Goal: Task Accomplishment & Management: Manage account settings

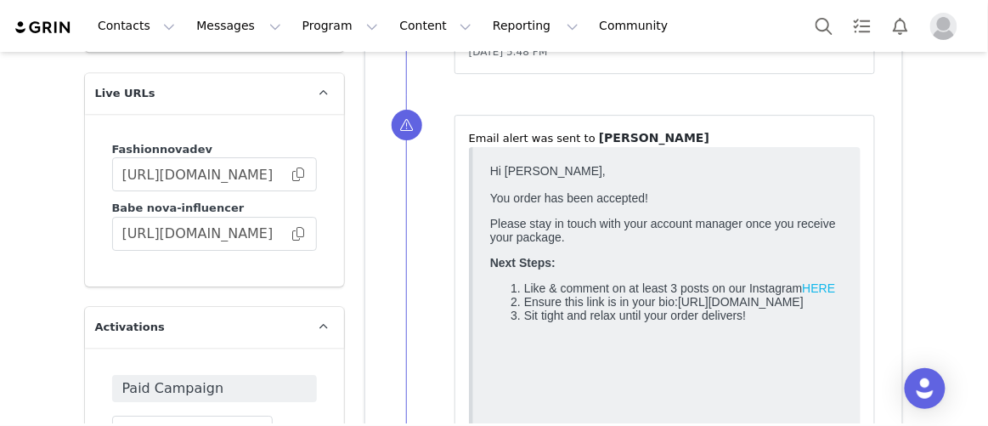
scroll to position [4421, 0]
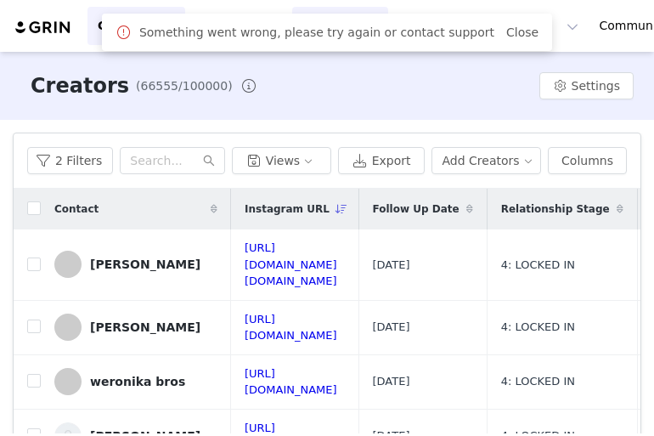
click at [539, 27] on link "Close" at bounding box center [522, 32] width 32 height 14
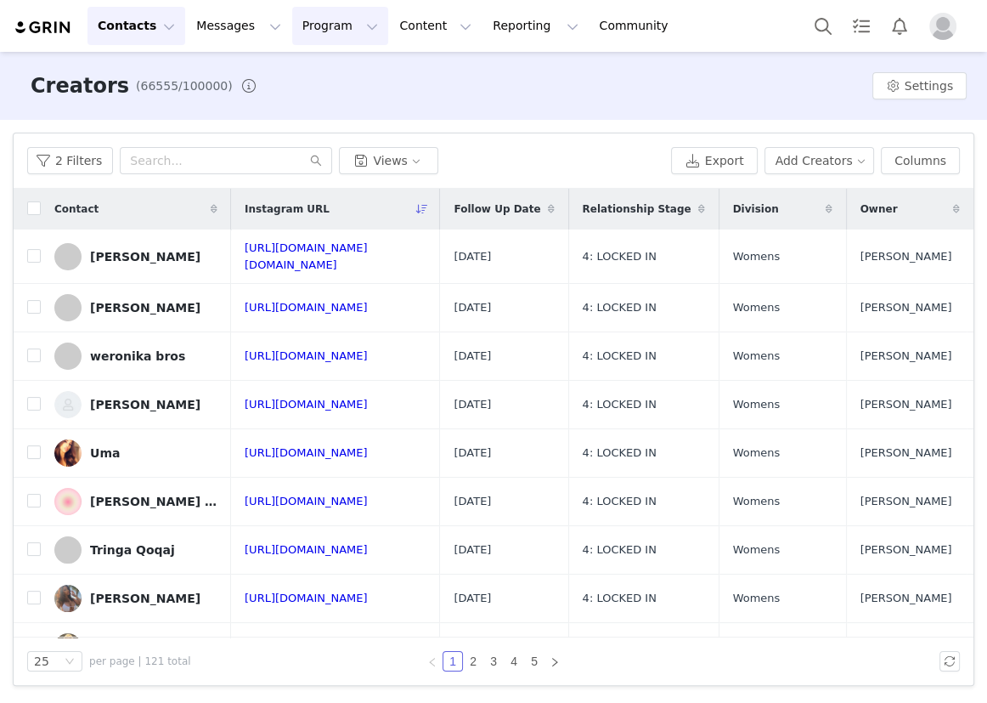
click at [314, 27] on button "Program Program" at bounding box center [340, 26] width 97 height 38
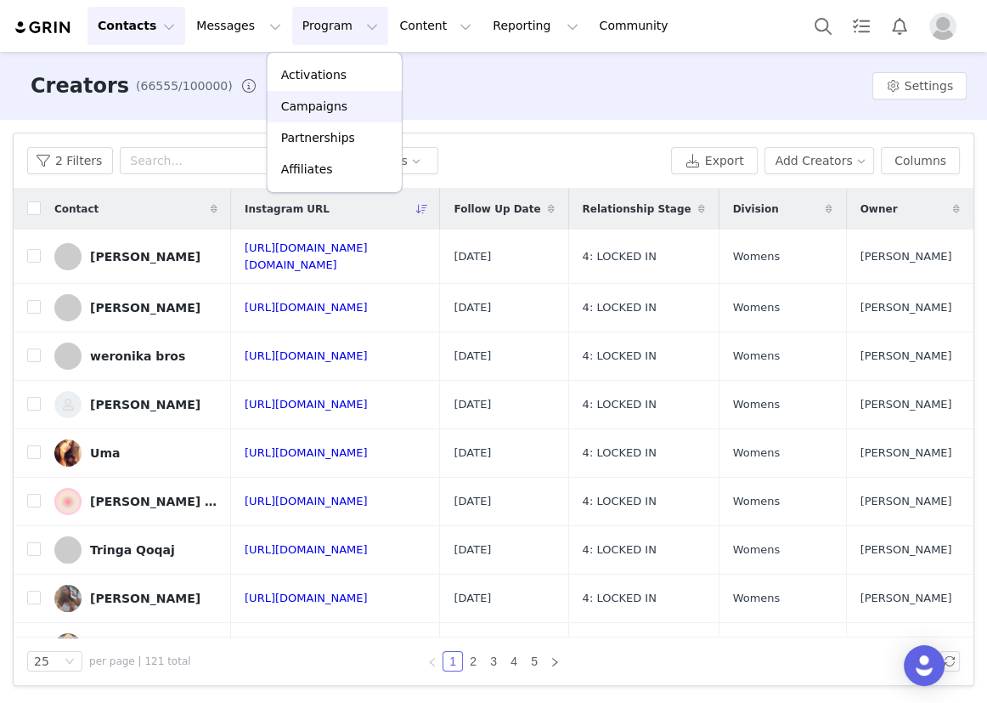
click at [326, 100] on p "Campaigns" at bounding box center [314, 107] width 66 height 18
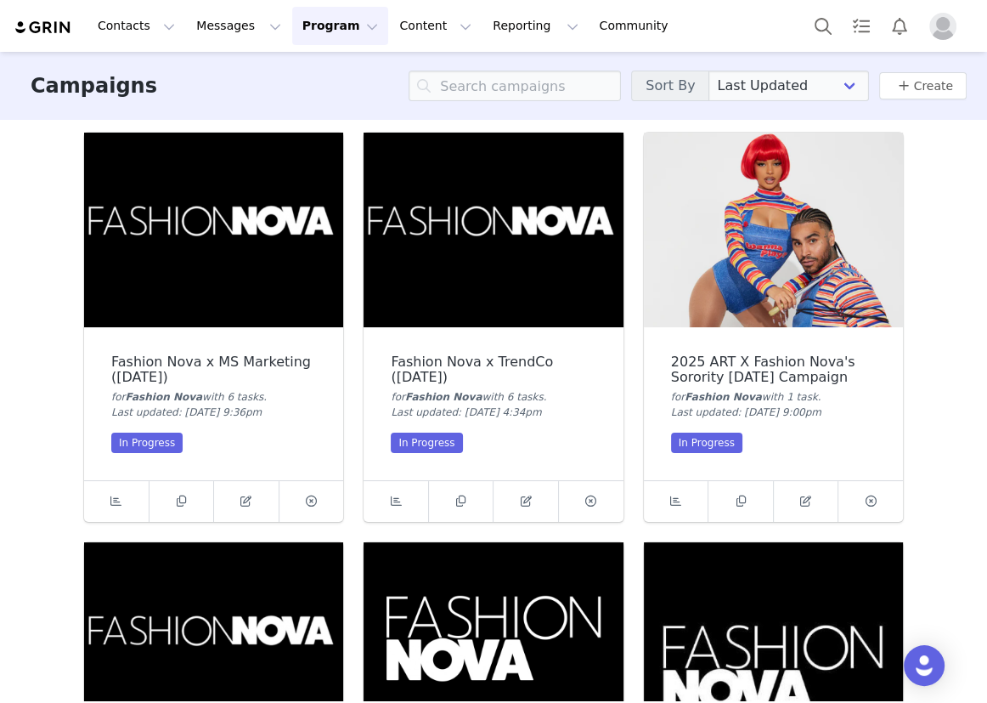
click at [493, 256] on img at bounding box center [493, 230] width 259 height 195
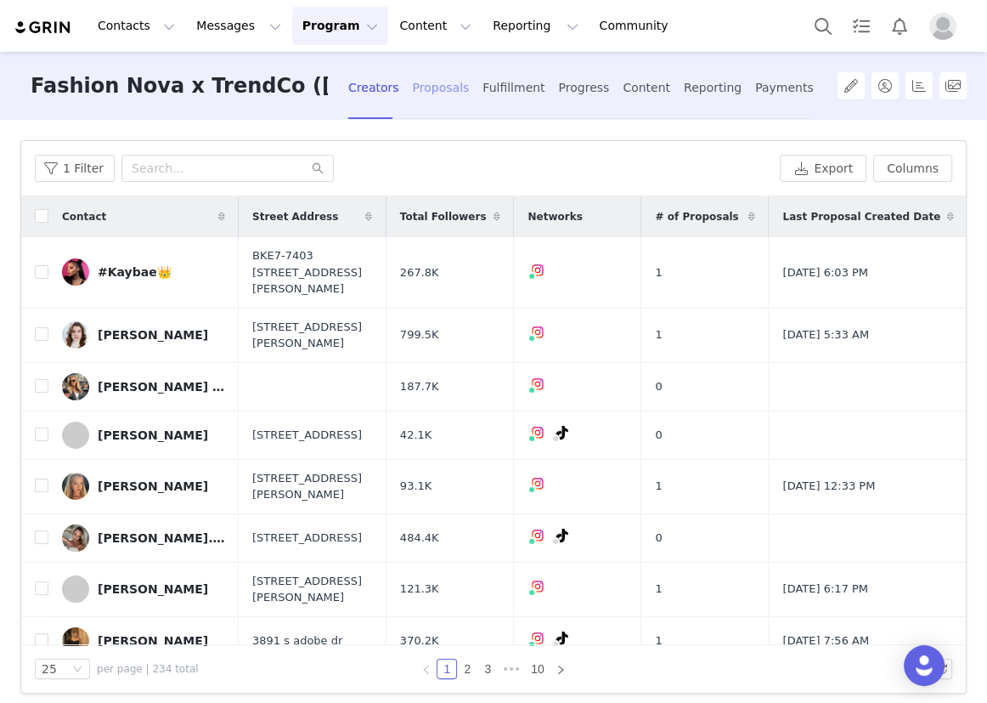
click at [438, 76] on div "Proposals" at bounding box center [441, 87] width 57 height 45
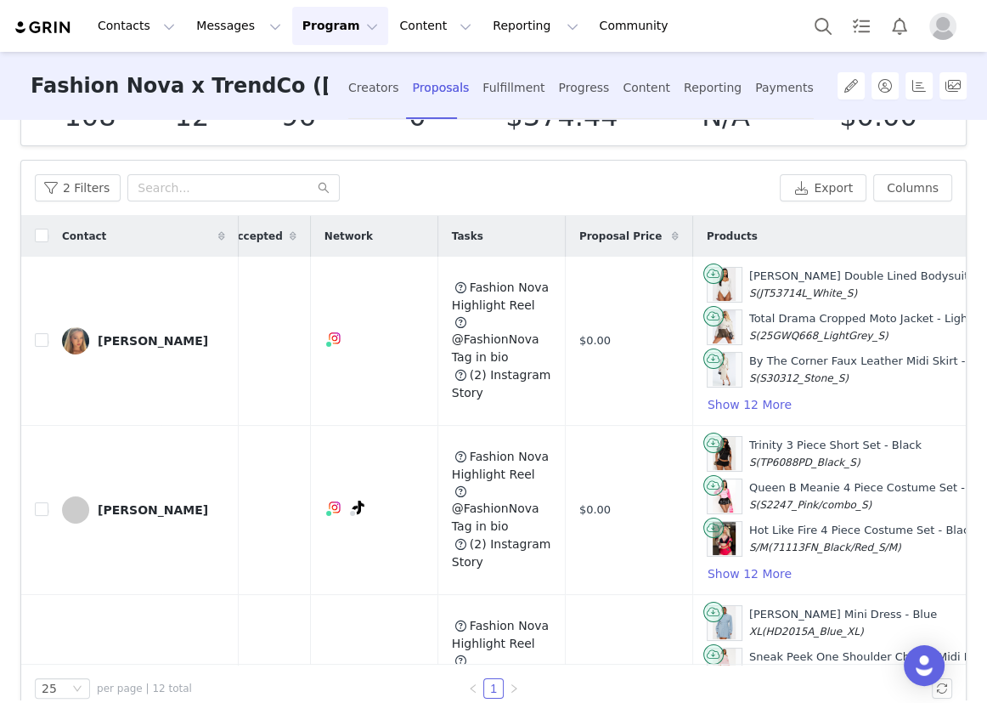
scroll to position [0, 224]
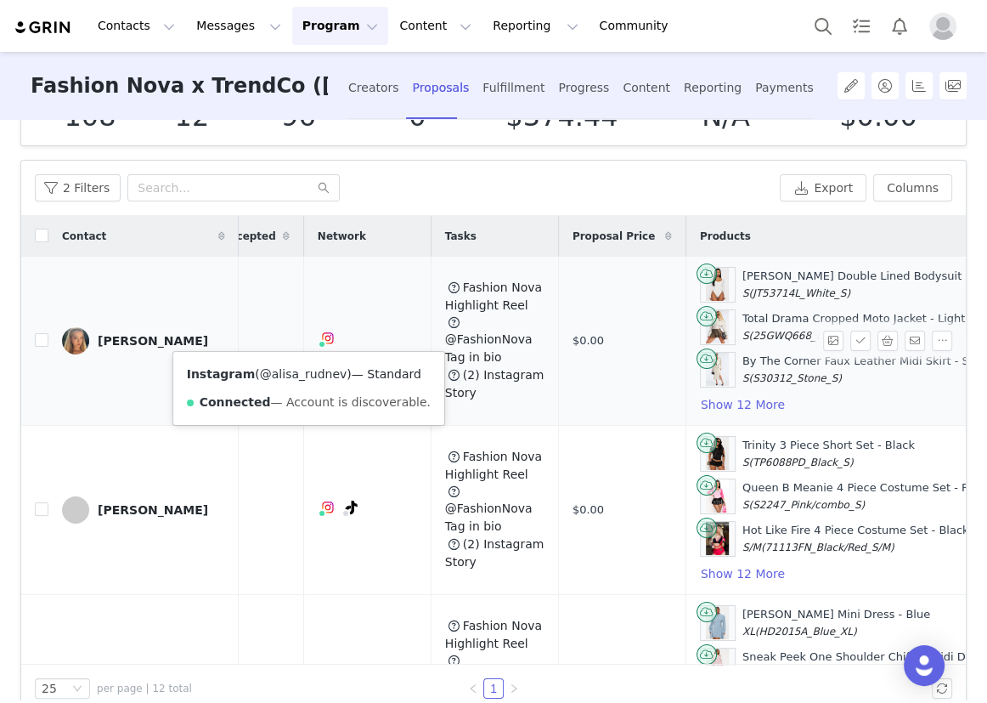
drag, startPoint x: 331, startPoint y: 374, endPoint x: 262, endPoint y: 374, distance: 69.7
click at [262, 374] on span "( @alisa_rudnev )" at bounding box center [303, 374] width 96 height 14
copy link "alisa_rudnev"
click at [37, 342] on input "checkbox" at bounding box center [42, 340] width 14 height 14
checkbox input "true"
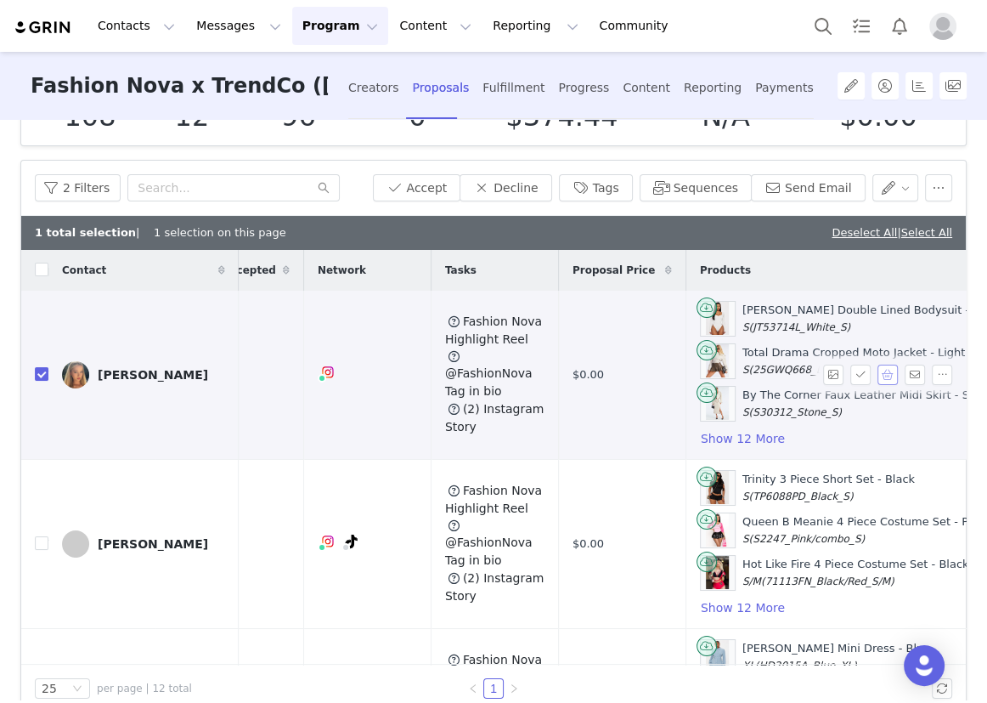
click at [878, 371] on button "button" at bounding box center [888, 374] width 20 height 20
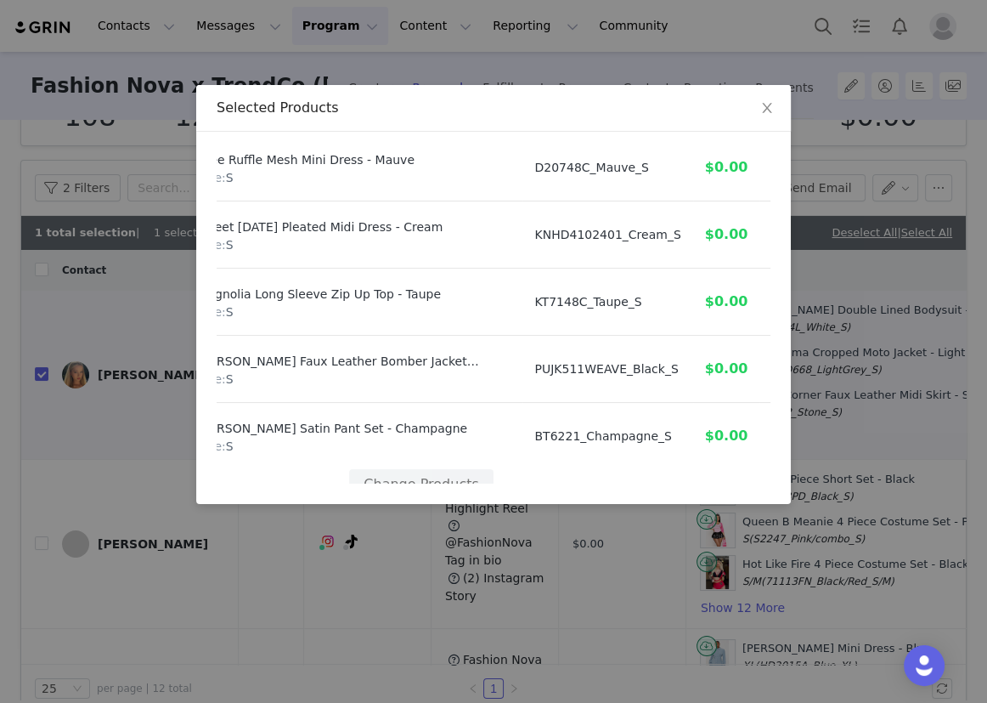
scroll to position [749, 72]
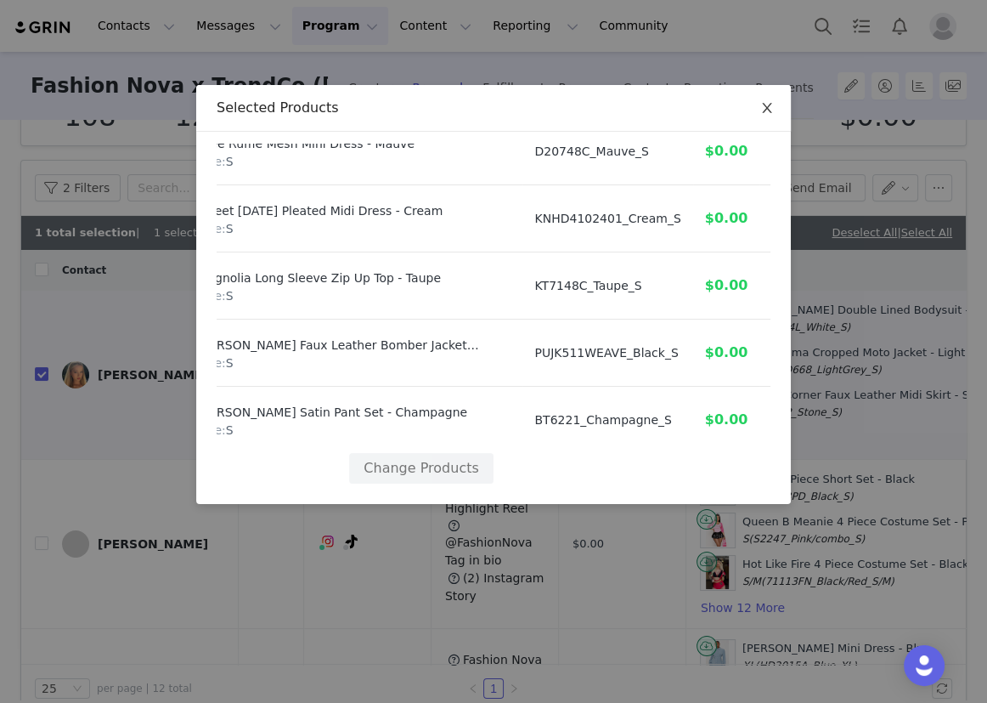
click at [754, 117] on span "Close" at bounding box center [767, 109] width 48 height 48
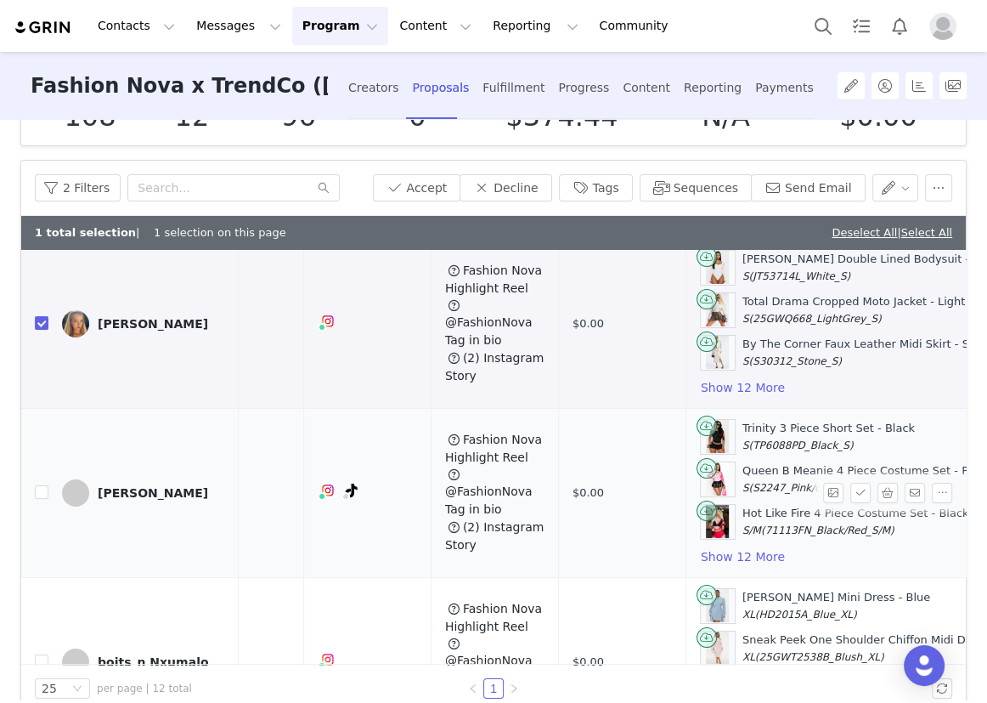
scroll to position [76, 224]
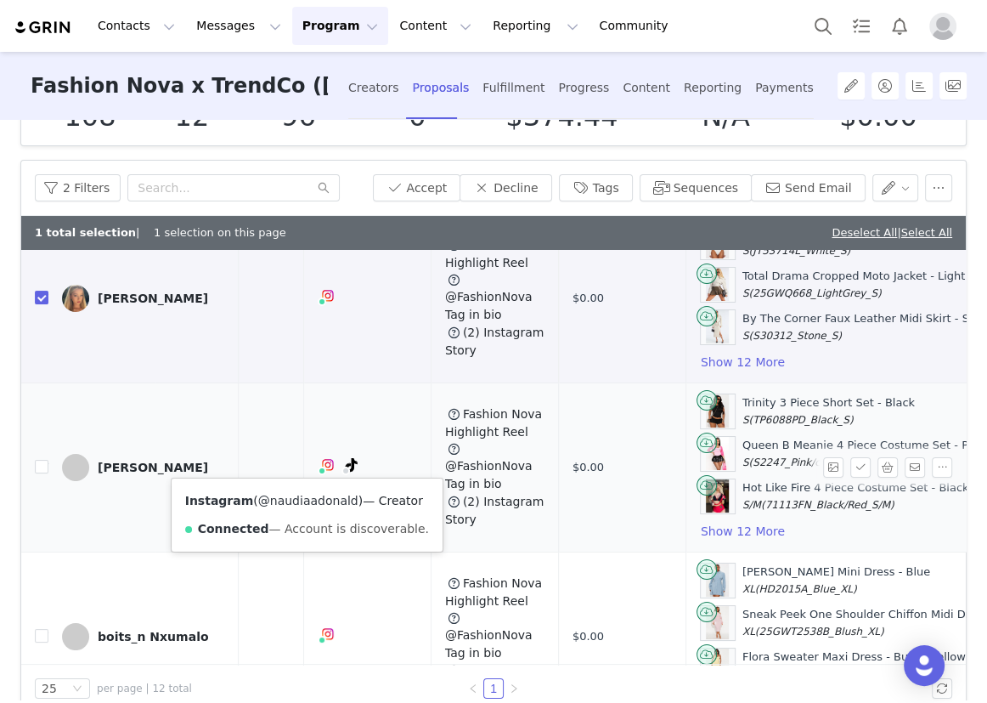
drag, startPoint x: 344, startPoint y: 503, endPoint x: 261, endPoint y: 502, distance: 83.3
click at [261, 502] on span "( @naudiaadonald )" at bounding box center [308, 501] width 110 height 14
copy link "naudiaadonald"
click at [36, 460] on input "checkbox" at bounding box center [42, 467] width 14 height 14
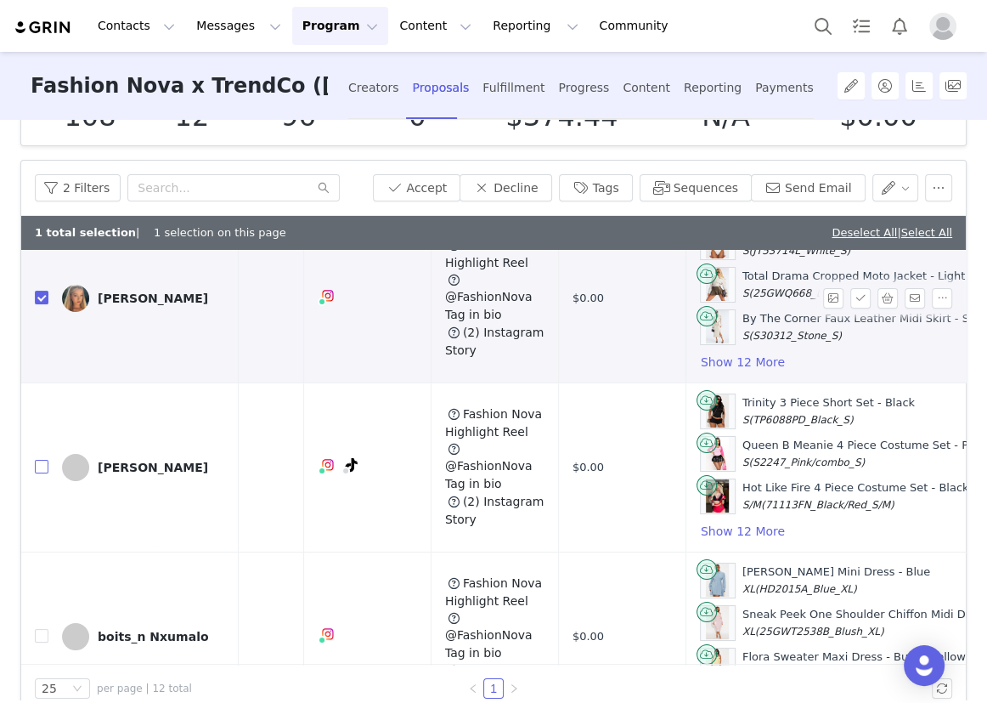
checkbox input "true"
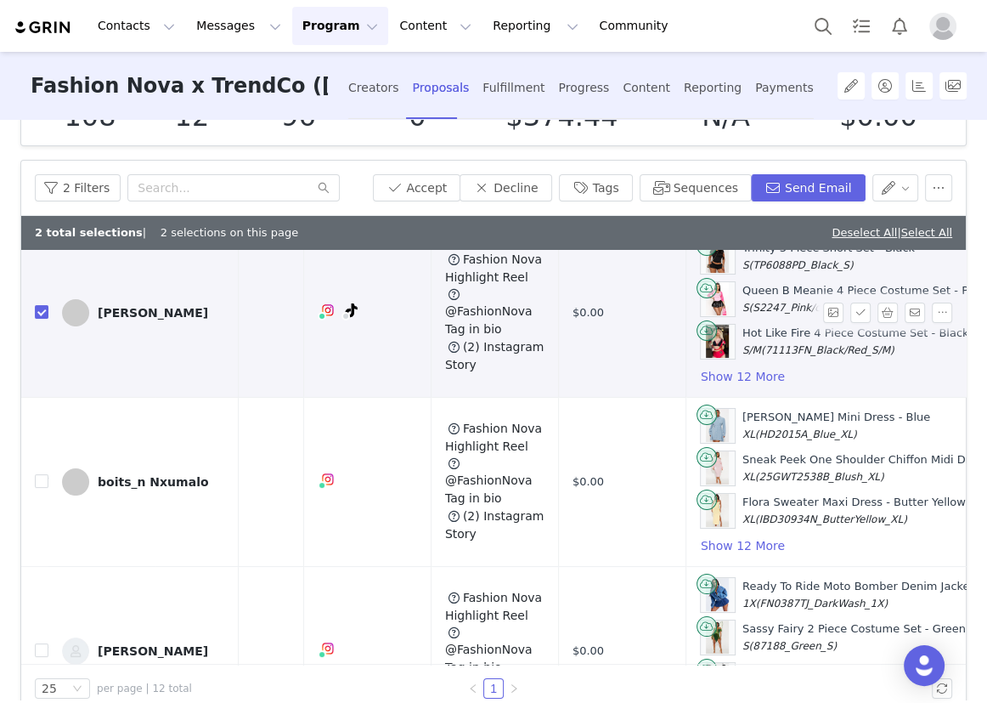
scroll to position [154, 224]
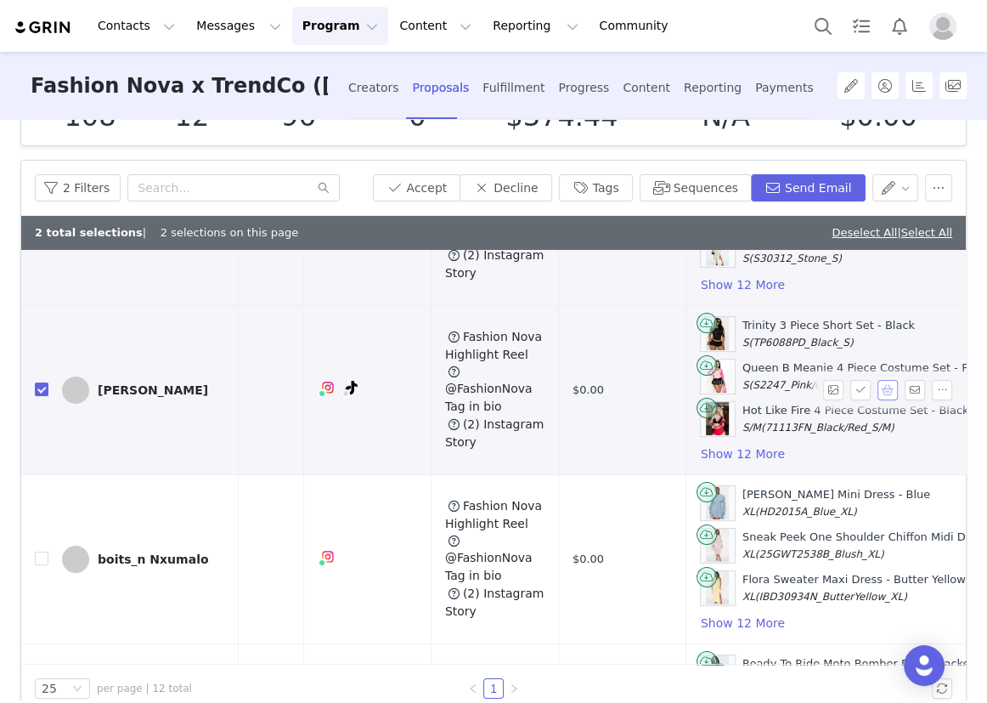
click at [878, 387] on button "button" at bounding box center [888, 390] width 20 height 20
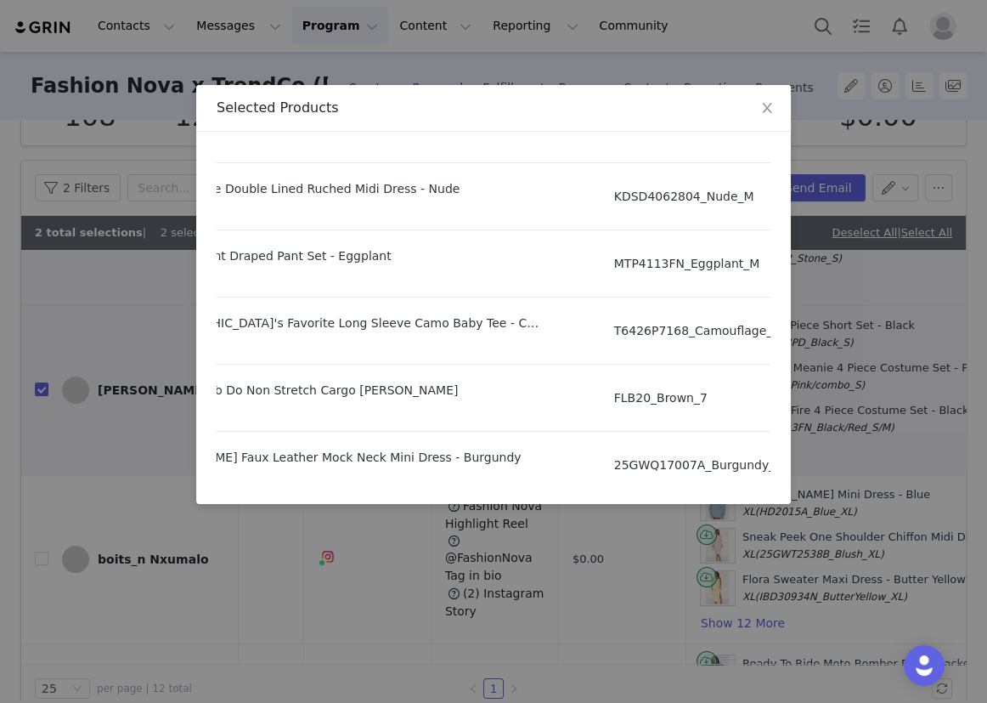
scroll to position [749, 131]
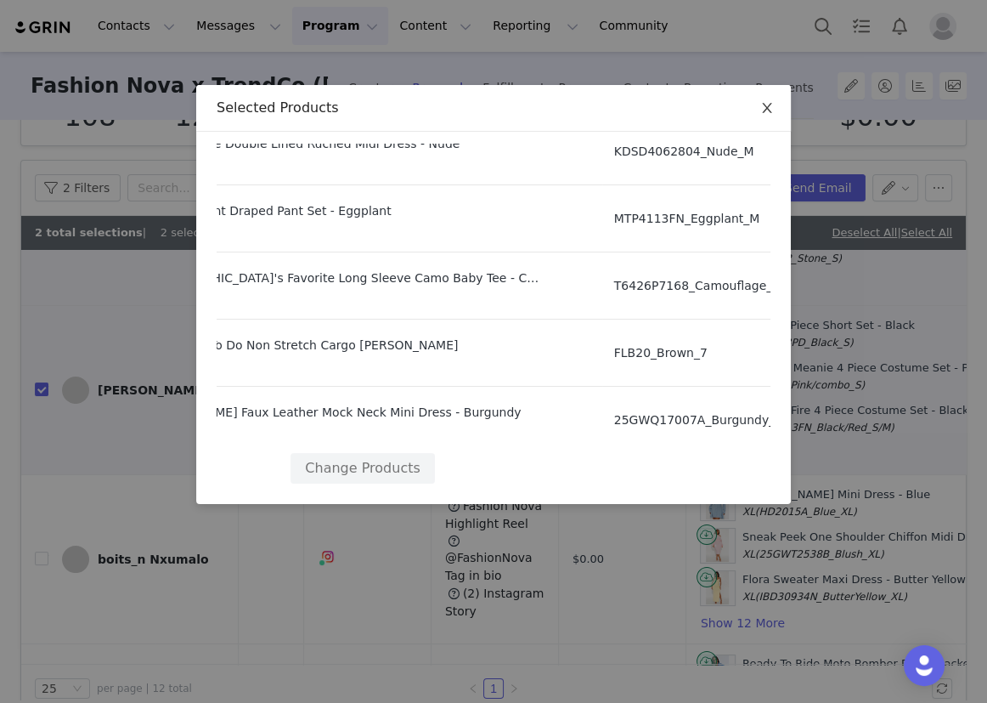
click at [768, 101] on span "Close" at bounding box center [767, 109] width 48 height 48
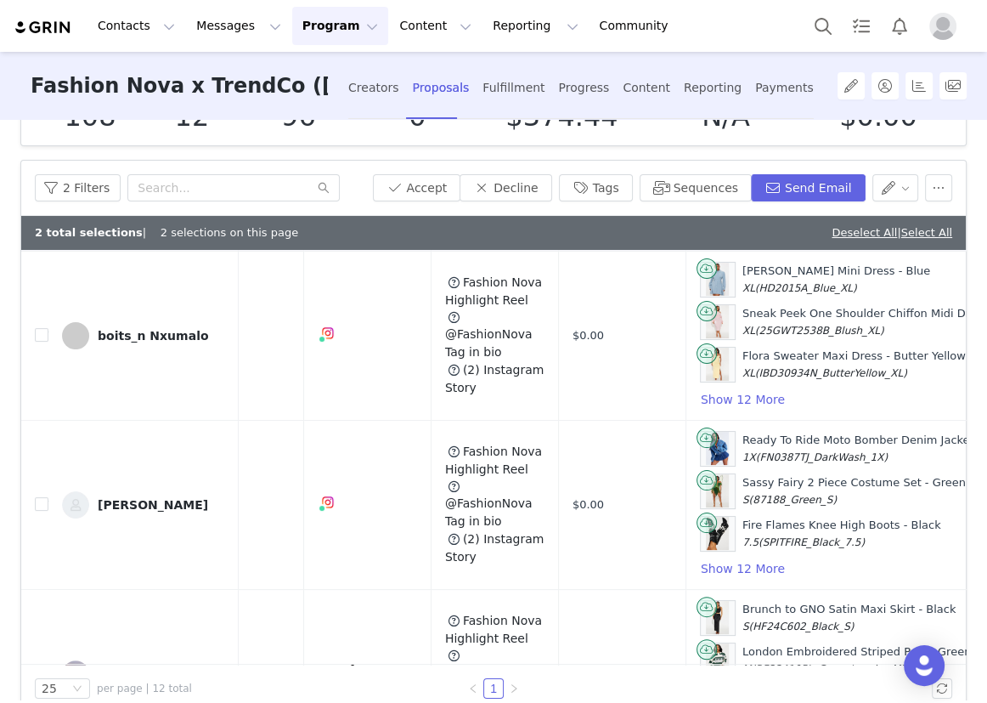
scroll to position [386, 224]
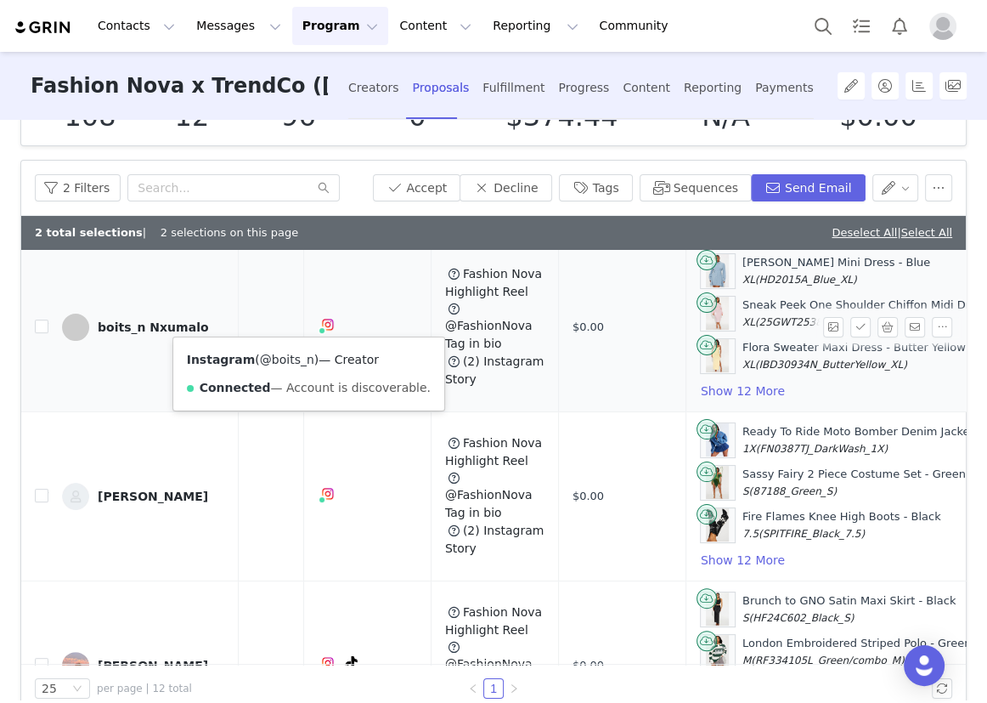
drag, startPoint x: 306, startPoint y: 359, endPoint x: 263, endPoint y: 363, distance: 42.6
click at [263, 363] on span "( @boits_n )" at bounding box center [287, 360] width 64 height 14
copy link "boits_n"
click at [42, 323] on input "checkbox" at bounding box center [42, 326] width 14 height 14
checkbox input "true"
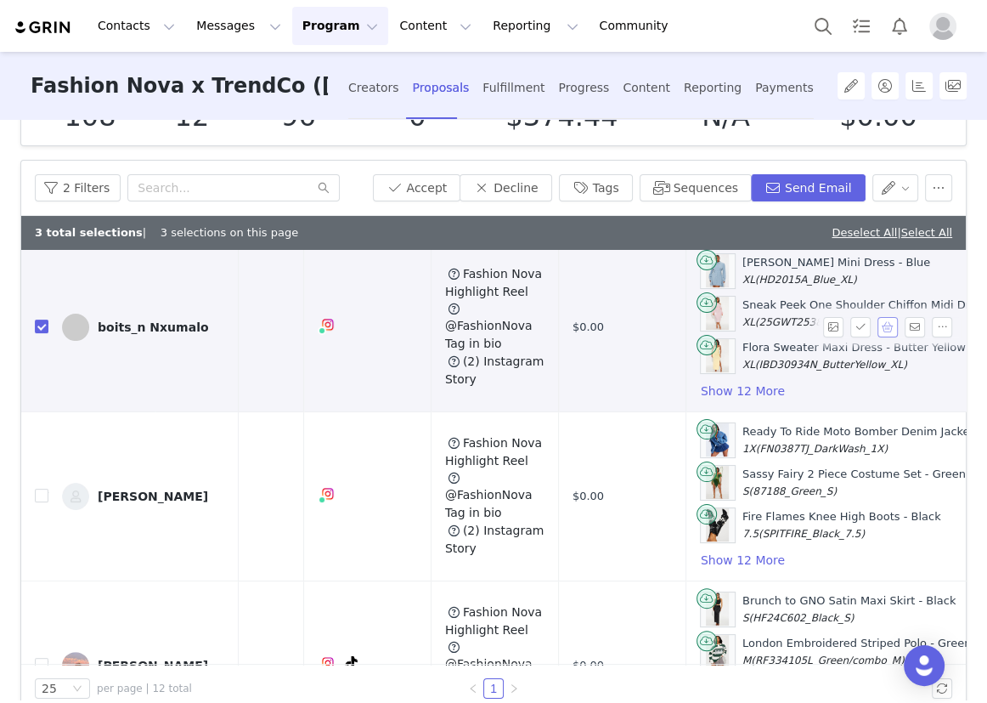
click at [878, 321] on button "button" at bounding box center [888, 327] width 20 height 20
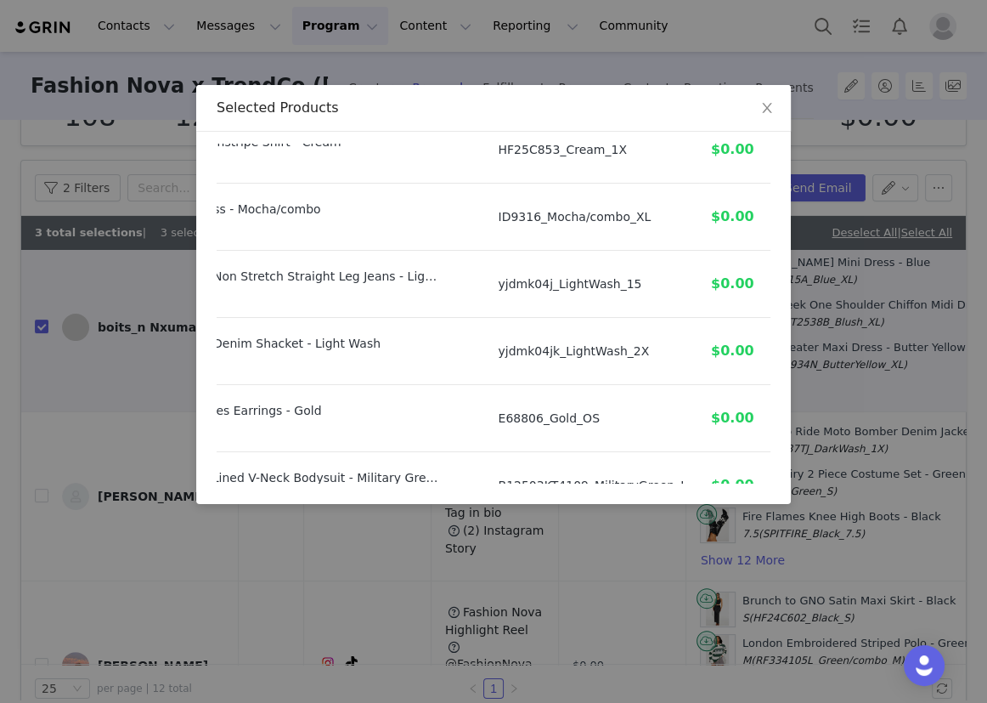
scroll to position [749, 155]
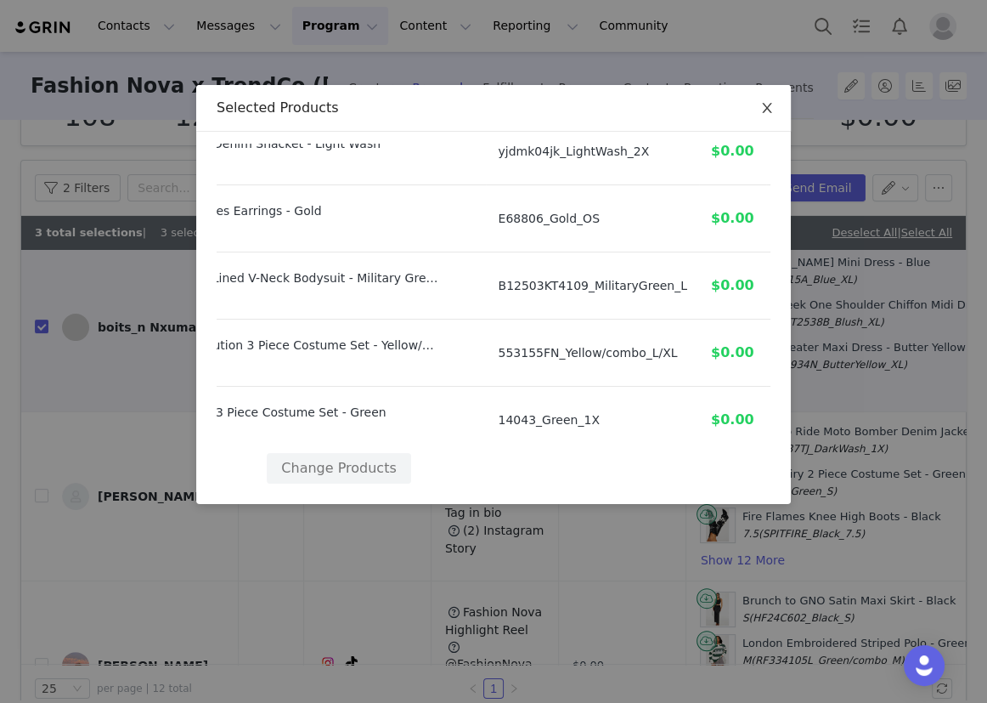
click at [760, 119] on span "Close" at bounding box center [767, 109] width 48 height 48
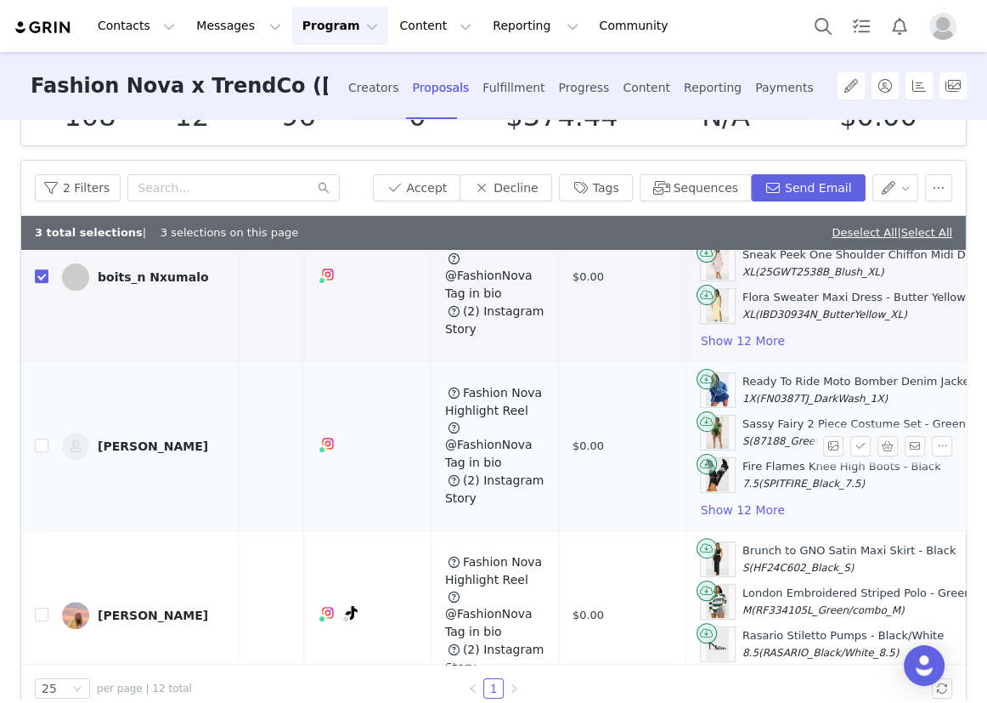
scroll to position [463, 224]
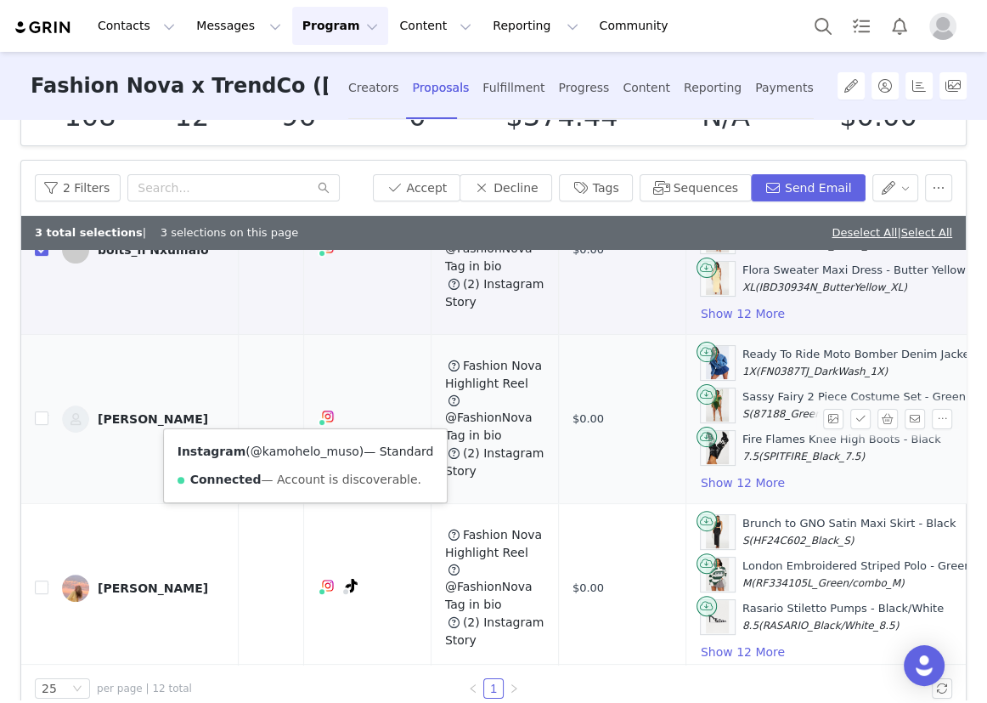
drag, startPoint x: 345, startPoint y: 456, endPoint x: 257, endPoint y: 455, distance: 88.4
click at [257, 455] on span "( @kamohelo_muso )" at bounding box center [305, 451] width 118 height 14
copy link "kamohelo_muso"
click at [42, 411] on input "checkbox" at bounding box center [42, 418] width 14 height 14
checkbox input "true"
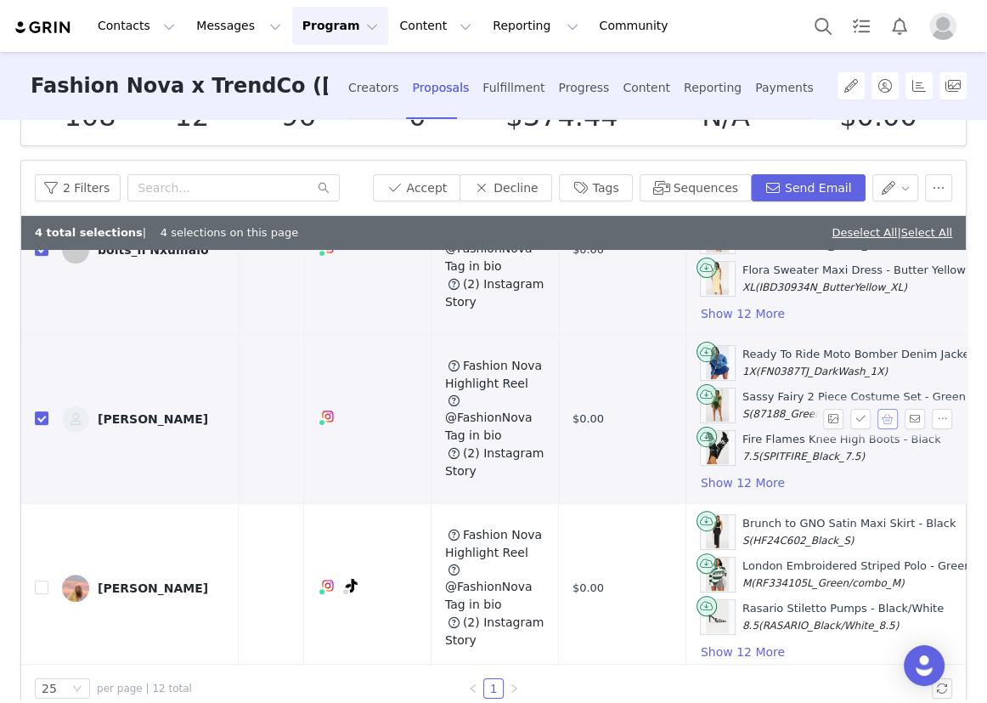
click at [878, 415] on button "button" at bounding box center [888, 419] width 20 height 20
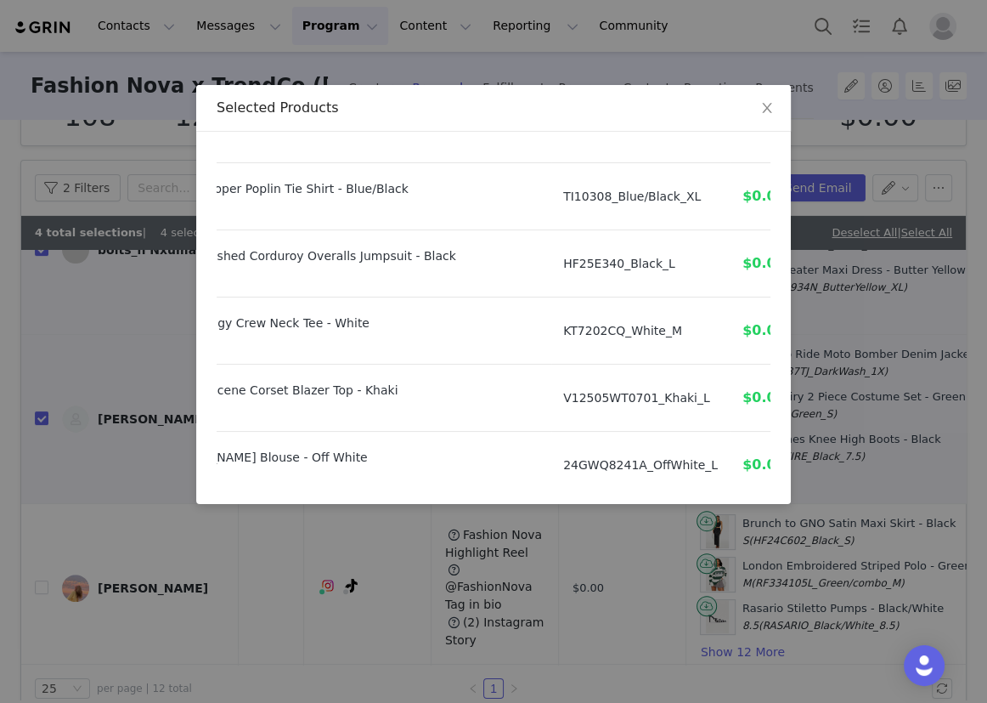
scroll to position [749, 112]
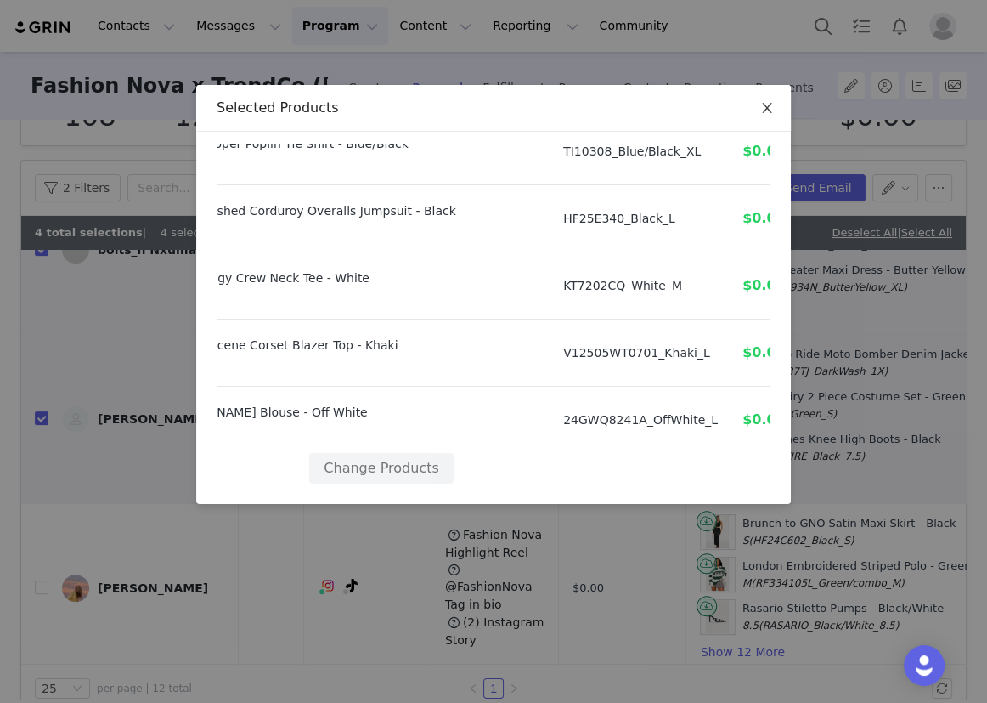
click at [762, 113] on icon "icon: close" at bounding box center [767, 108] width 14 height 14
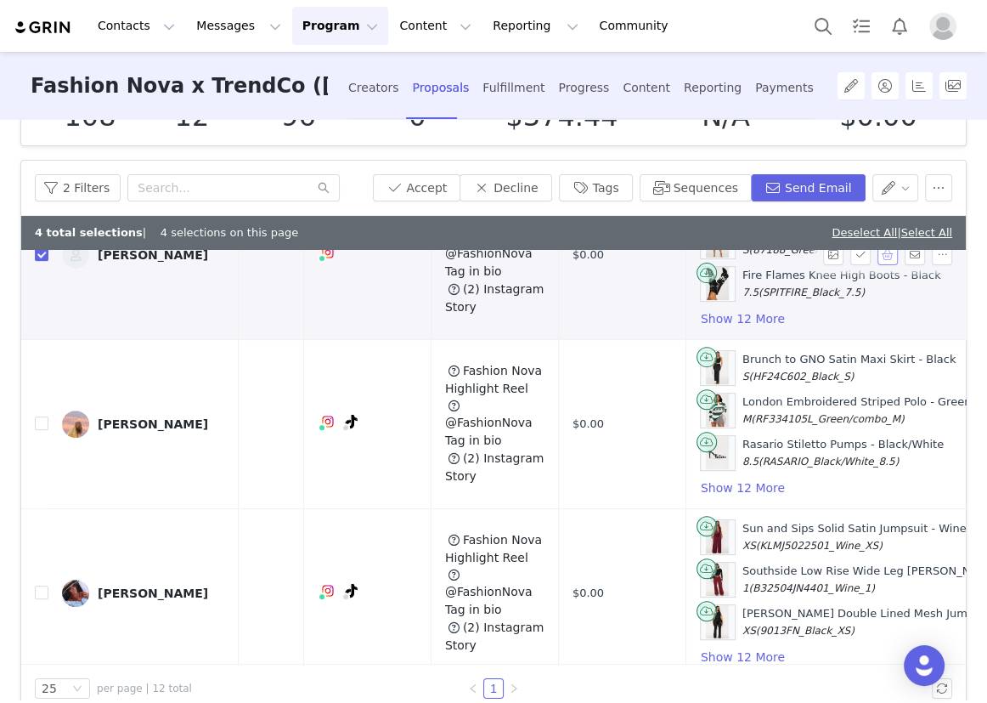
scroll to position [695, 224]
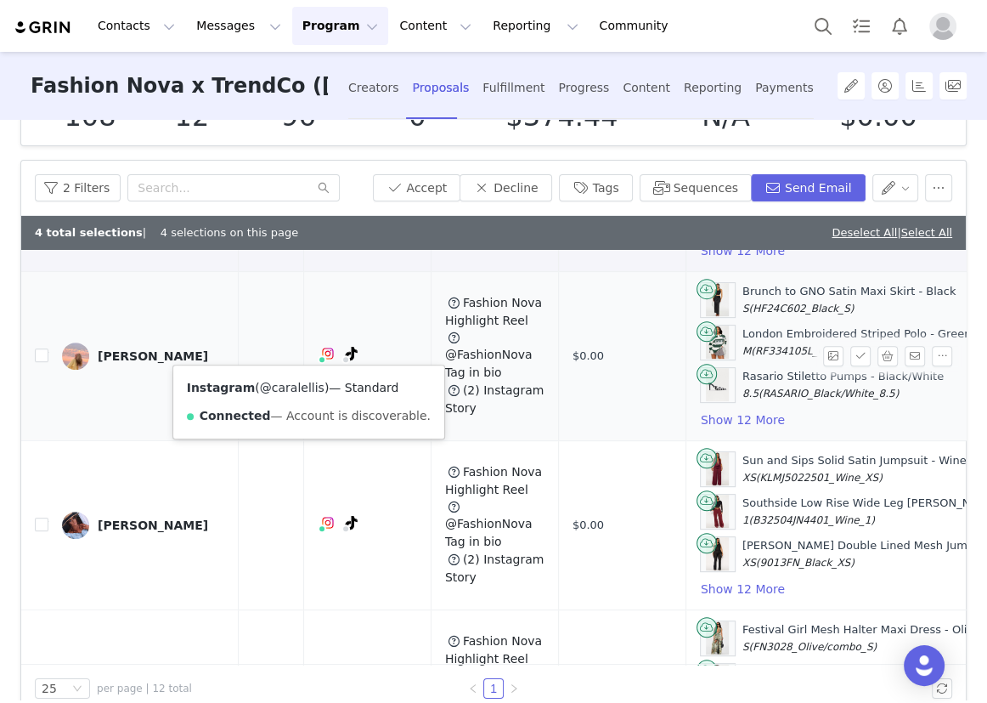
drag, startPoint x: 312, startPoint y: 388, endPoint x: 264, endPoint y: 388, distance: 47.6
click at [264, 388] on span "( @caralellis )" at bounding box center [292, 388] width 74 height 14
copy link "caralellis"
click at [42, 355] on input "checkbox" at bounding box center [42, 355] width 14 height 14
checkbox input "true"
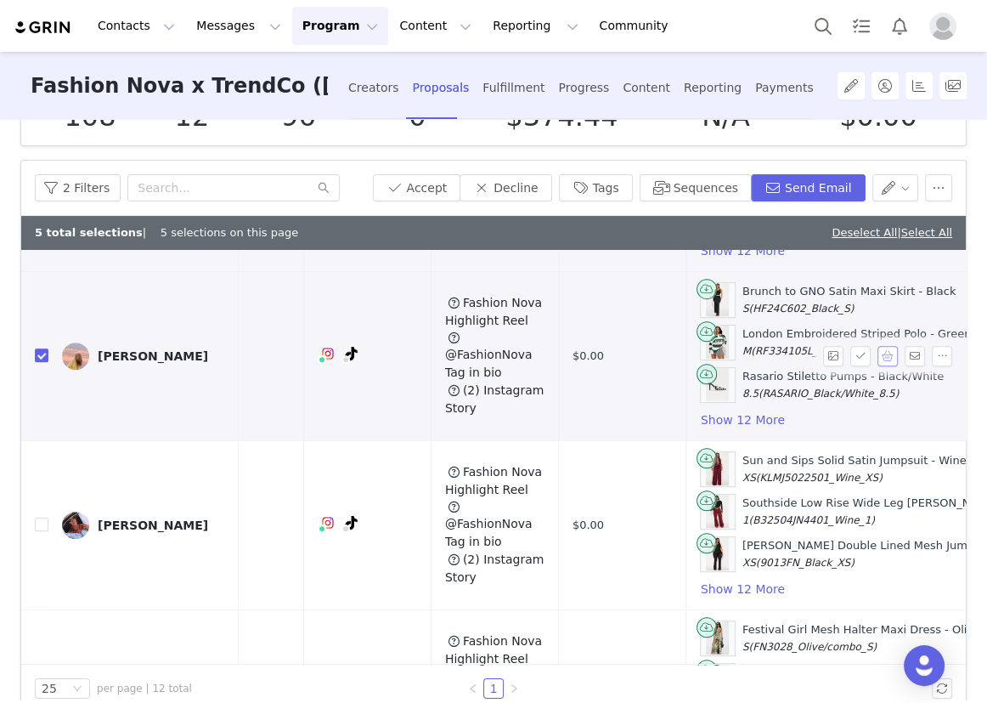
click at [878, 348] on button "button" at bounding box center [888, 356] width 20 height 20
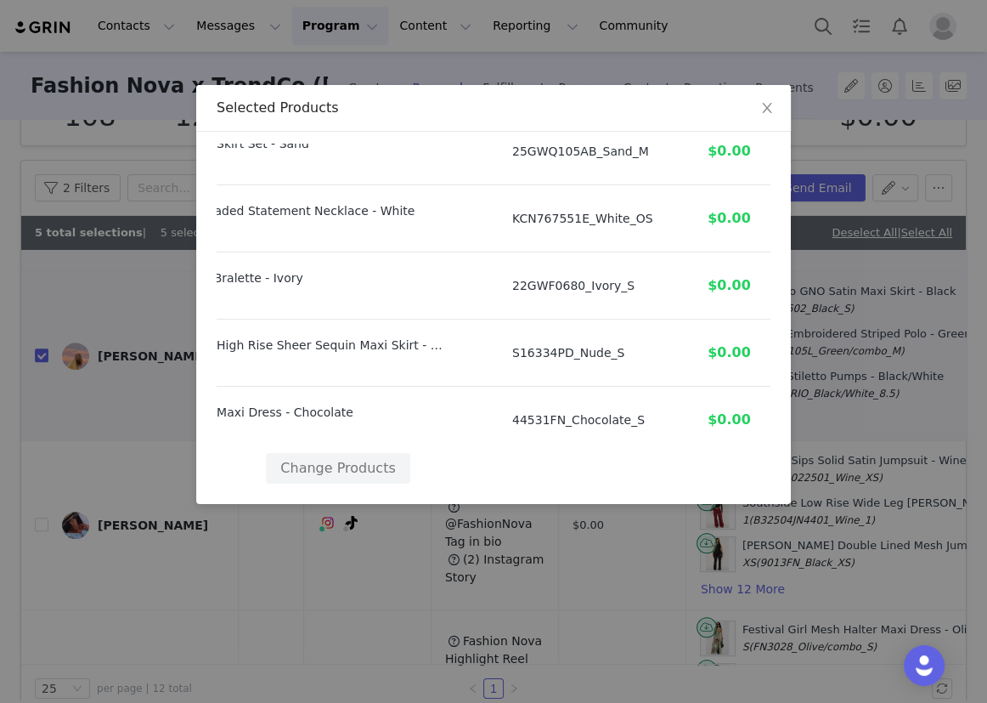
scroll to position [749, 155]
click at [344, 453] on button "Change Products" at bounding box center [338, 468] width 144 height 31
select select "20949431"
select select "23436842"
select select "27725409"
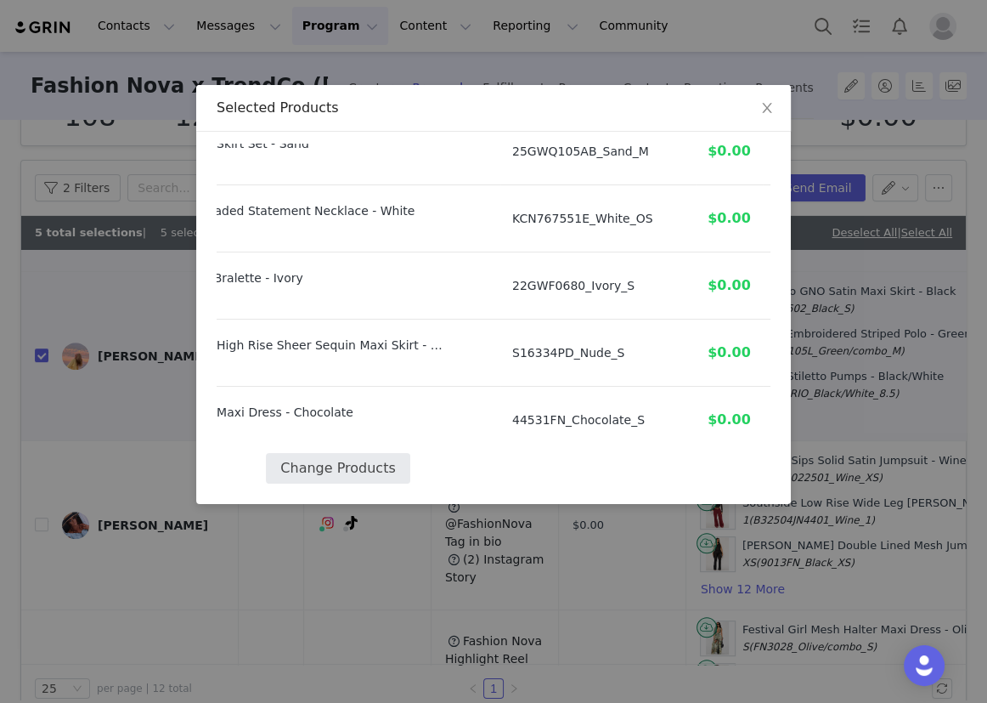
select select "27584182"
select select "26627772"
select select "27862609"
select select "26915045"
select select "27150994"
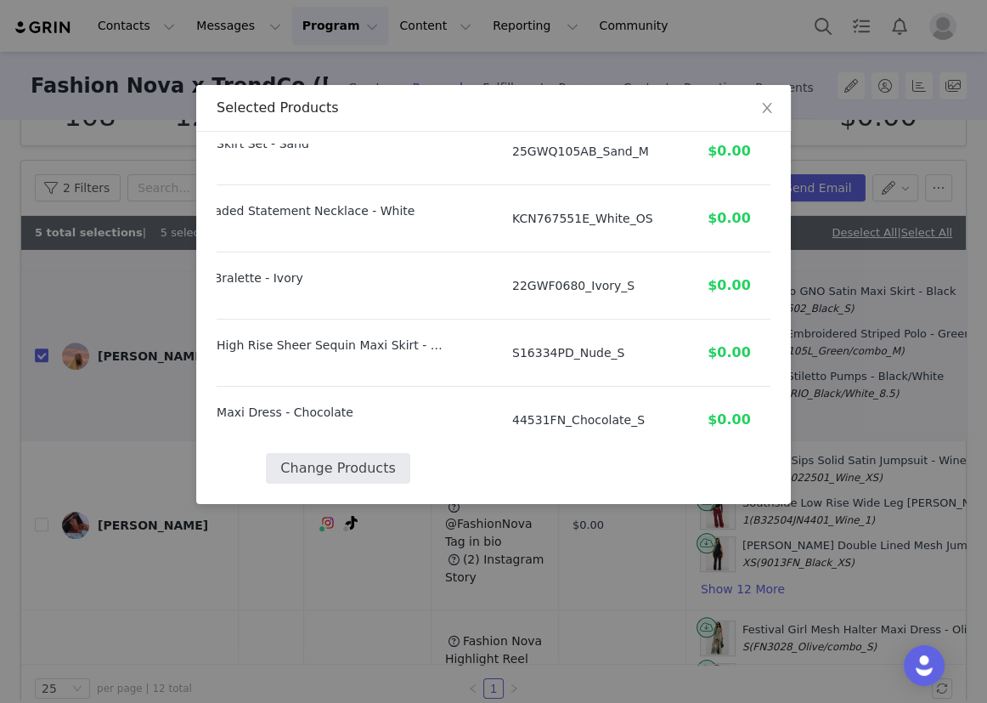
select select "28154178"
select select "27609447"
select select "27094344"
select select "27259630"
select select "13554901"
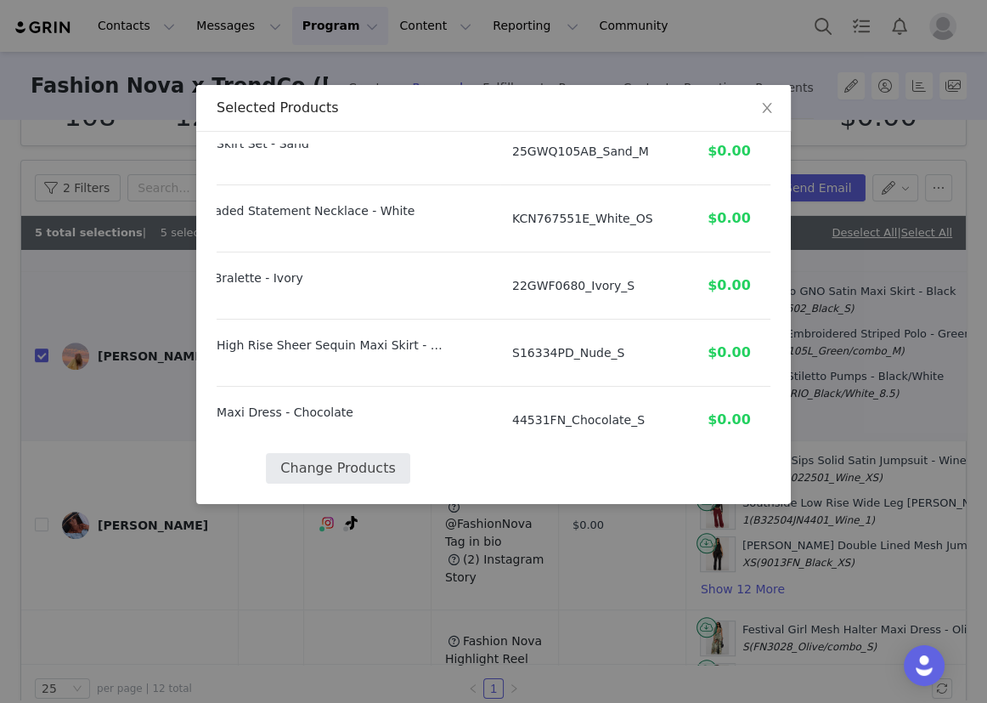
select select "26486442"
select select "24111162"
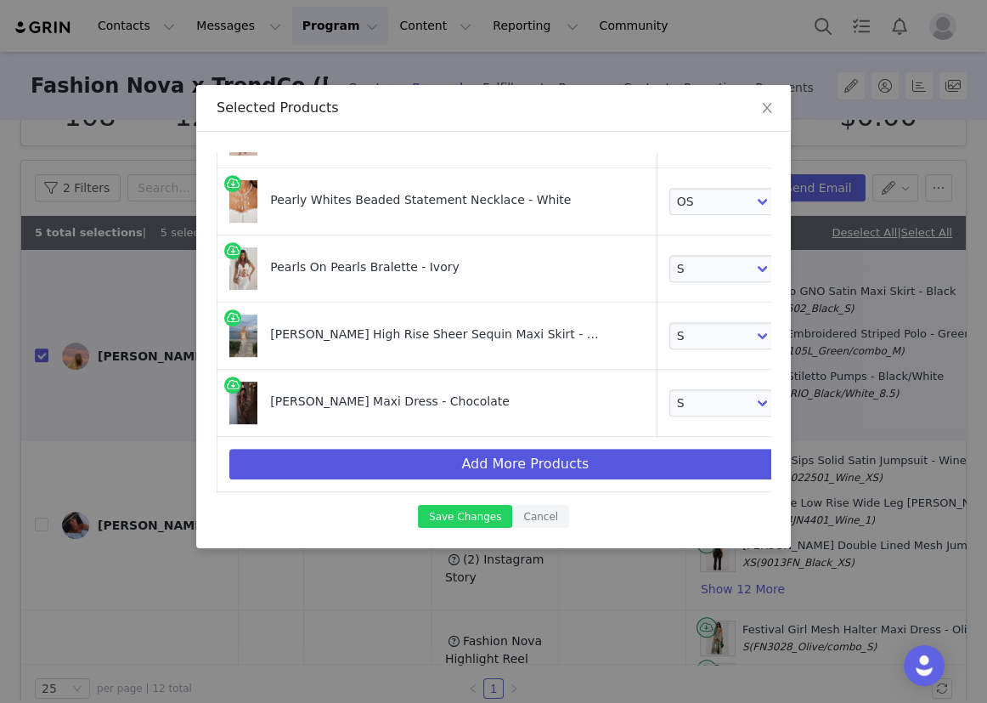
scroll to position [776, 0]
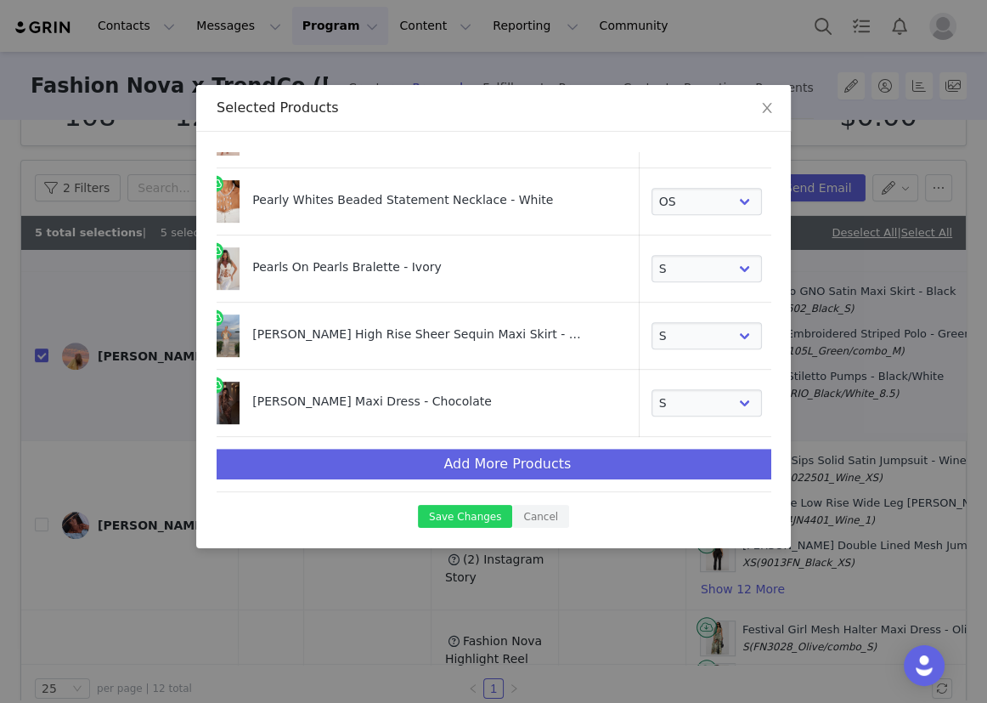
click at [787, 397] on link at bounding box center [795, 405] width 17 height 17
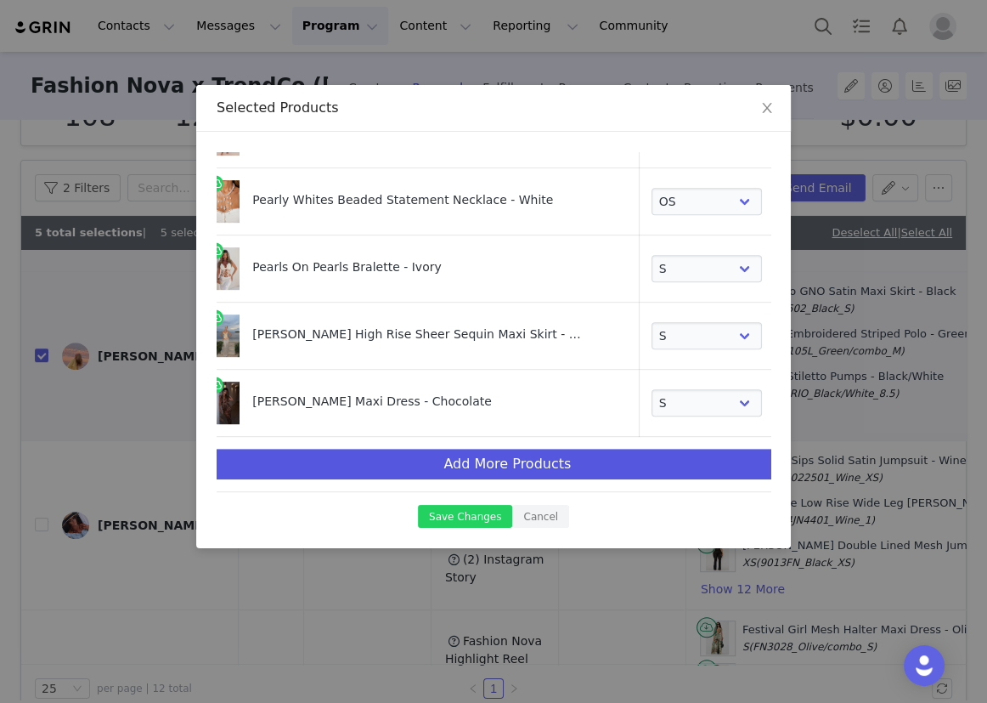
scroll to position [709, 18]
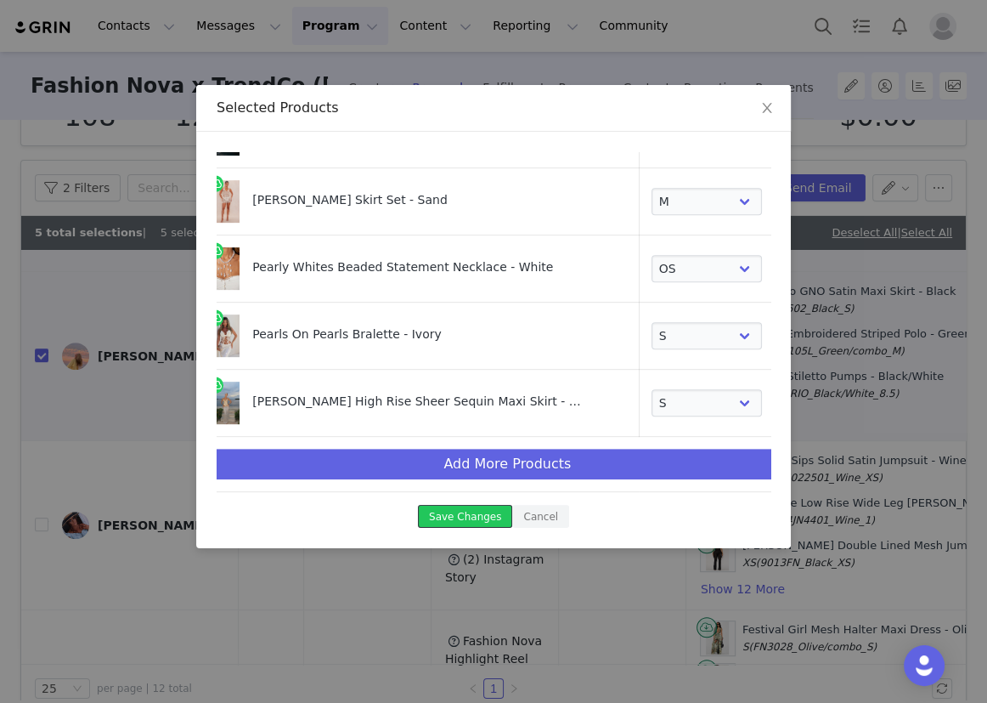
click at [472, 510] on button "Save Changes" at bounding box center [465, 516] width 94 height 23
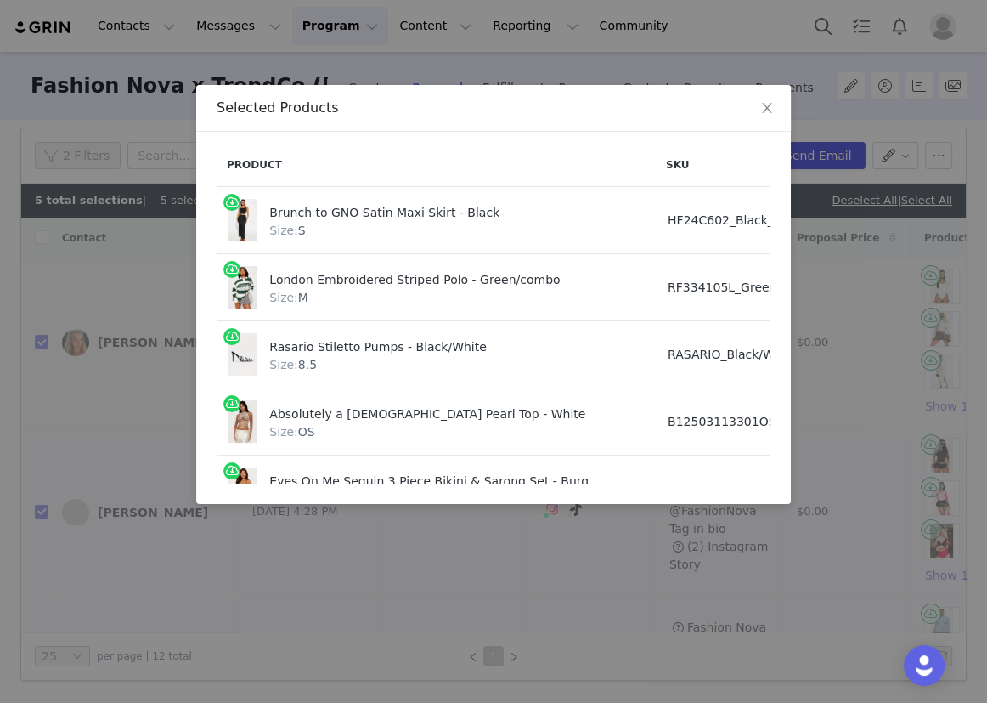
scroll to position [108, 0]
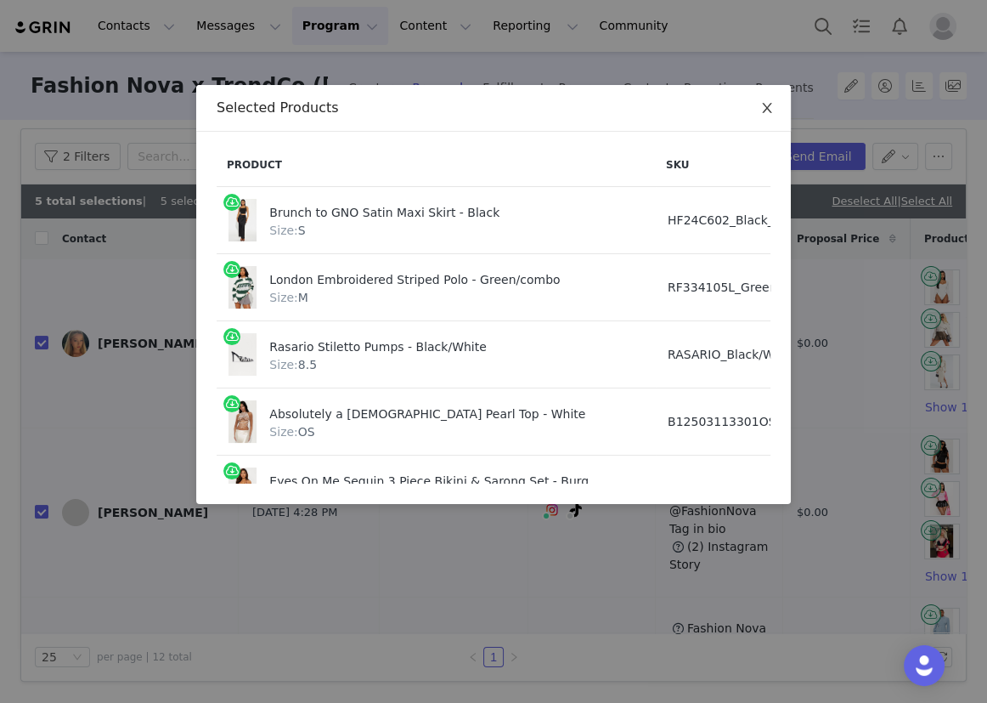
click at [762, 103] on icon "icon: close" at bounding box center [767, 108] width 14 height 14
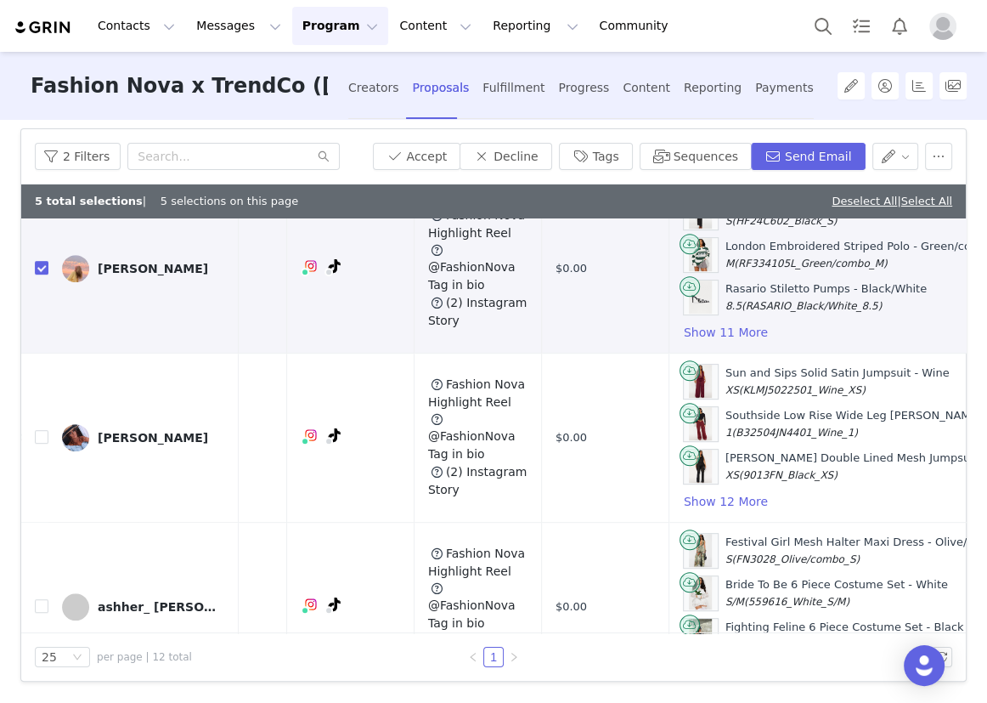
scroll to position [751, 246]
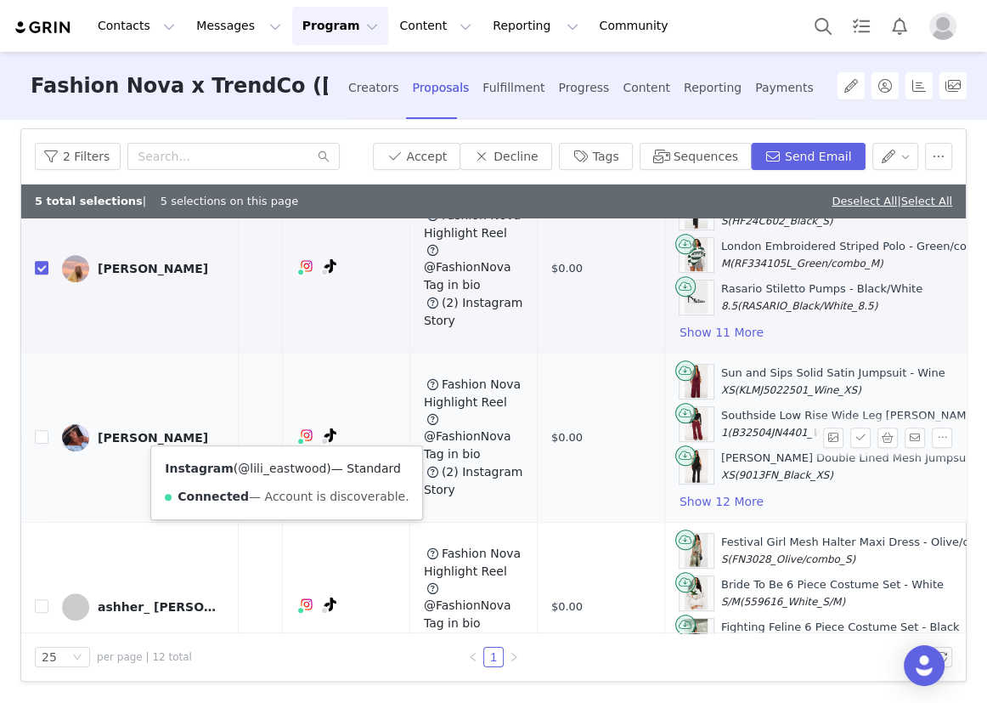
drag, startPoint x: 314, startPoint y: 471, endPoint x: 239, endPoint y: 471, distance: 75.6
click at [239, 471] on span "( @lili_eastwood )" at bounding box center [283, 468] width 98 height 14
copy link "lili_eastwood"
click at [45, 430] on input "checkbox" at bounding box center [42, 437] width 14 height 14
checkbox input "true"
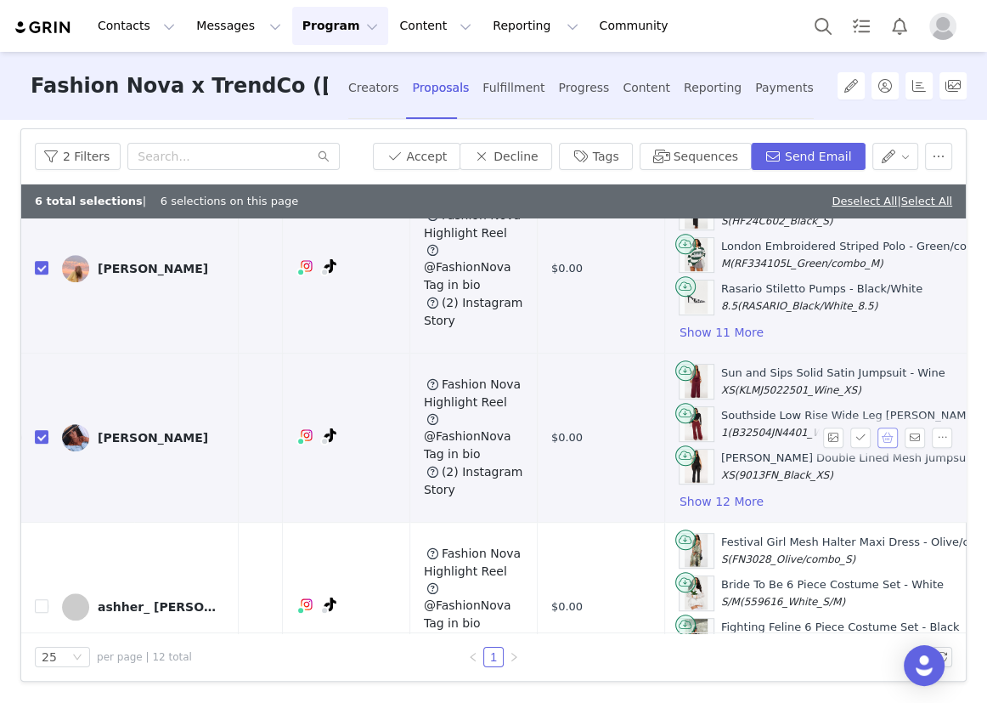
click at [878, 431] on button "button" at bounding box center [888, 437] width 20 height 20
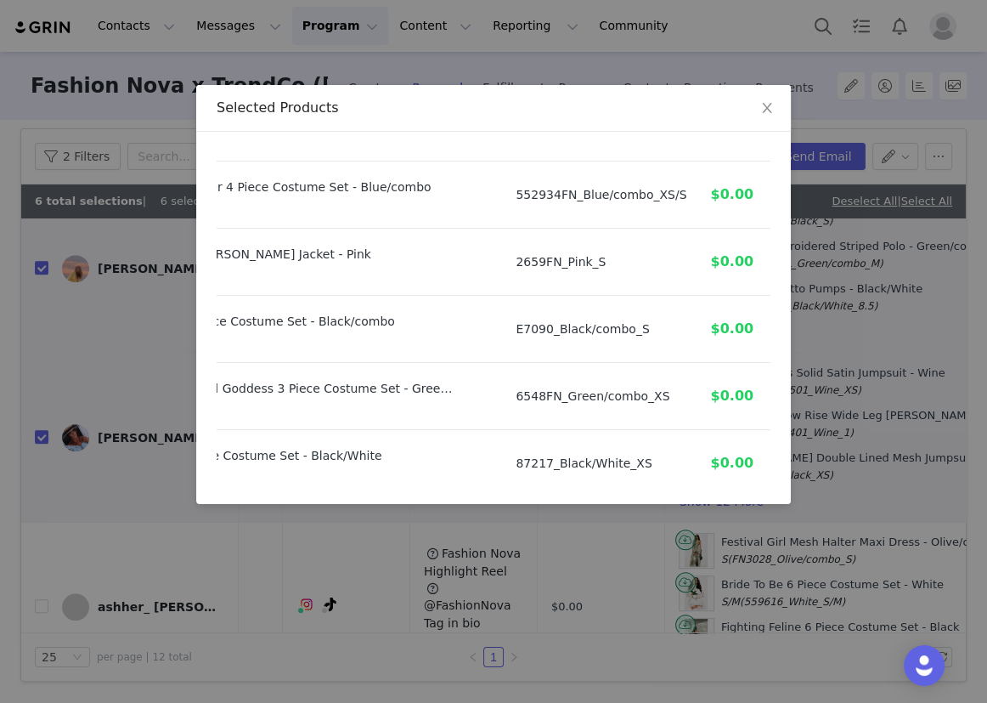
scroll to position [672, 176]
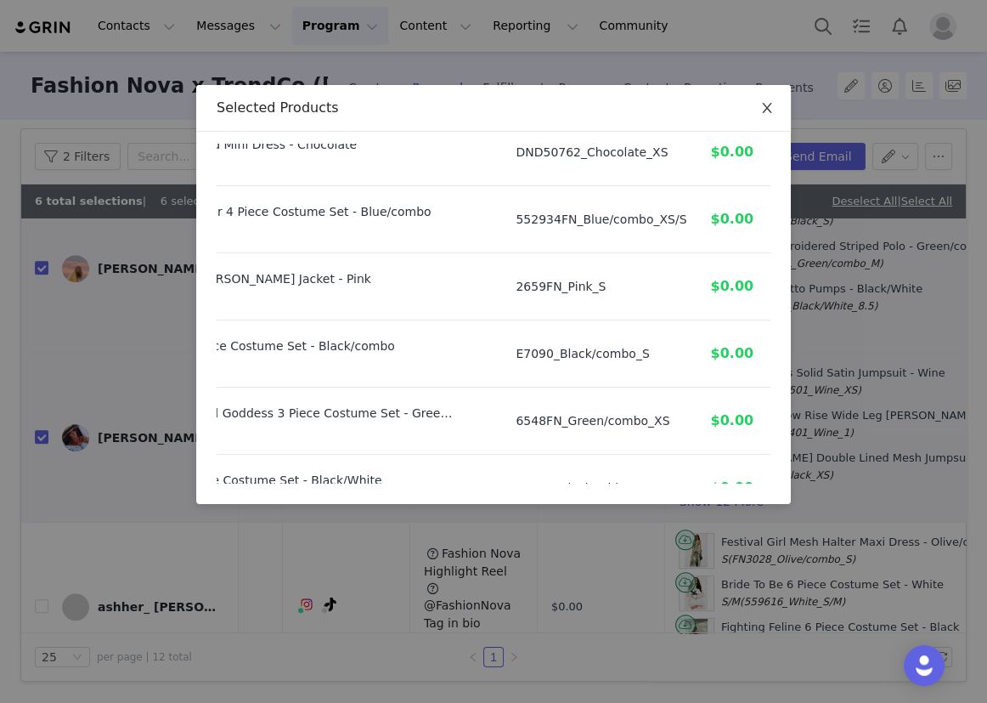
click at [759, 101] on span "Close" at bounding box center [767, 109] width 48 height 48
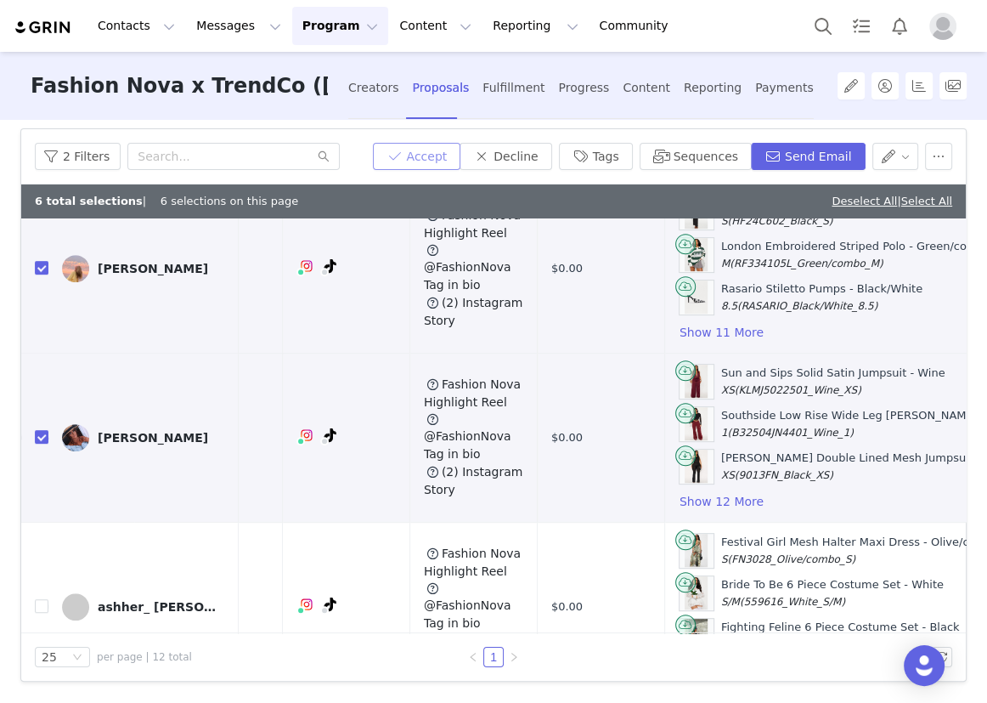
click at [442, 161] on button "Accept" at bounding box center [417, 156] width 88 height 27
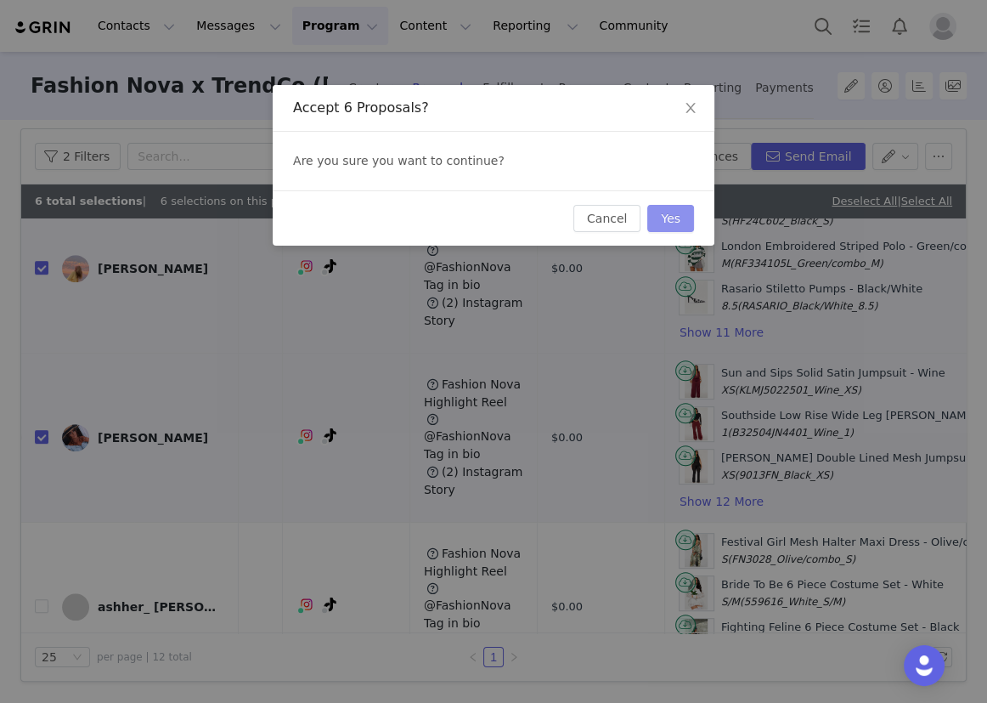
click at [682, 219] on button "Yes" at bounding box center [670, 218] width 47 height 27
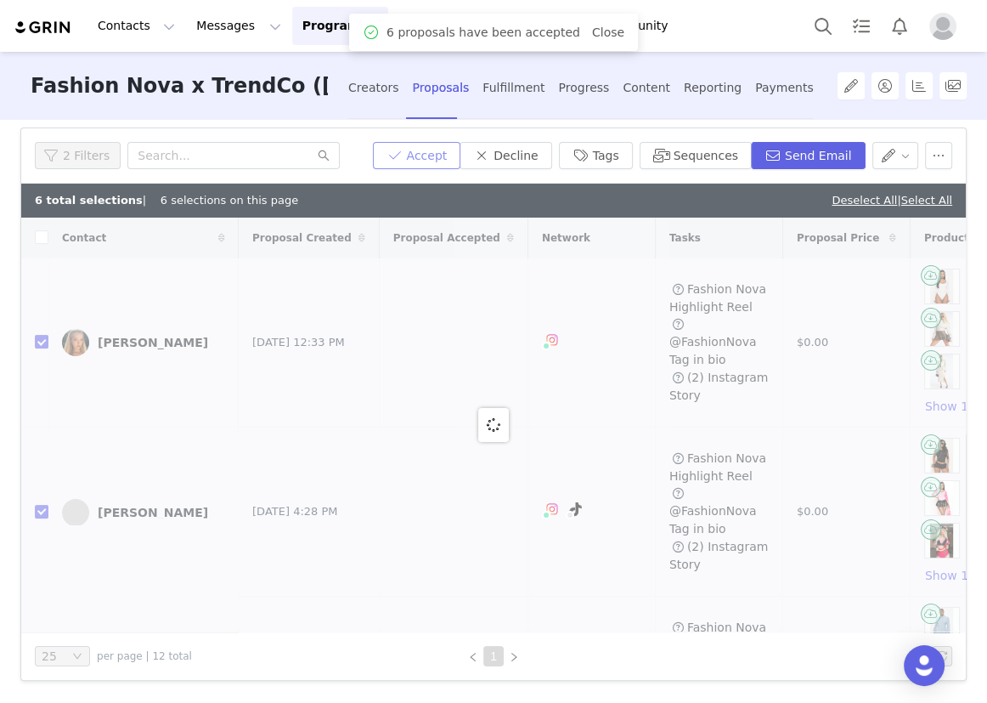
scroll to position [108, 0]
checkbox input "false"
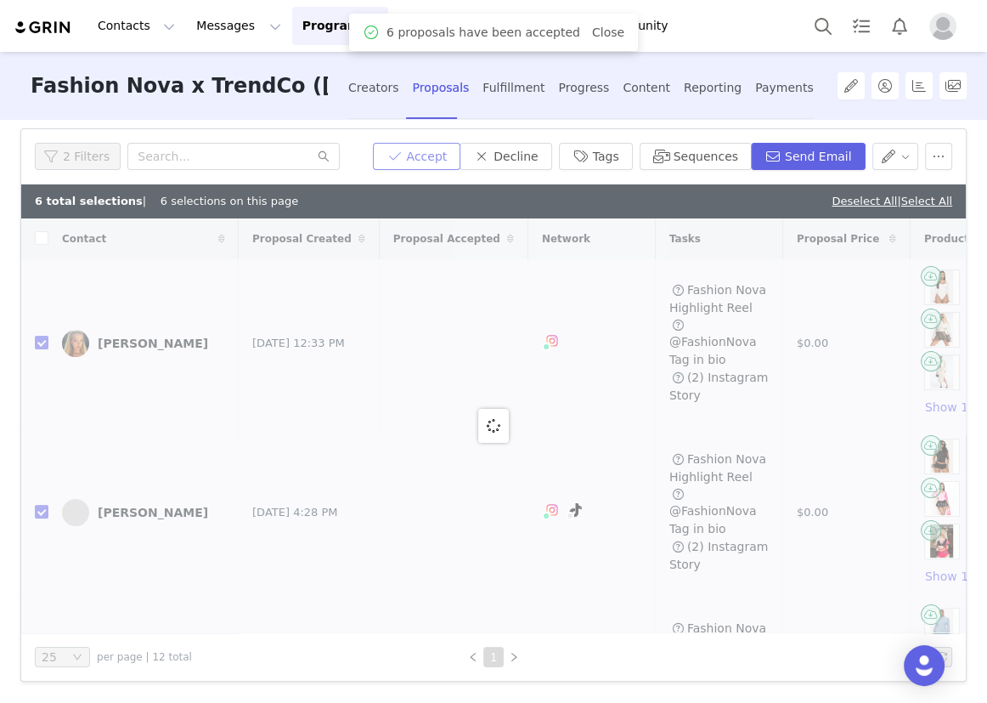
checkbox input "false"
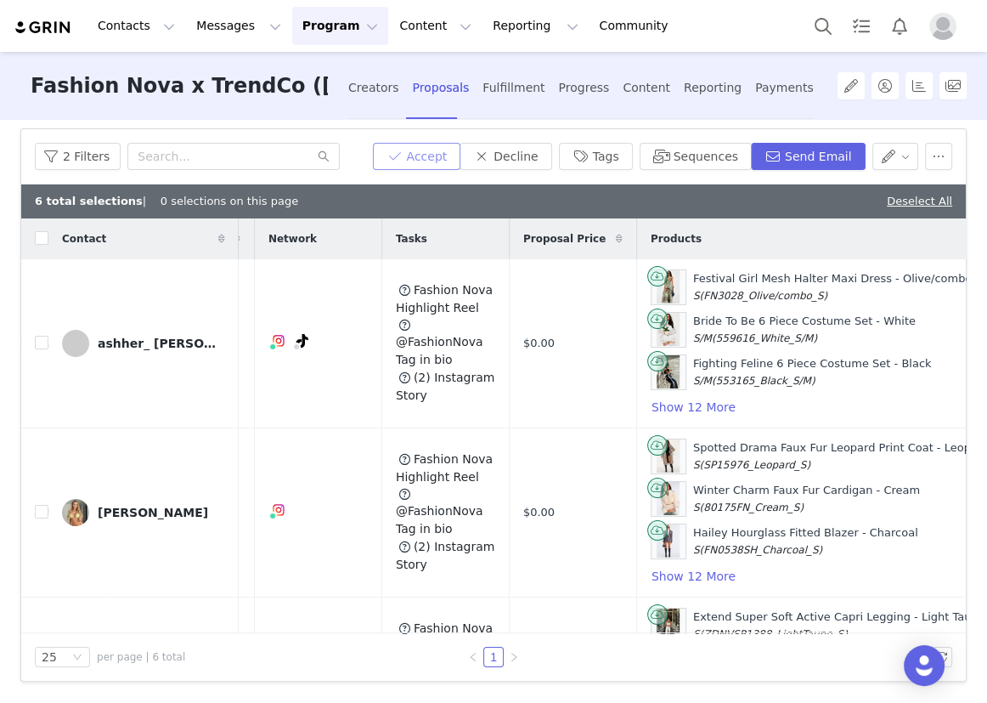
scroll to position [0, 257]
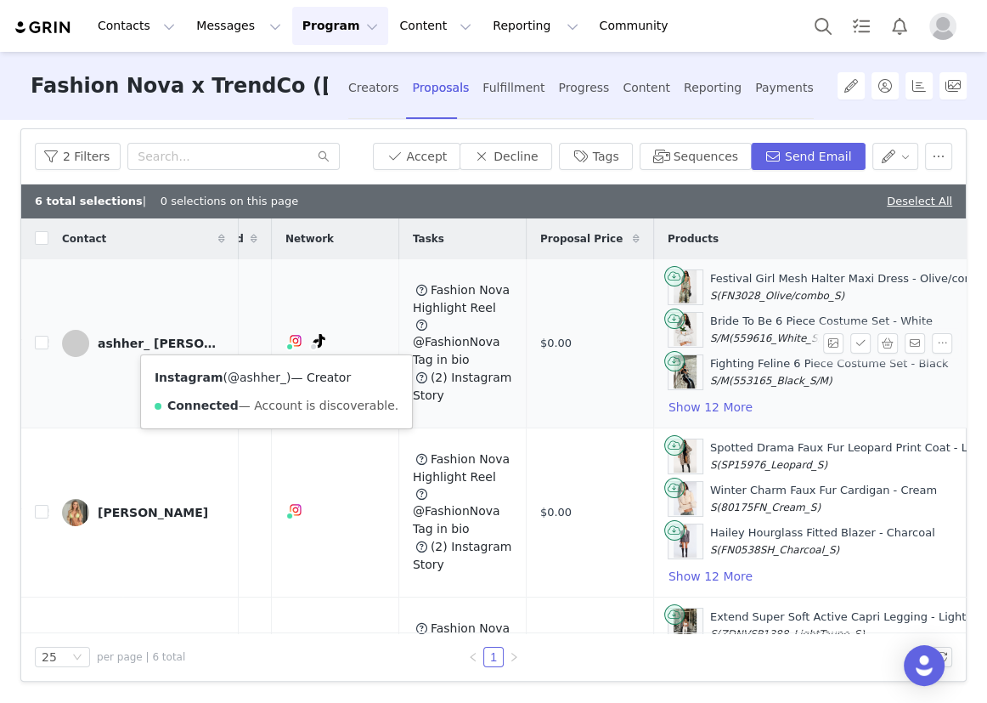
drag, startPoint x: 274, startPoint y: 376, endPoint x: 234, endPoint y: 381, distance: 41.1
click at [234, 381] on span "( @ashher_ )" at bounding box center [257, 377] width 68 height 14
copy link "ashher_"
drag, startPoint x: 37, startPoint y: 341, endPoint x: 59, endPoint y: 353, distance: 25.5
click at [37, 340] on input "checkbox" at bounding box center [42, 343] width 14 height 14
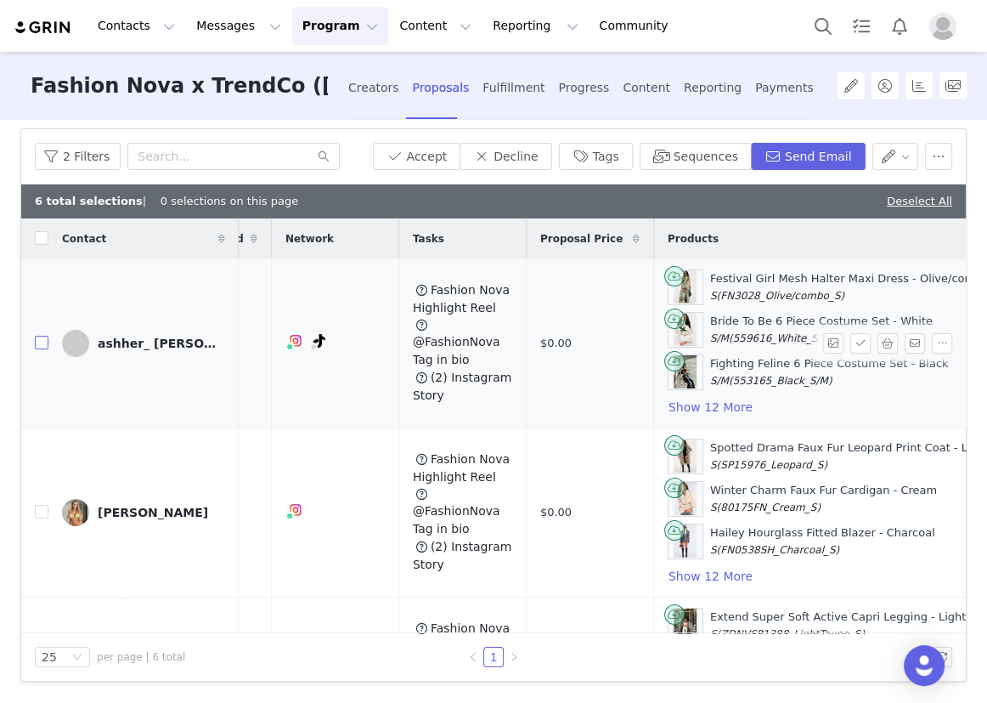
checkbox input "true"
click at [878, 341] on button "button" at bounding box center [888, 343] width 20 height 20
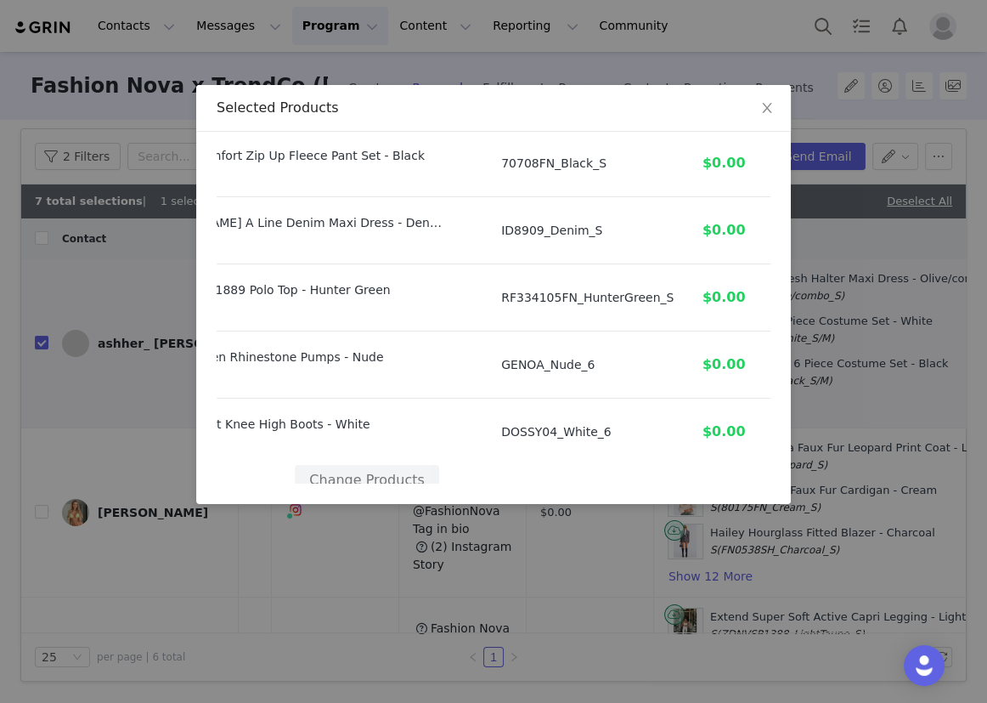
scroll to position [749, 127]
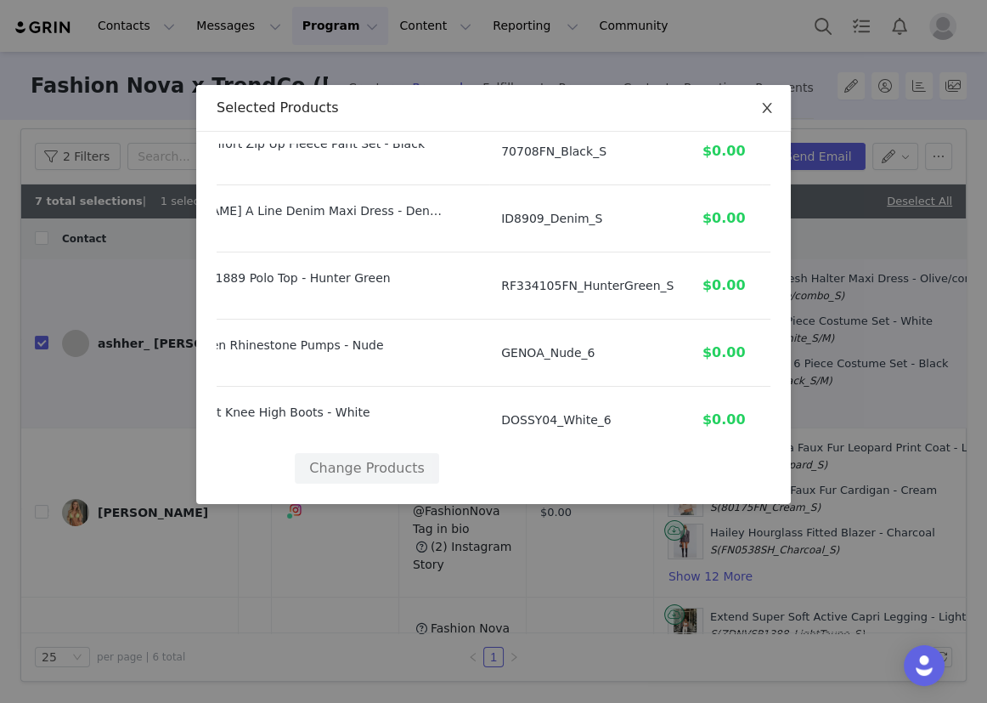
click at [763, 96] on span "Close" at bounding box center [767, 109] width 48 height 48
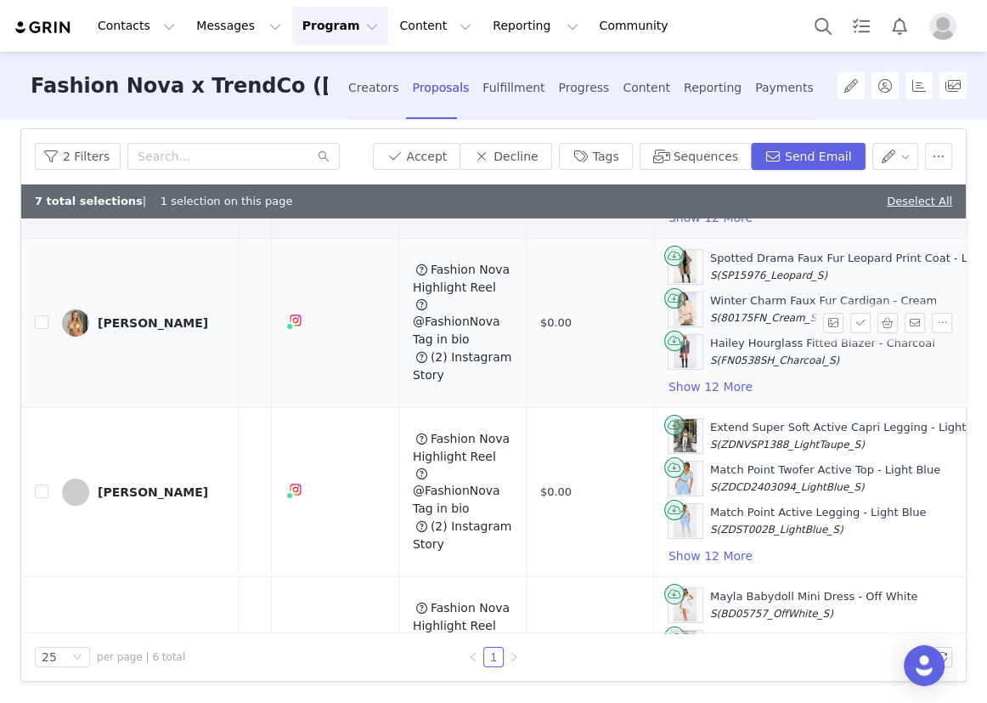
scroll to position [154, 257]
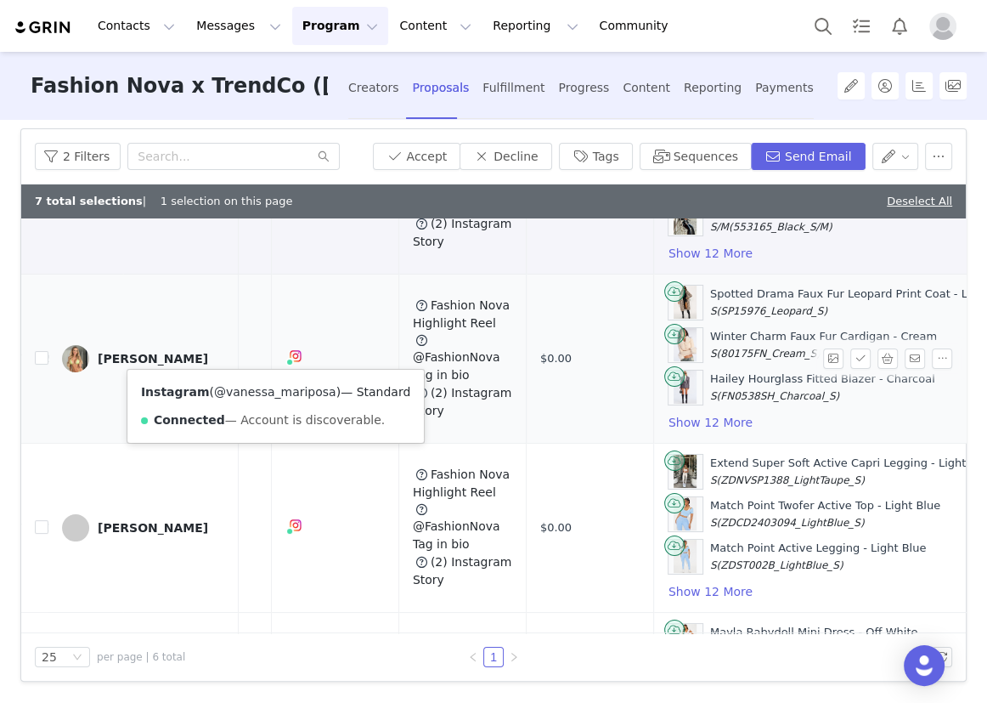
drag, startPoint x: 316, startPoint y: 390, endPoint x: 219, endPoint y: 386, distance: 96.9
click at [219, 386] on span "( @vanessa_mariposa )" at bounding box center [275, 392] width 132 height 14
copy link "vanessa_mariposa"
drag, startPoint x: 37, startPoint y: 357, endPoint x: 359, endPoint y: 333, distance: 322.9
click at [37, 357] on input "checkbox" at bounding box center [42, 358] width 14 height 14
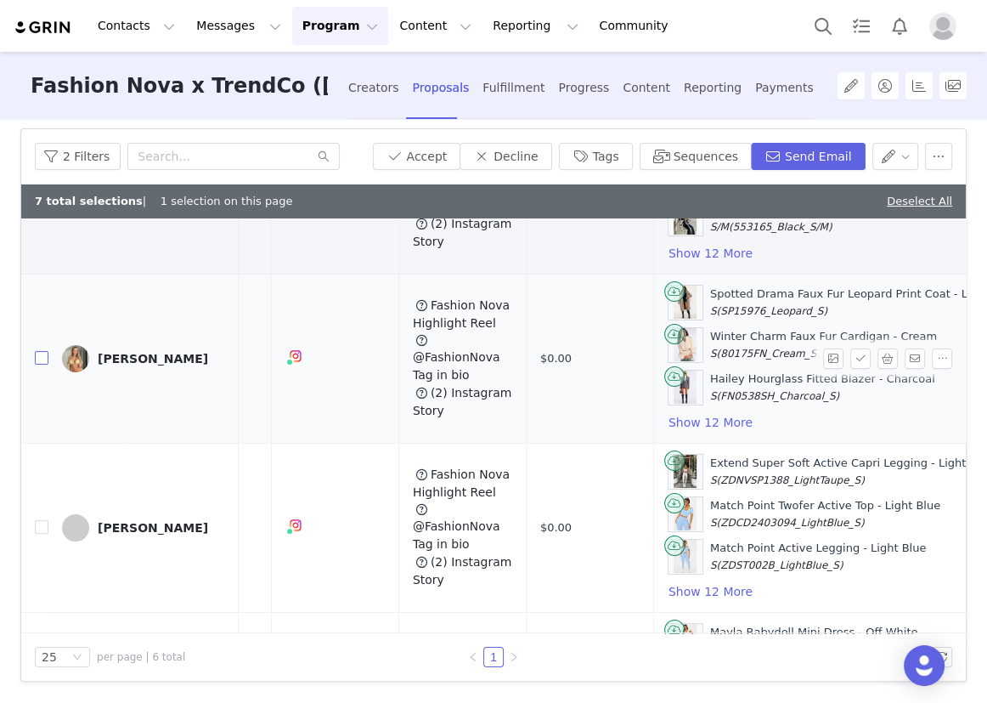
checkbox input "true"
click at [878, 351] on button "button" at bounding box center [888, 358] width 20 height 20
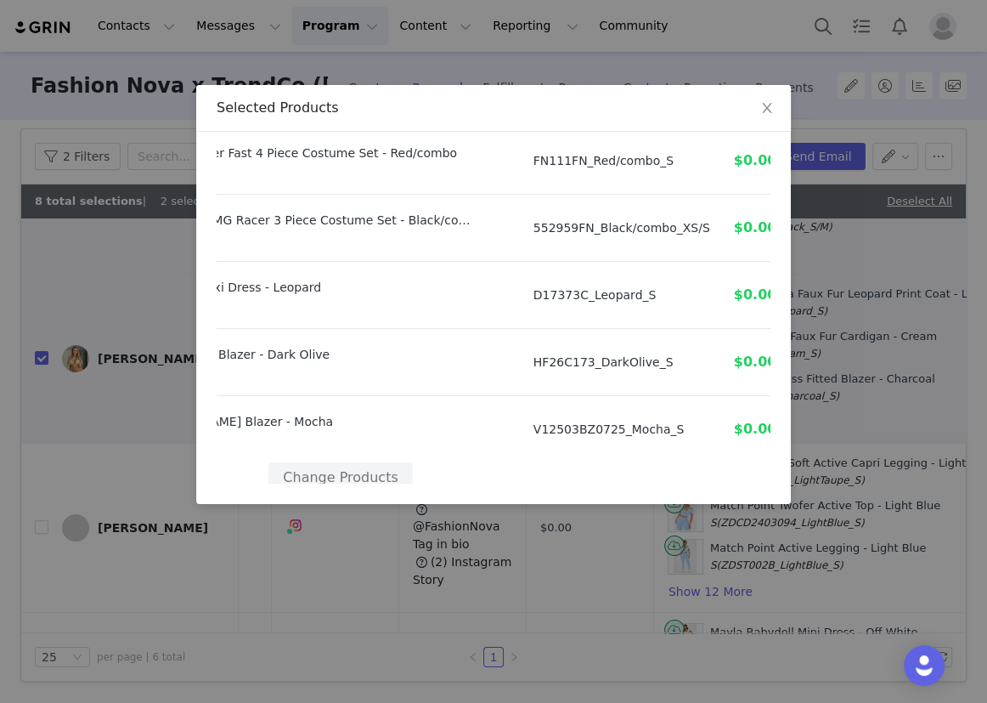
scroll to position [749, 153]
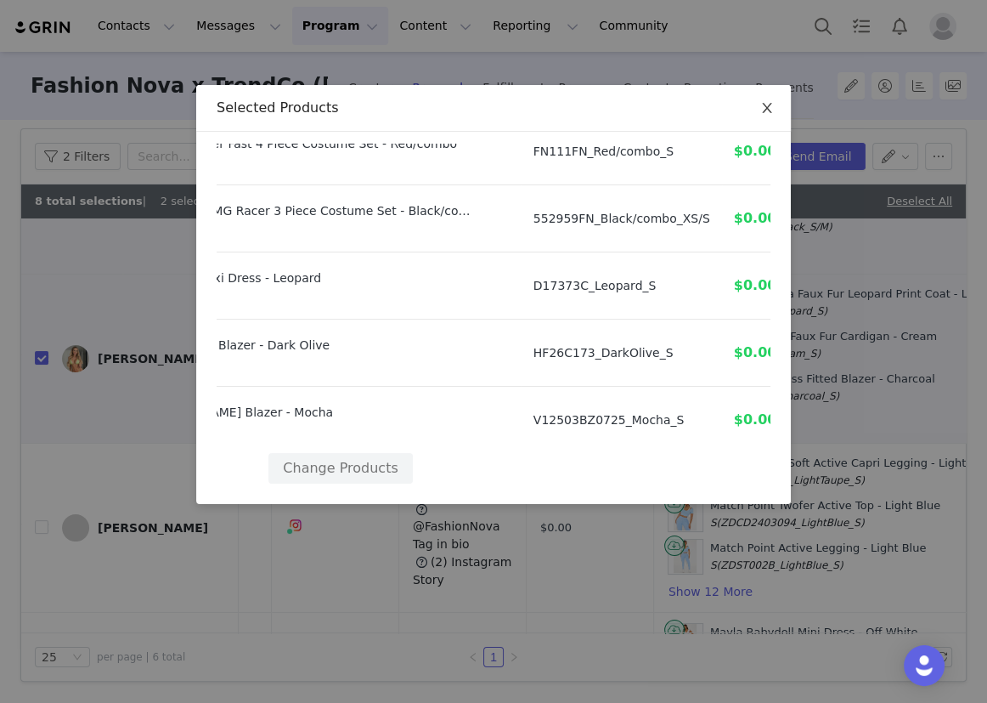
click at [756, 96] on span "Close" at bounding box center [767, 109] width 48 height 48
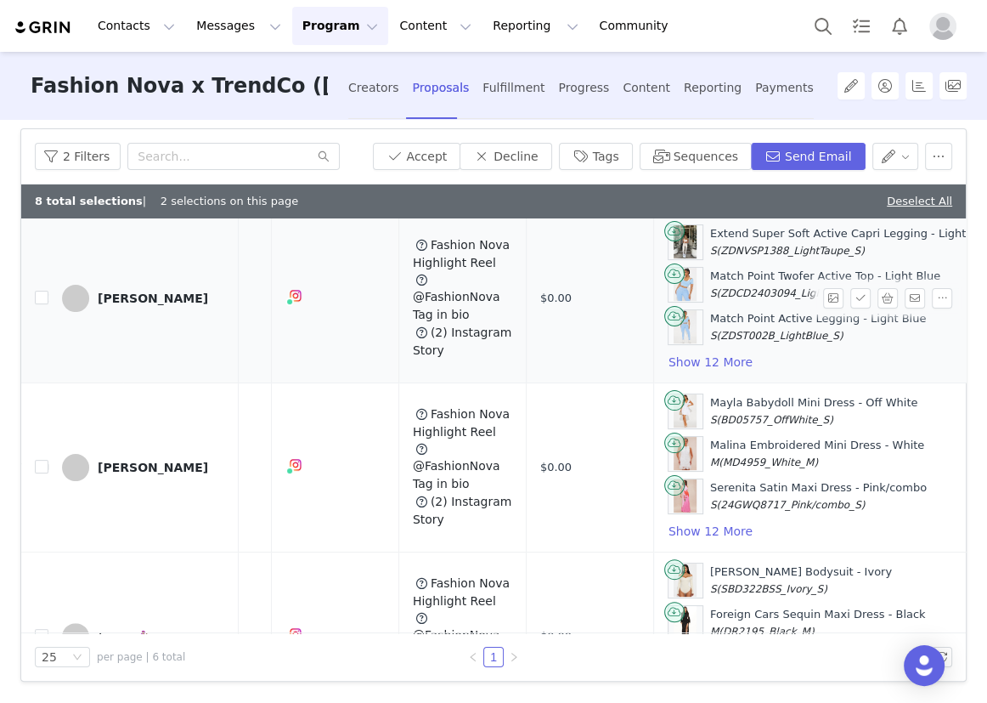
scroll to position [386, 257]
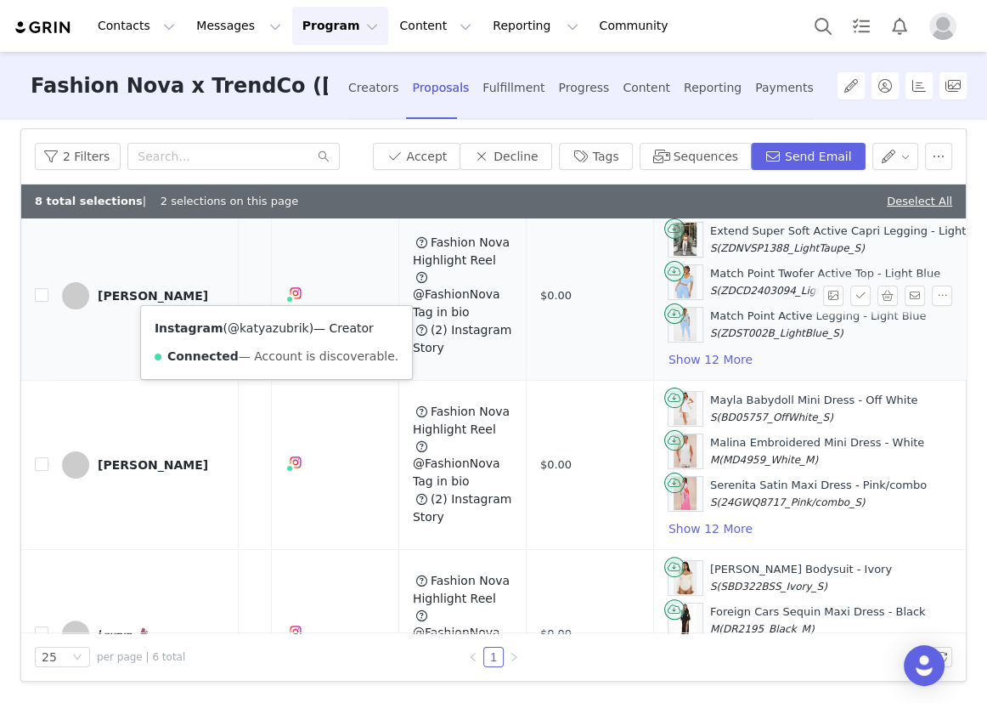
drag, startPoint x: 295, startPoint y: 327, endPoint x: 232, endPoint y: 328, distance: 62.9
click at [232, 328] on span "( @katyazubrik )" at bounding box center [268, 328] width 91 height 14
copy link "katyazubrik"
click at [37, 297] on input "checkbox" at bounding box center [42, 295] width 14 height 14
checkbox input "true"
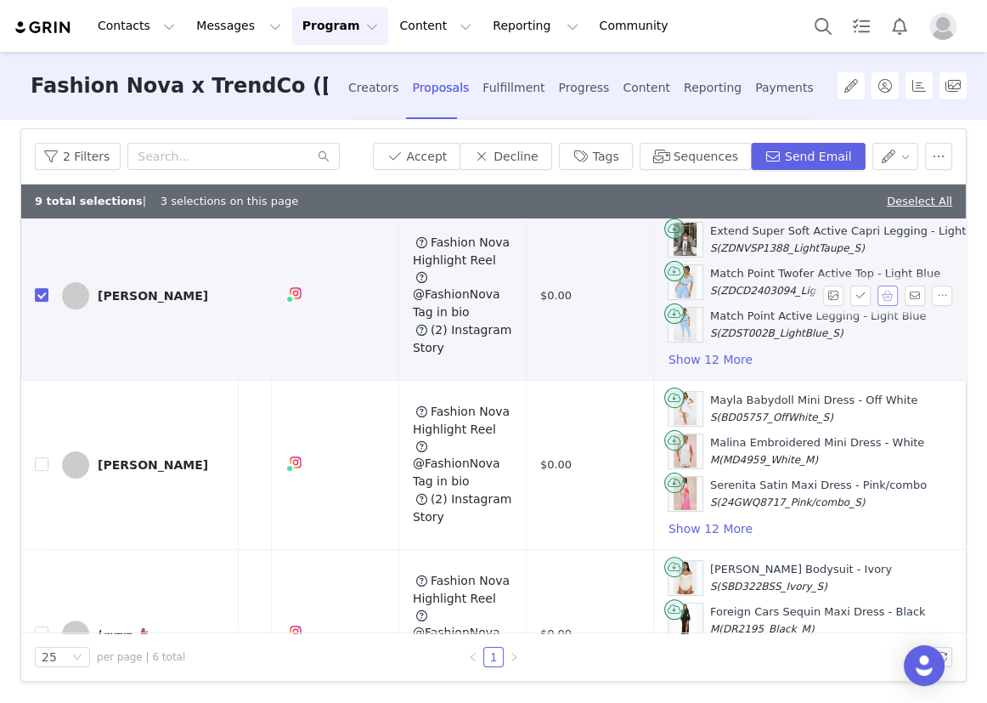
click at [878, 289] on button "button" at bounding box center [888, 295] width 20 height 20
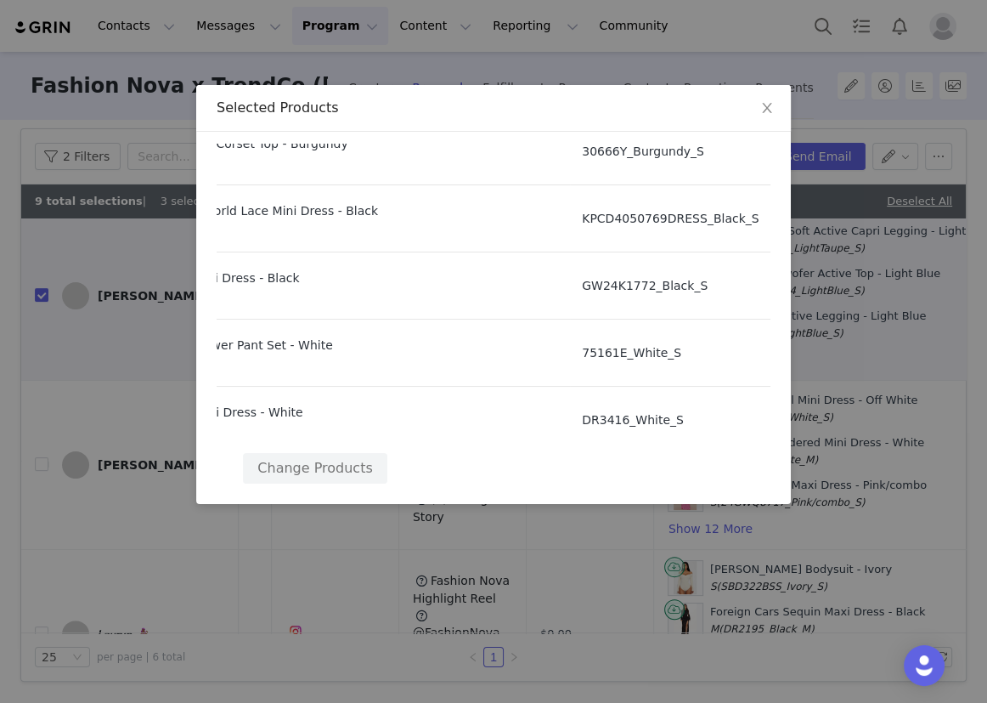
scroll to position [749, 178]
click at [767, 104] on icon "icon: close" at bounding box center [767, 108] width 14 height 14
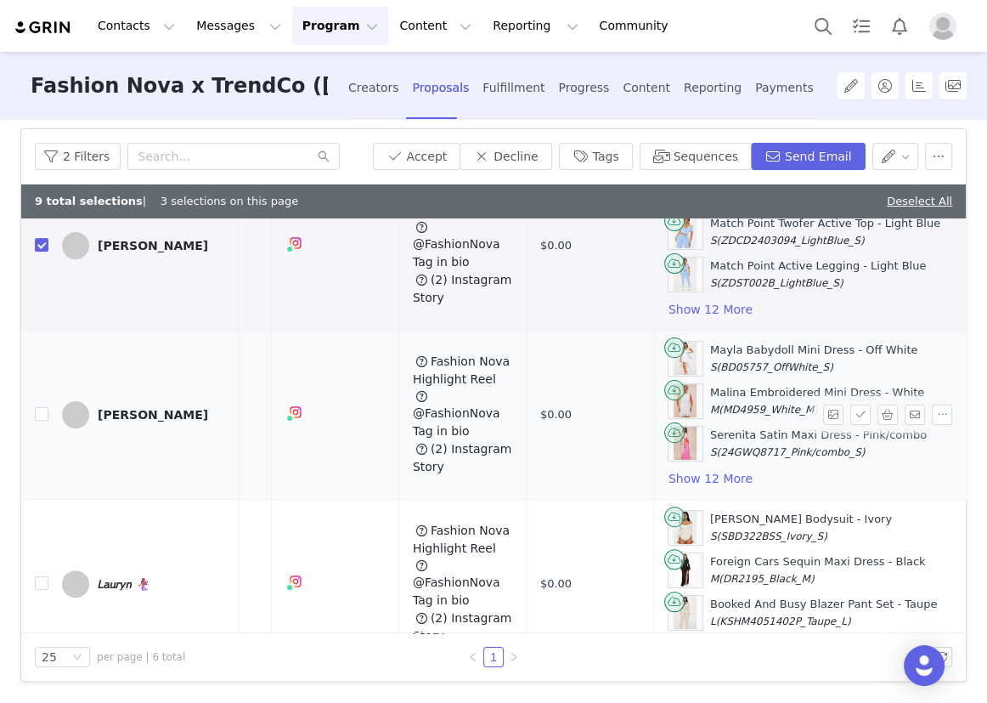
scroll to position [463, 257]
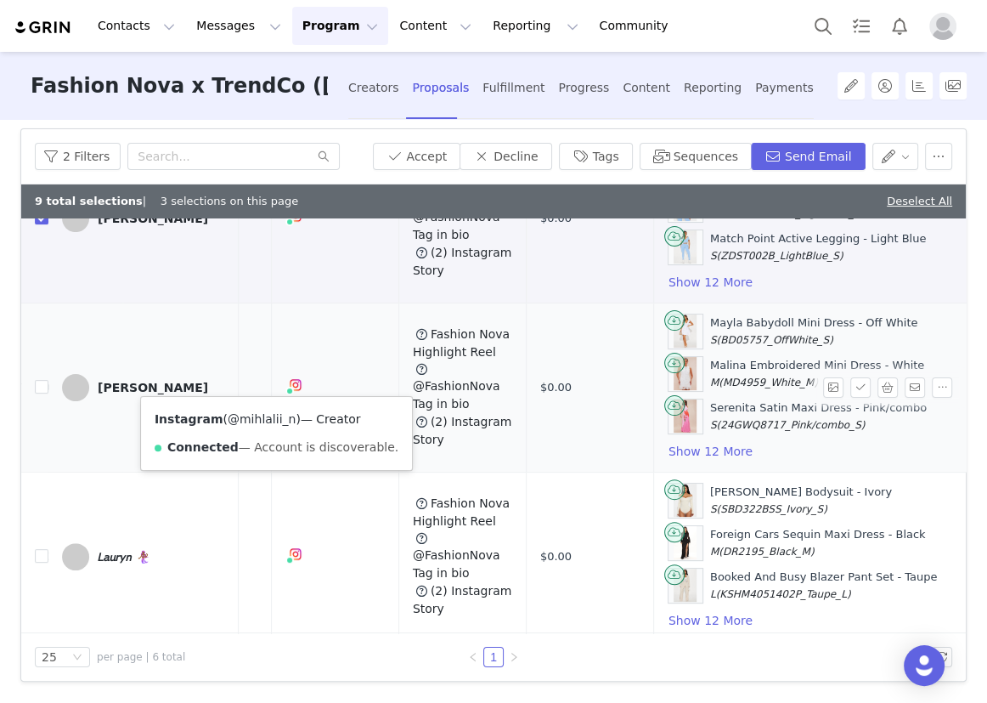
drag, startPoint x: 284, startPoint y: 420, endPoint x: 233, endPoint y: 420, distance: 51.0
click at [233, 420] on span "( @mihlalii_n )" at bounding box center [261, 419] width 77 height 14
copy link "mihlalii_n"
click at [46, 384] on input "checkbox" at bounding box center [42, 387] width 14 height 14
checkbox input "true"
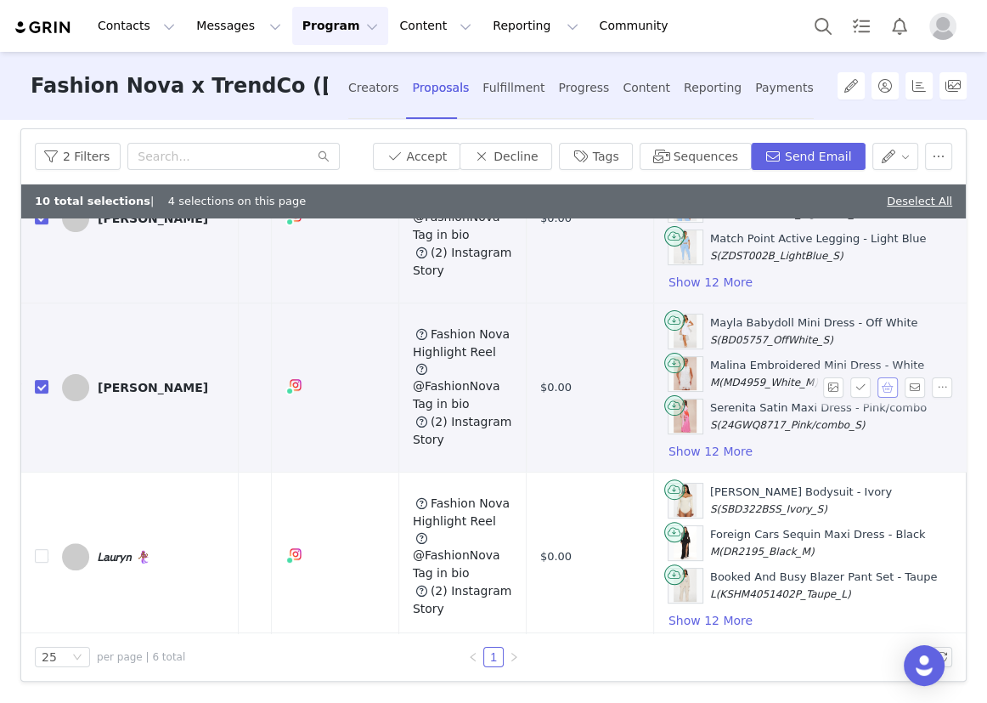
click at [878, 382] on button "button" at bounding box center [888, 387] width 20 height 20
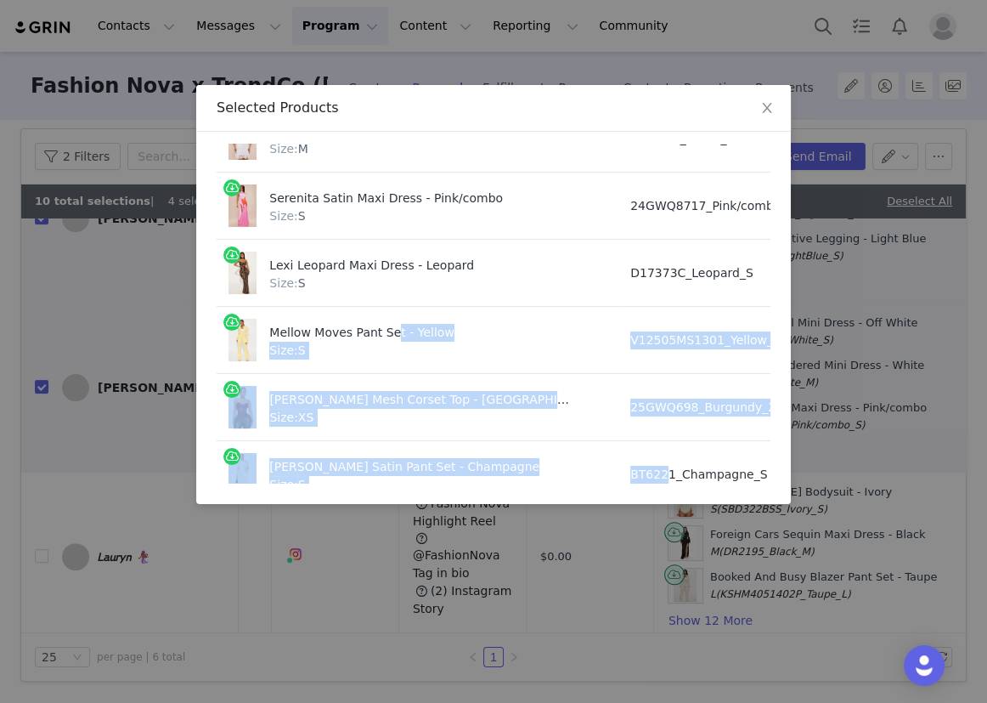
drag, startPoint x: 381, startPoint y: 471, endPoint x: 584, endPoint y: 466, distance: 204.0
click at [584, 466] on tbody "Mayla Babydoll Mini Dress - Off White Size: S BD05757_OffWhite_S $0.00 $12.99 M…" at bounding box center [583, 541] width 733 height 1007
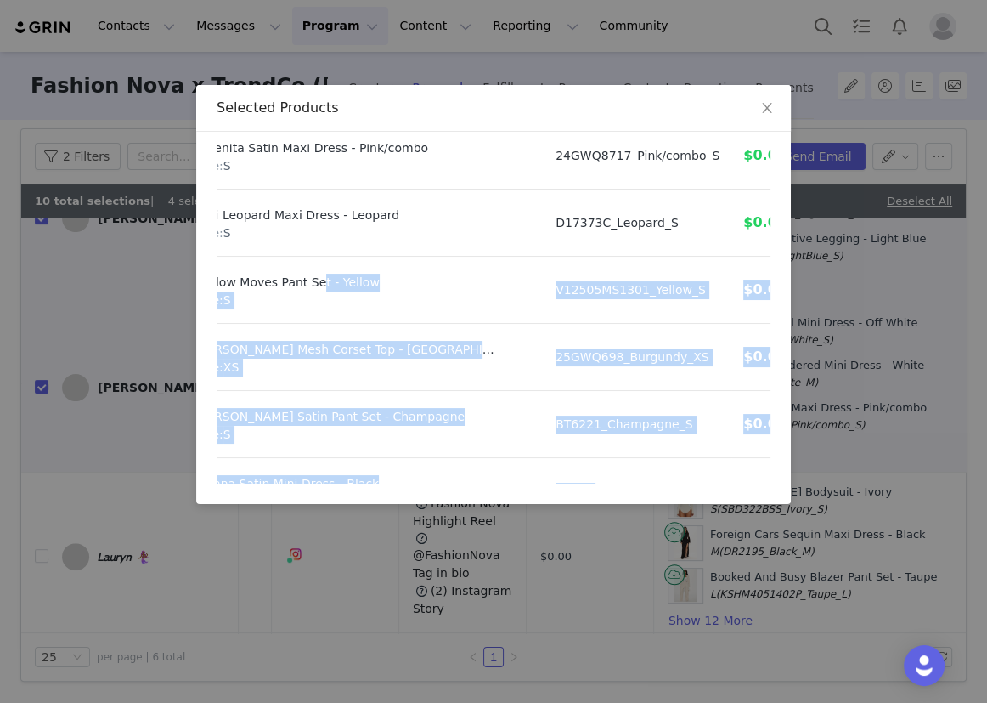
click at [544, 424] on td "BT6221_Champagne_S" at bounding box center [638, 424] width 188 height 67
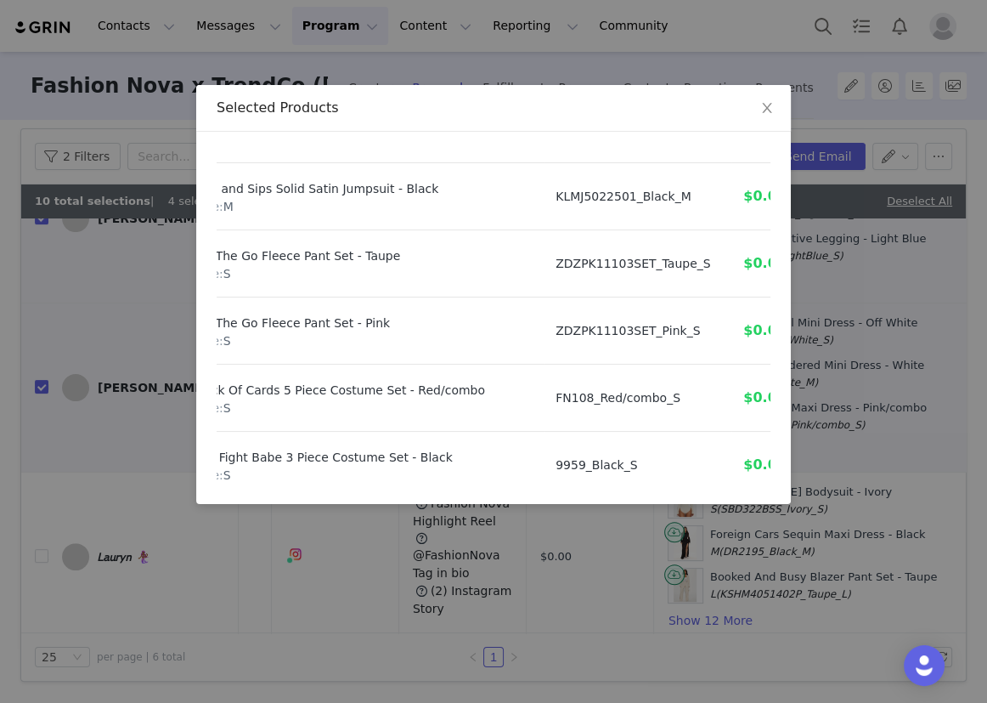
scroll to position [749, 75]
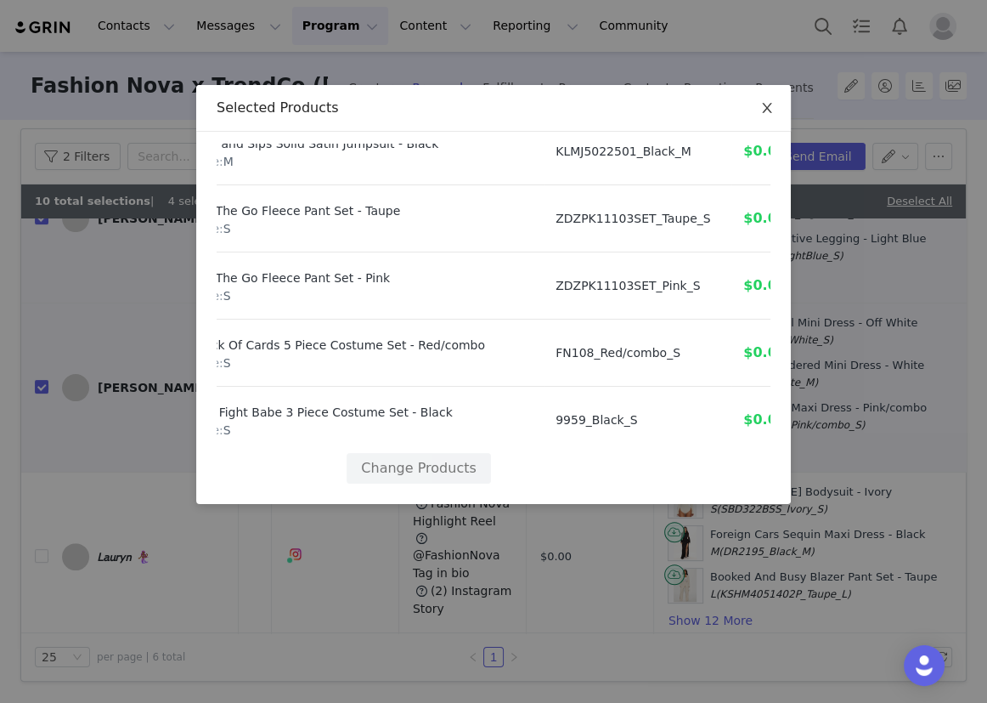
click at [771, 107] on icon "icon: close" at bounding box center [767, 108] width 14 height 14
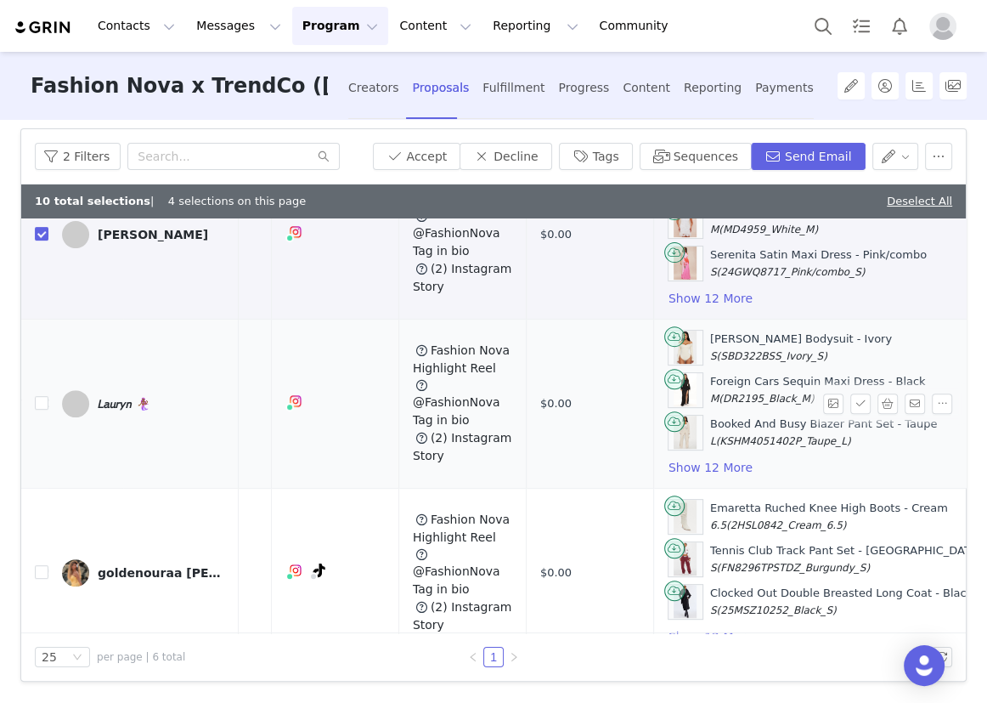
scroll to position [618, 257]
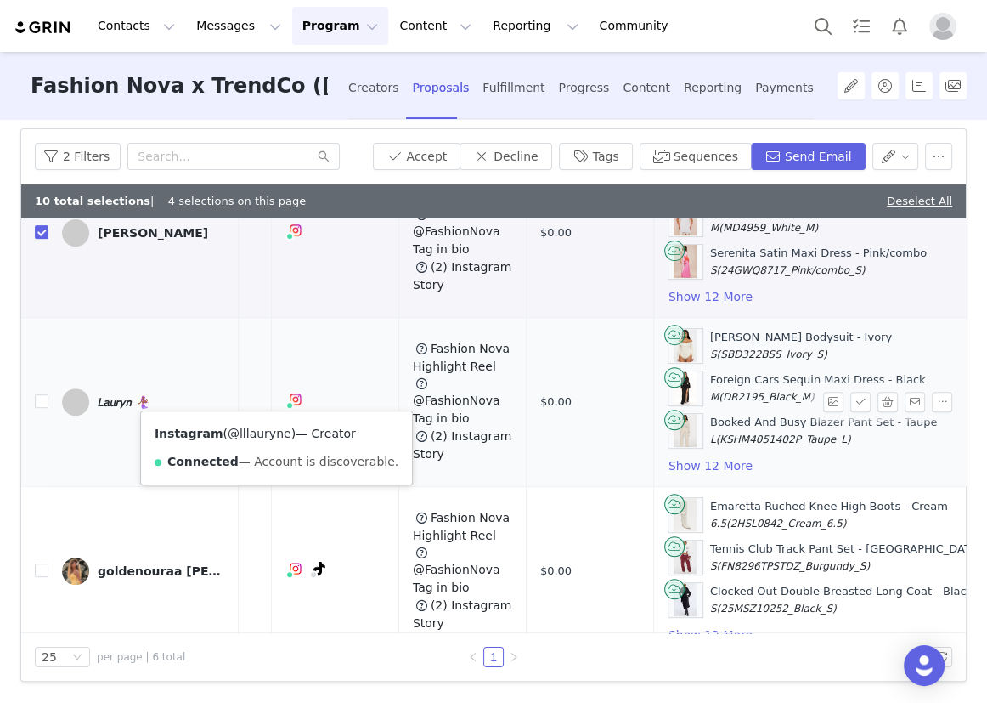
drag, startPoint x: 280, startPoint y: 434, endPoint x: 229, endPoint y: 434, distance: 51.0
click at [229, 434] on span "( @lllauryne )" at bounding box center [259, 433] width 73 height 14
click at [42, 399] on input "checkbox" at bounding box center [42, 401] width 14 height 14
checkbox input "true"
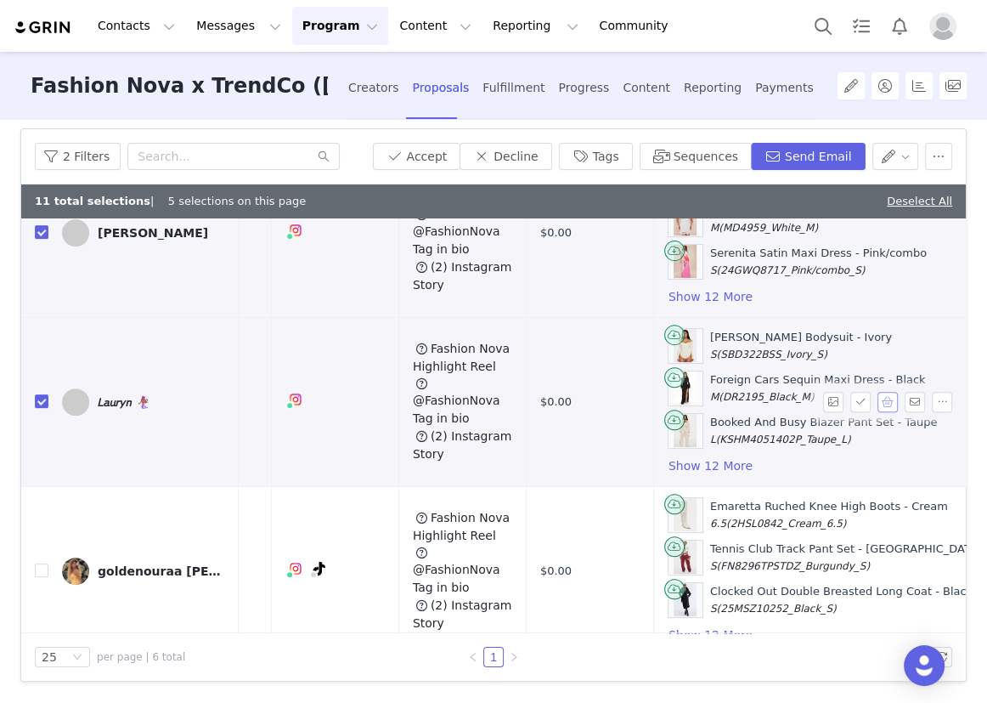
click at [878, 404] on button "button" at bounding box center [888, 402] width 20 height 20
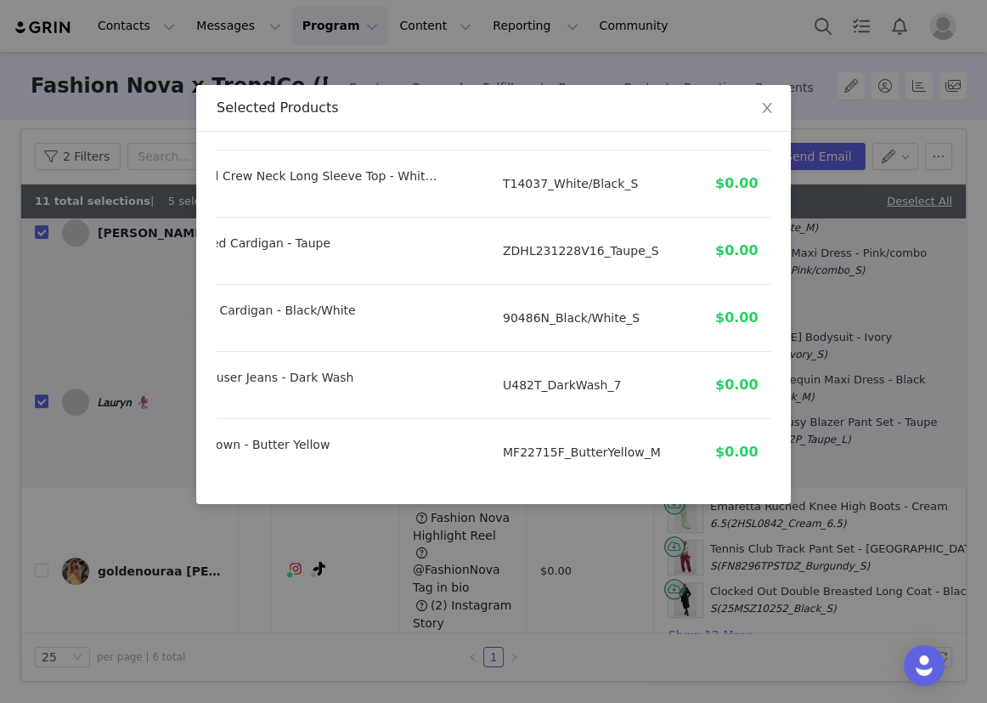
scroll to position [672, 196]
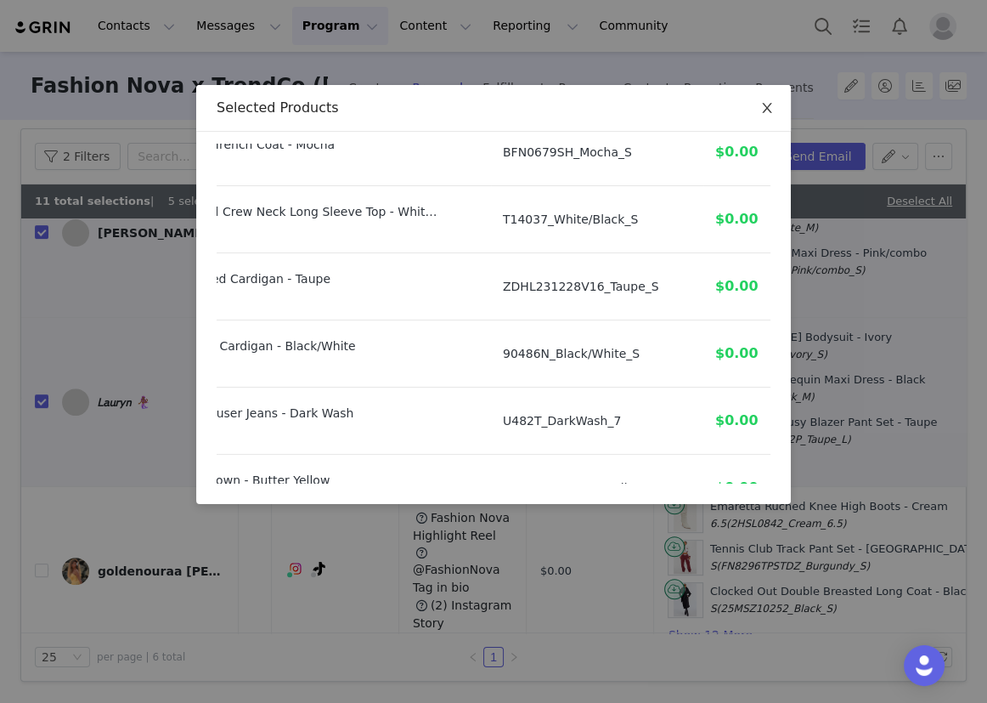
click at [772, 102] on icon "icon: close" at bounding box center [767, 108] width 14 height 14
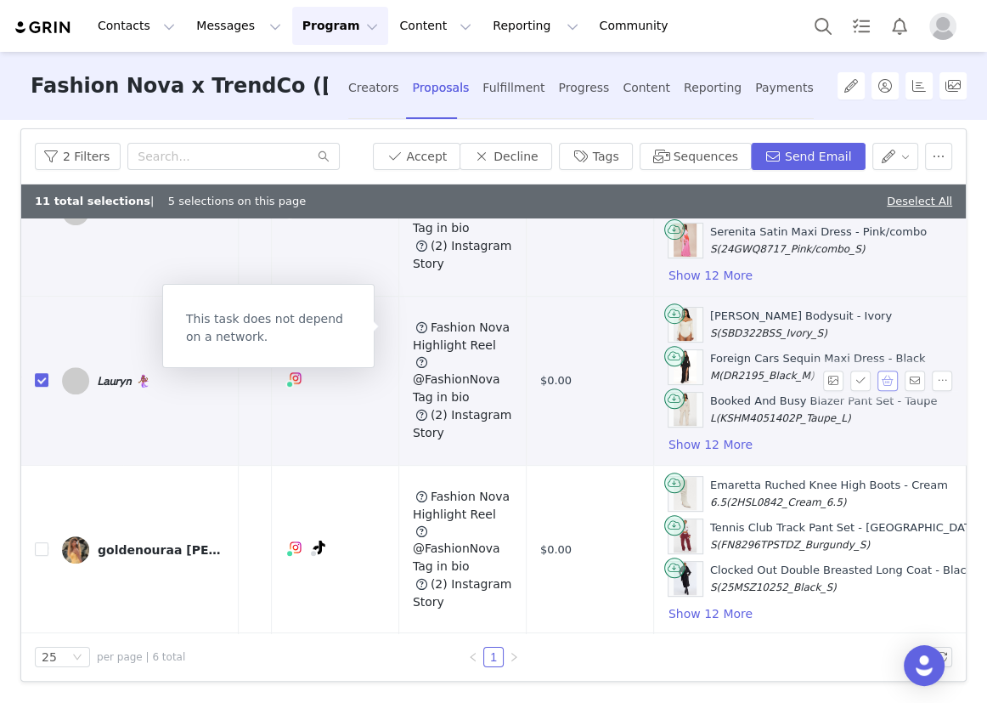
scroll to position [648, 257]
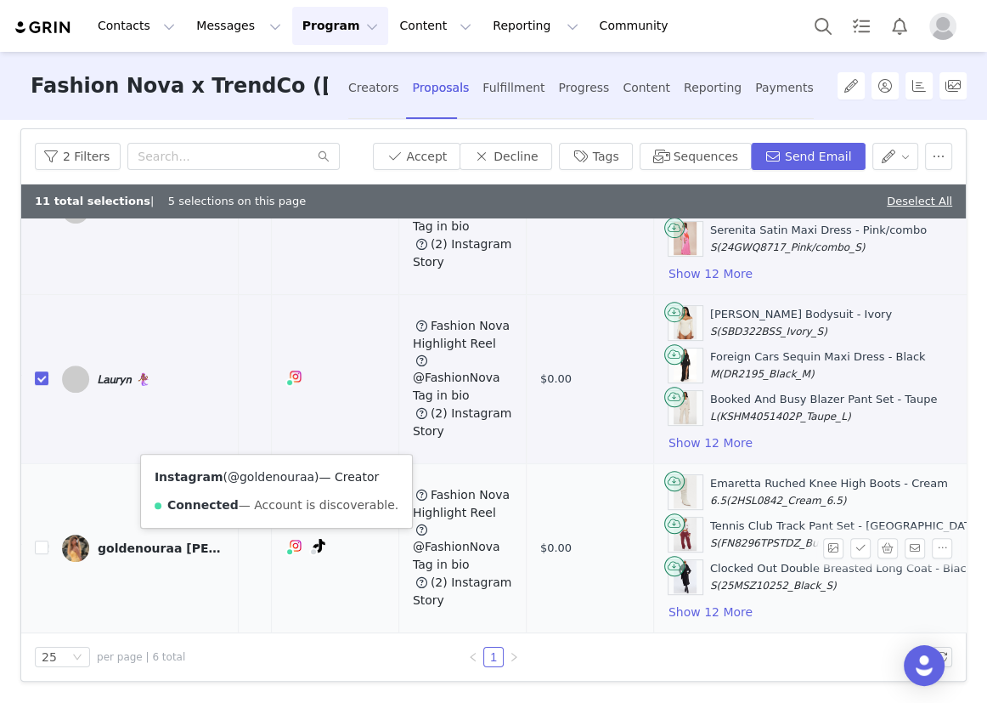
drag, startPoint x: 302, startPoint y: 471, endPoint x: 229, endPoint y: 473, distance: 72.3
click at [229, 473] on span "( @goldenouraa )" at bounding box center [271, 477] width 96 height 14
drag, startPoint x: 44, startPoint y: 532, endPoint x: 596, endPoint y: 475, distance: 555.1
click at [44, 540] on input "checkbox" at bounding box center [42, 547] width 14 height 14
checkbox input "true"
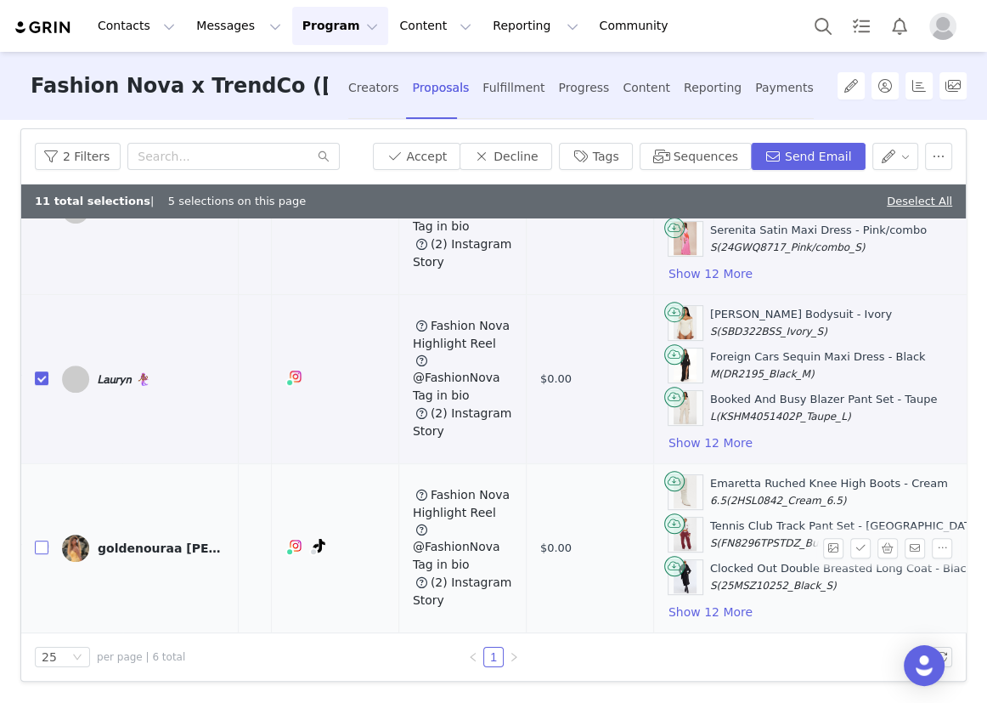
checkbox input "true"
click at [852, 538] on span at bounding box center [863, 548] width 27 height 20
click at [878, 538] on button "button" at bounding box center [888, 548] width 20 height 20
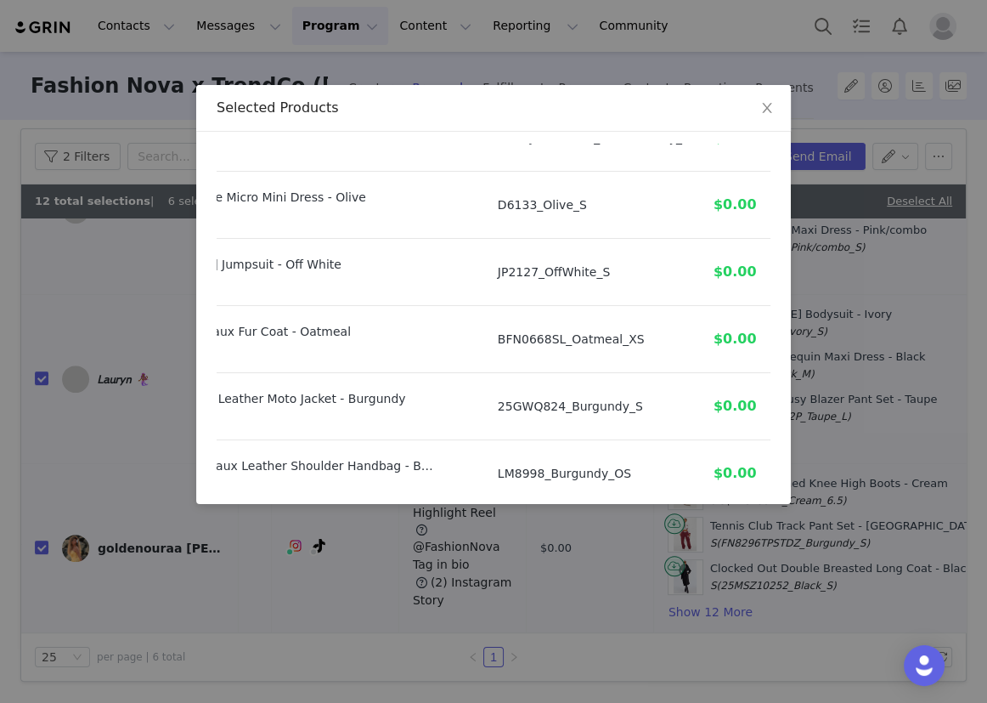
scroll to position [749, 150]
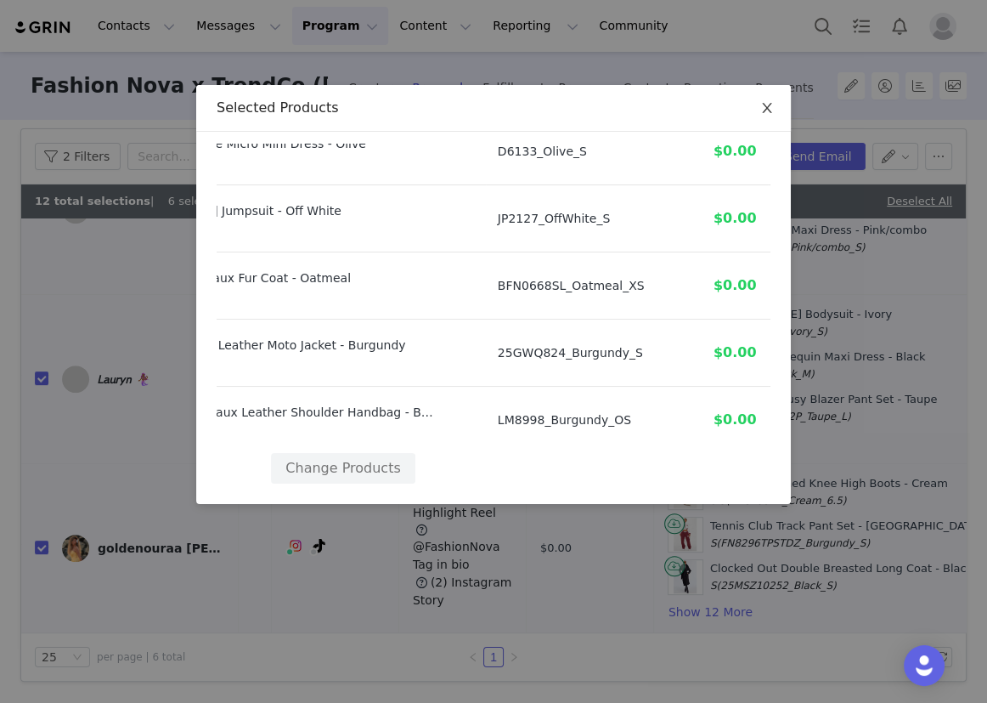
click at [763, 96] on span "Close" at bounding box center [767, 109] width 48 height 48
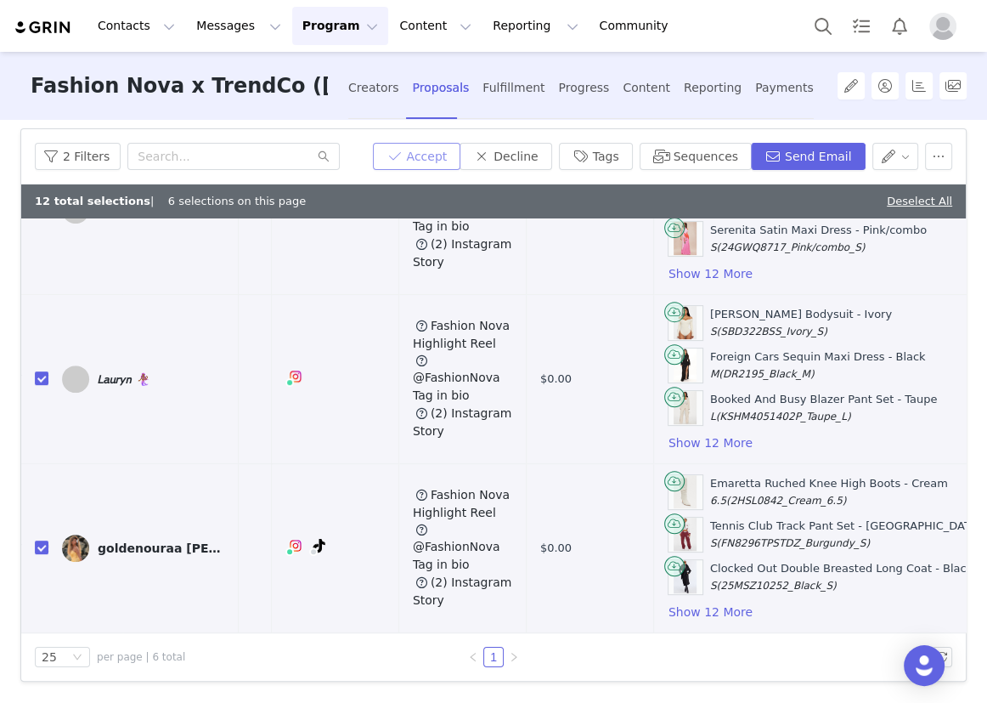
click at [428, 150] on button "Accept" at bounding box center [417, 156] width 88 height 27
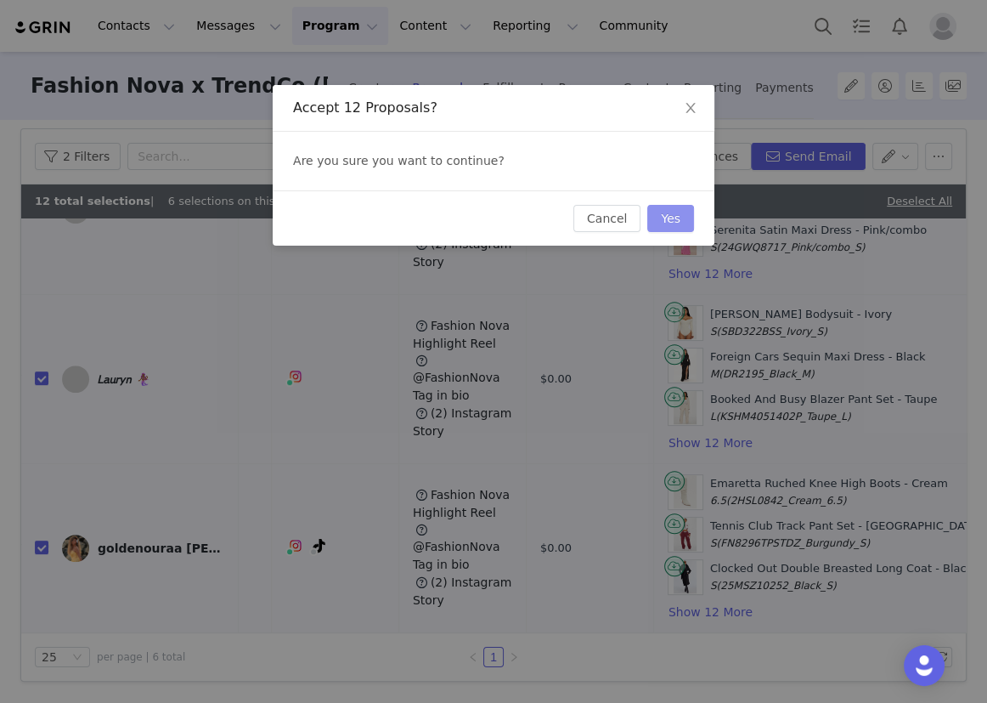
click at [675, 211] on button "Yes" at bounding box center [670, 218] width 47 height 27
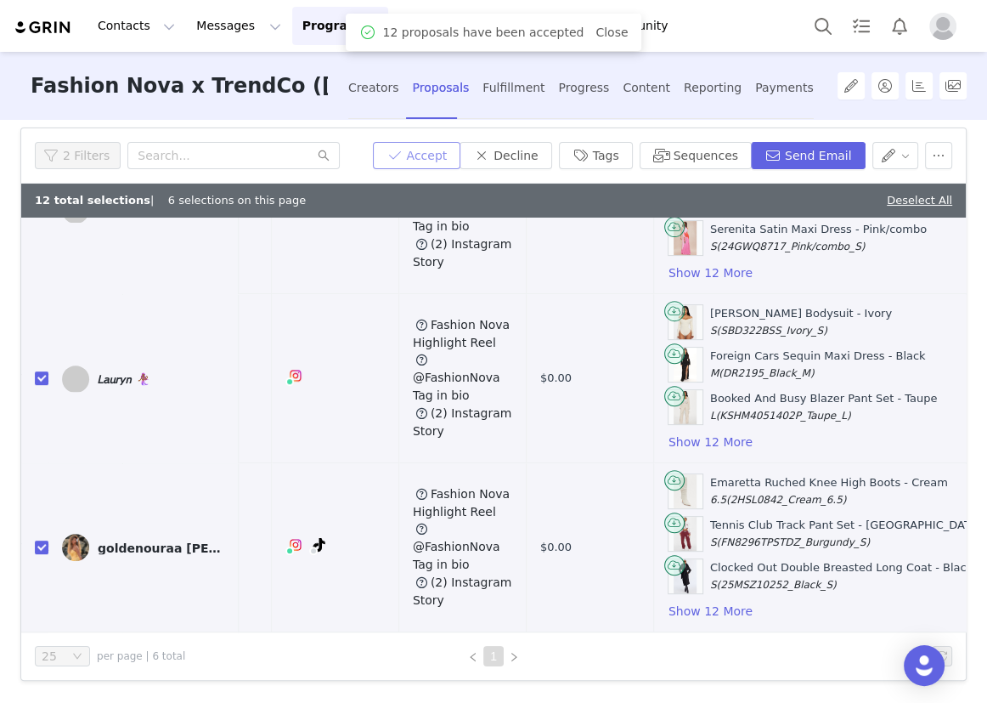
scroll to position [0, 0]
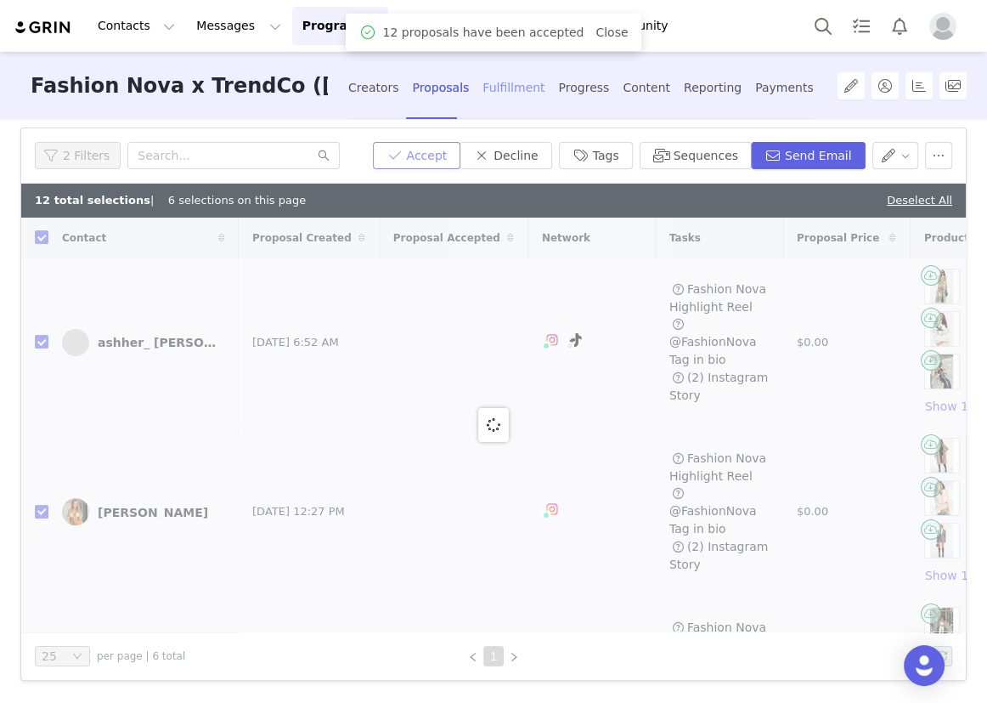
checkbox input "false"
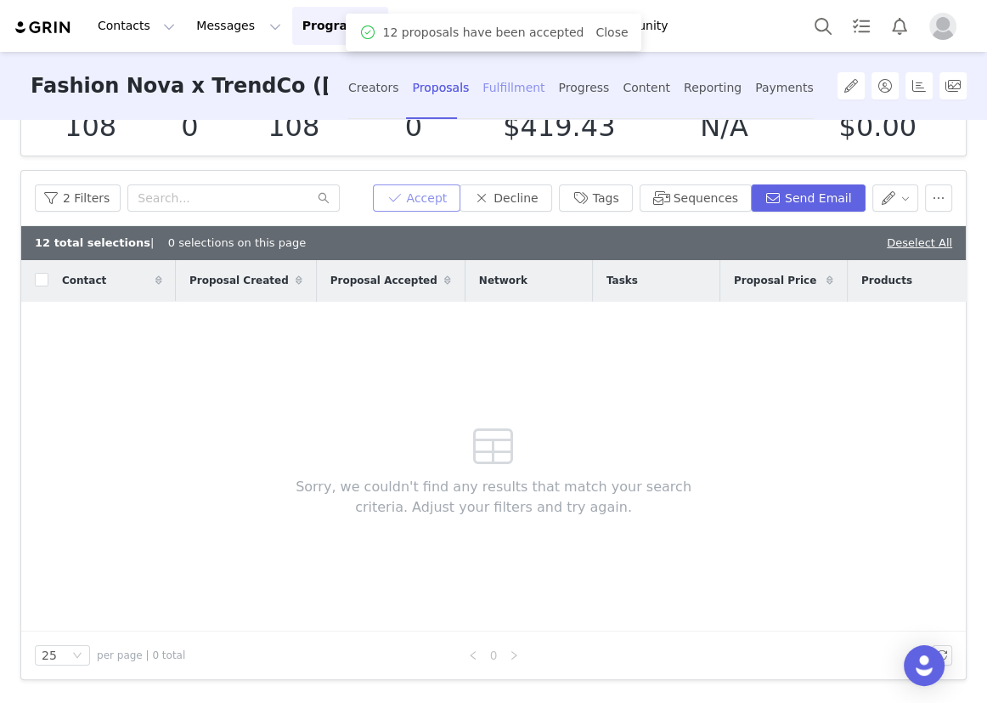
scroll to position [65, 0]
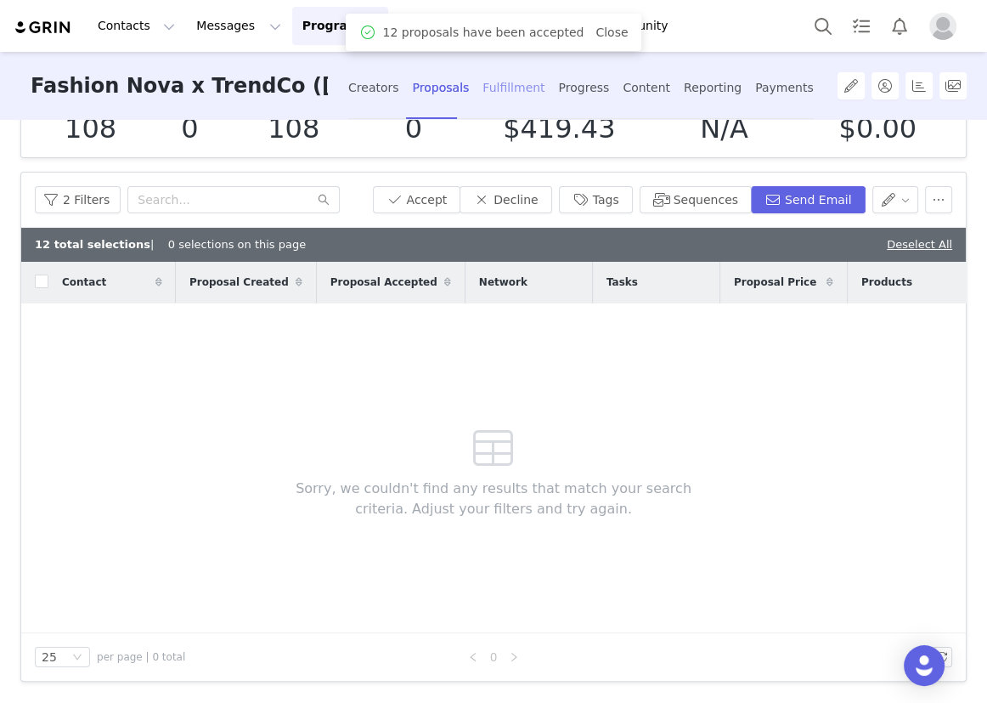
click at [505, 93] on div "Fulfillment" at bounding box center [514, 87] width 62 height 45
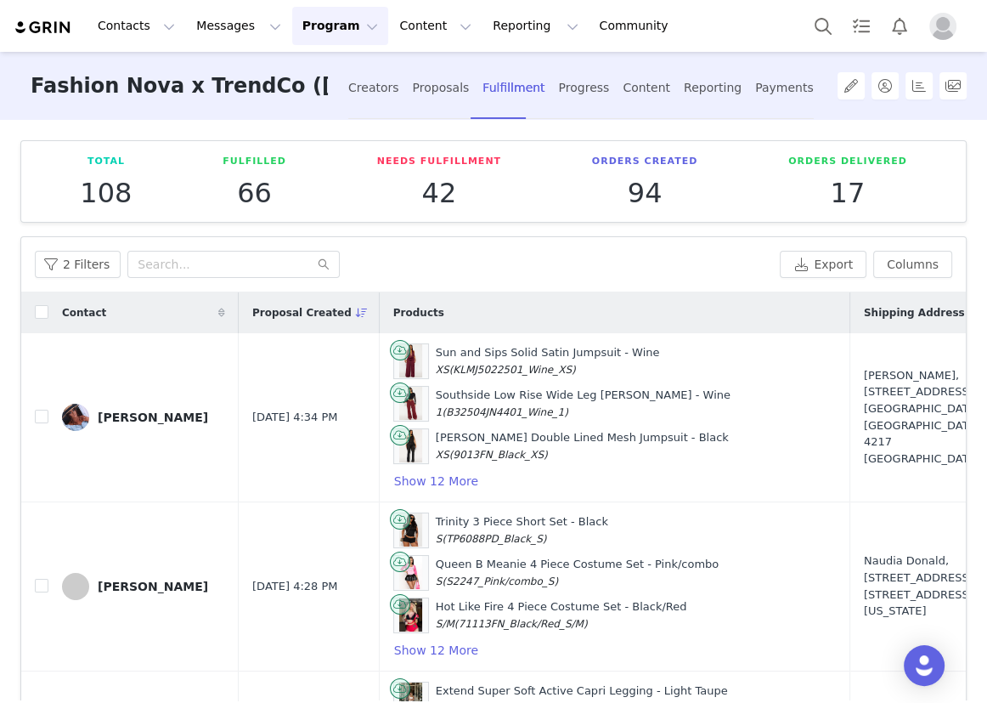
scroll to position [109, 0]
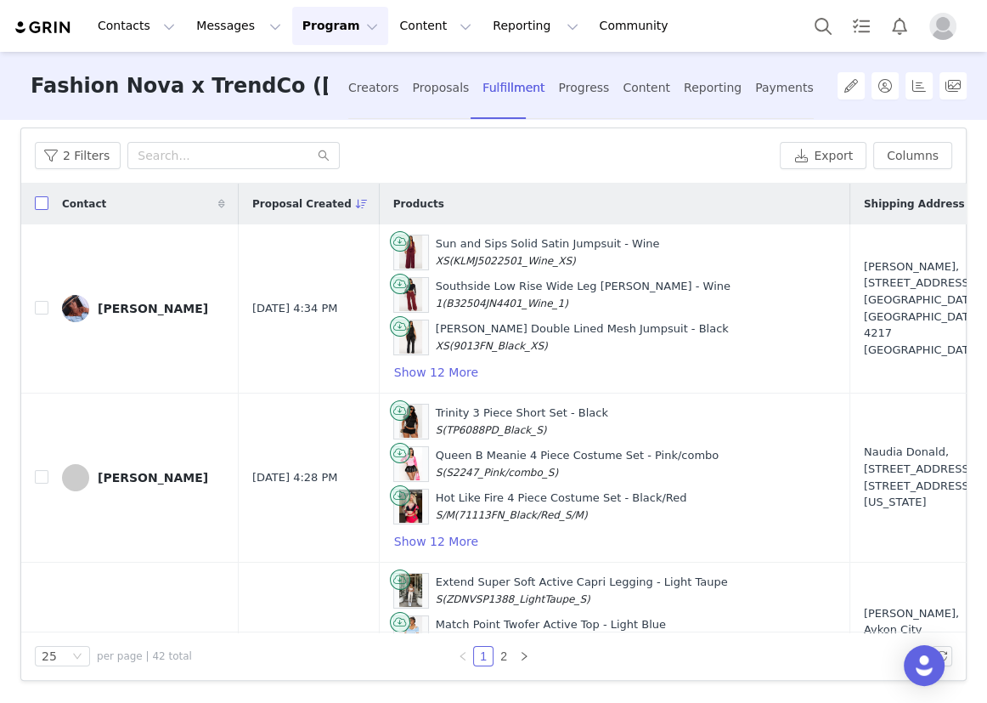
click at [37, 200] on input "checkbox" at bounding box center [42, 203] width 14 height 14
checkbox input "true"
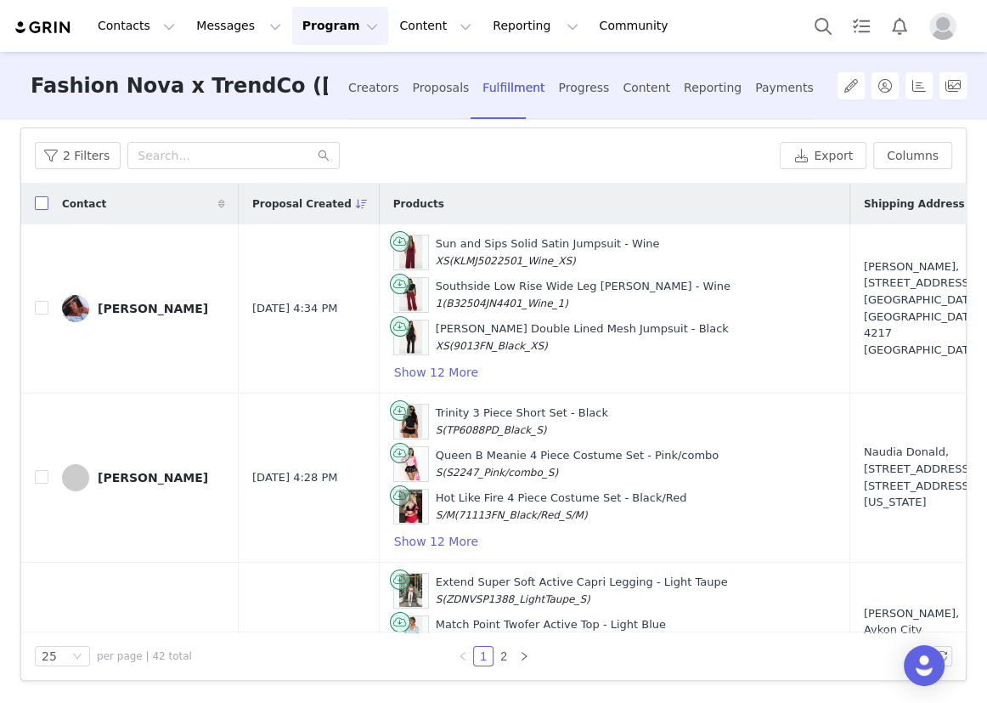
checkbox input "true"
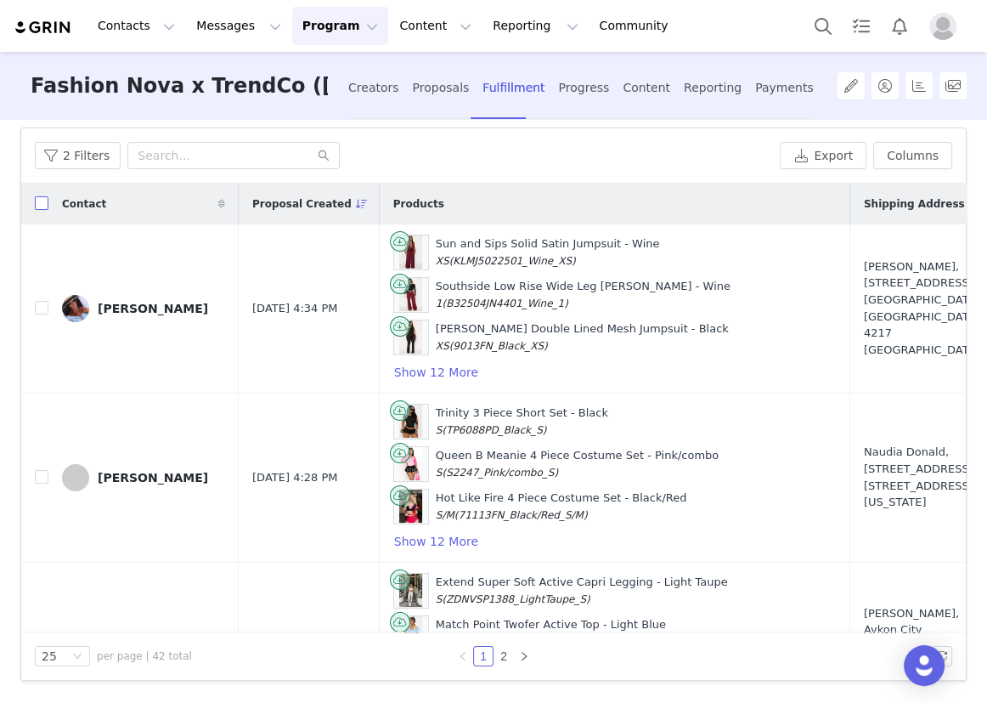
checkbox input "true"
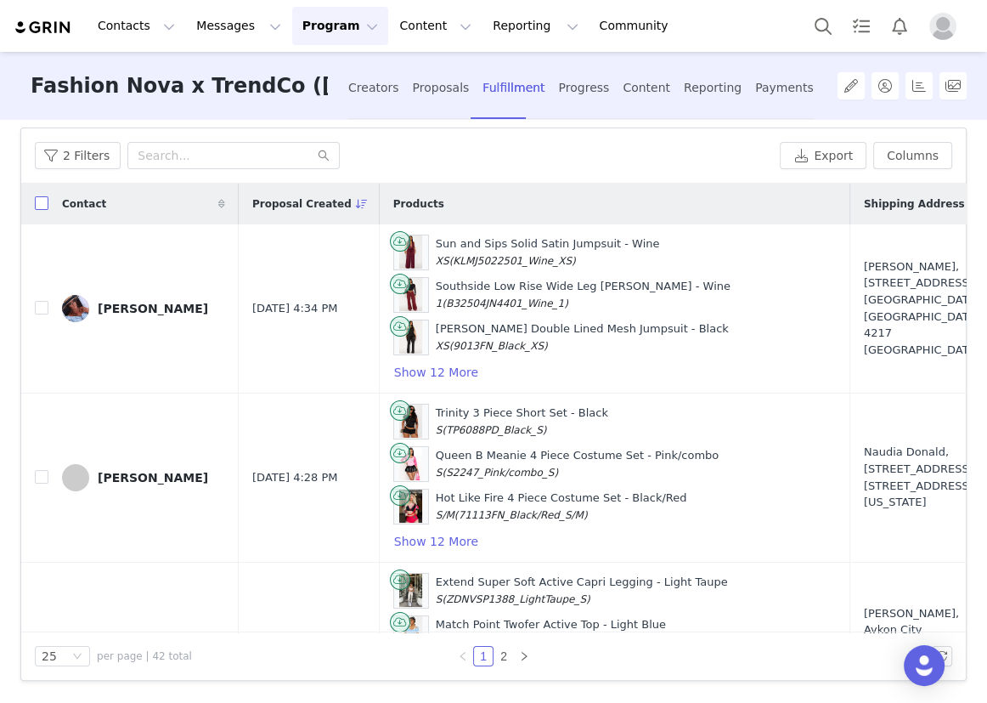
checkbox input "true"
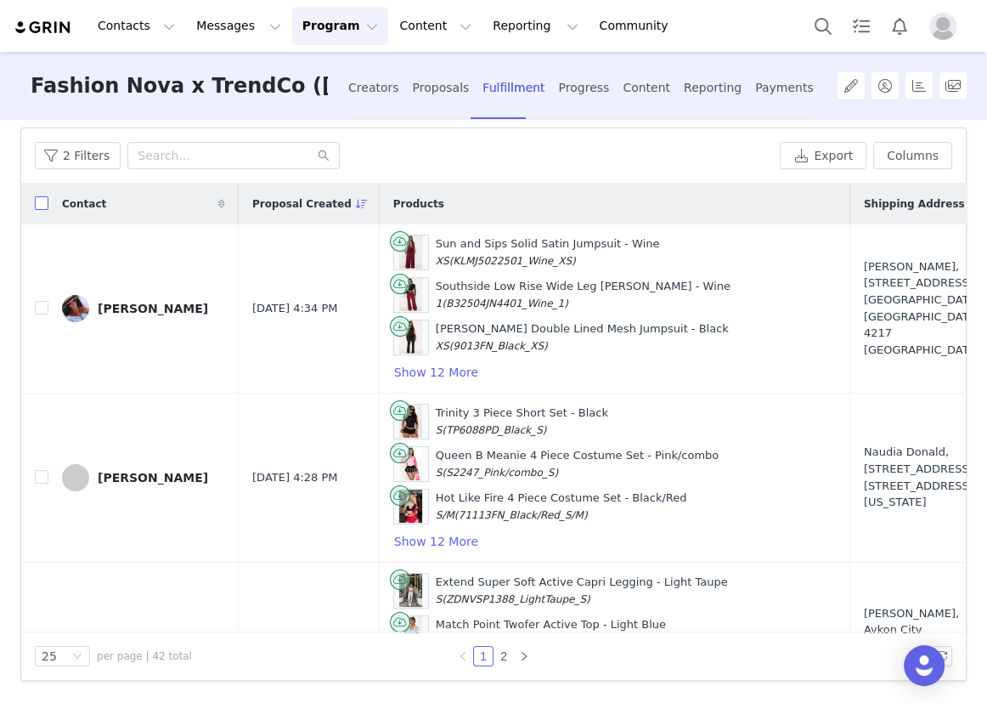
checkbox input "true"
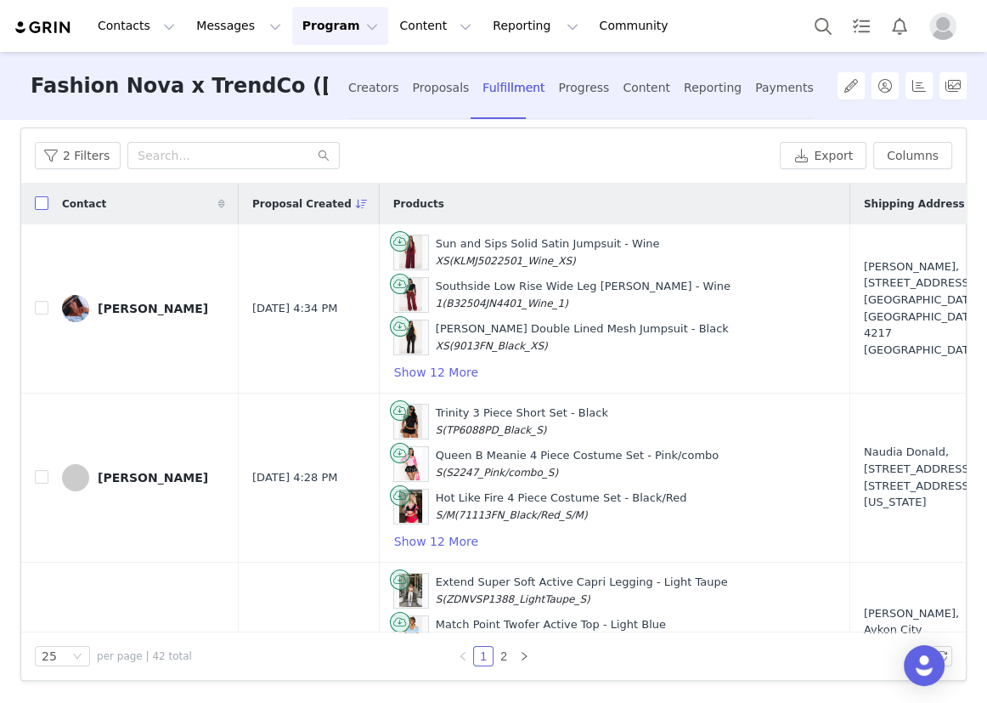
checkbox input "true"
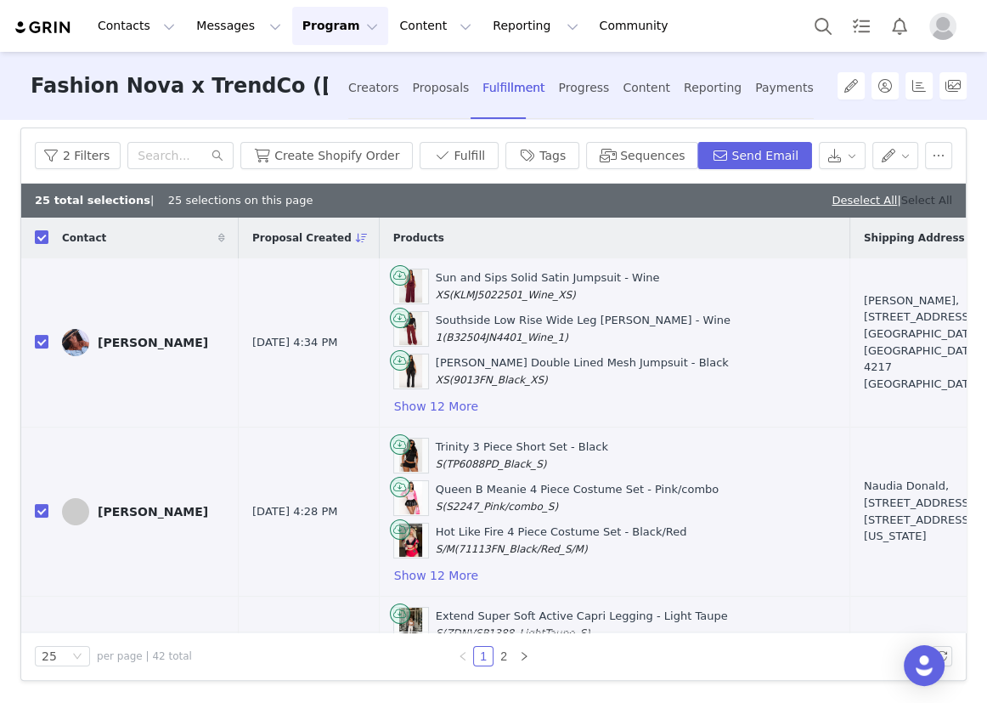
click at [901, 195] on link "Select All" at bounding box center [926, 200] width 51 height 13
click at [357, 160] on button "Create Shopify Order" at bounding box center [326, 155] width 172 height 27
click at [426, 82] on div "Proposals" at bounding box center [441, 87] width 57 height 45
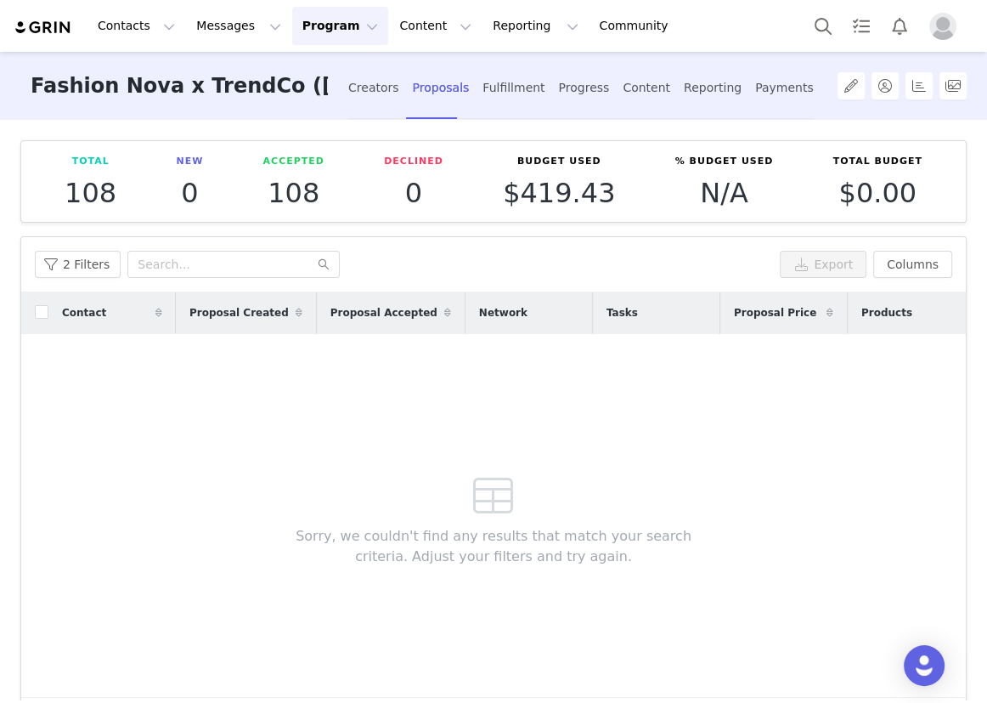
click at [292, 25] on button "Program Program" at bounding box center [340, 26] width 97 height 38
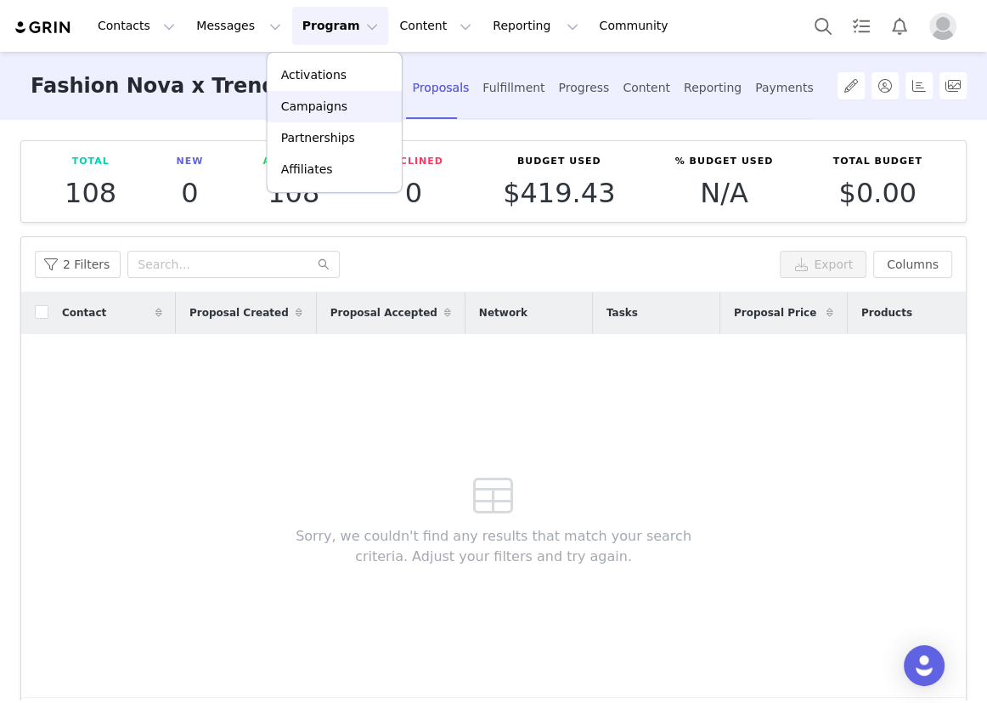
click at [293, 112] on p "Campaigns" at bounding box center [314, 107] width 66 height 18
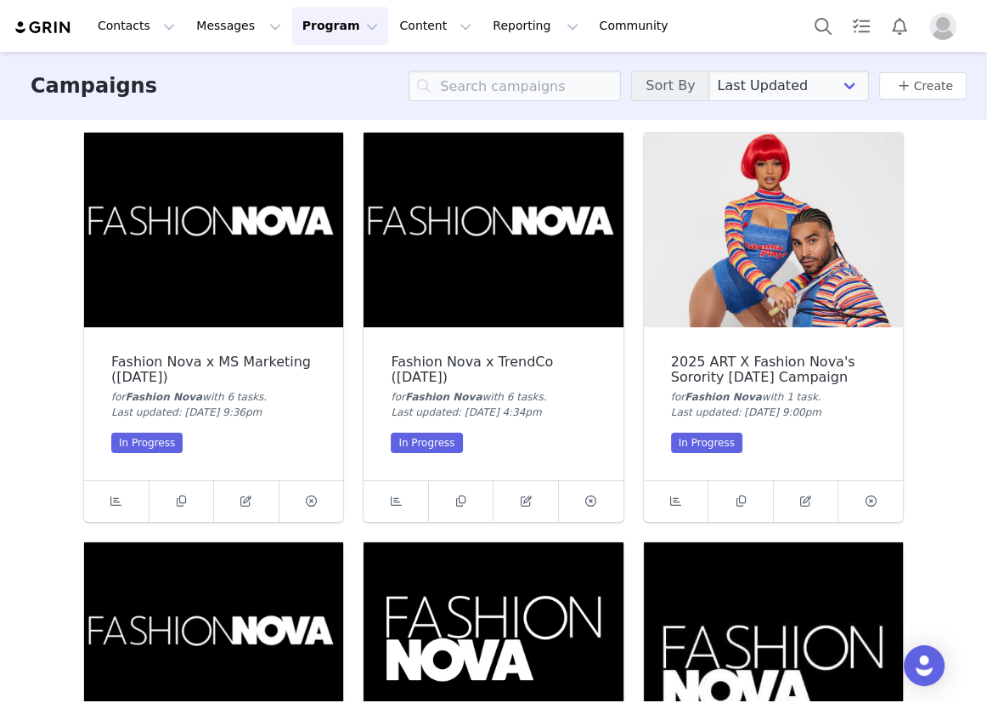
click at [230, 229] on img at bounding box center [213, 230] width 259 height 195
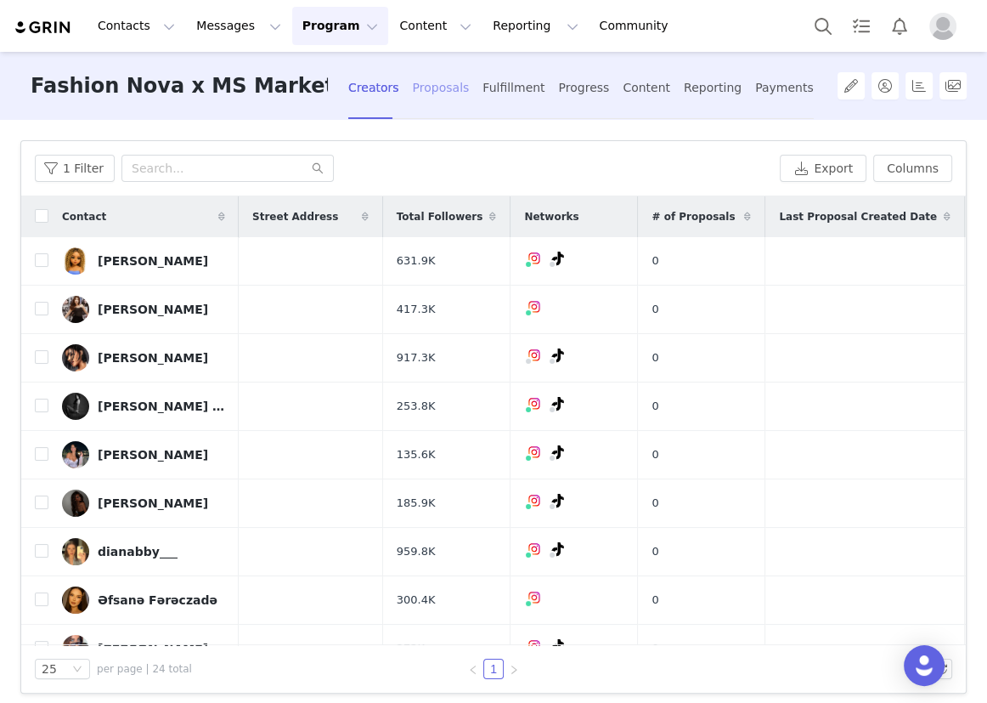
click at [429, 93] on div "Proposals" at bounding box center [441, 87] width 57 height 45
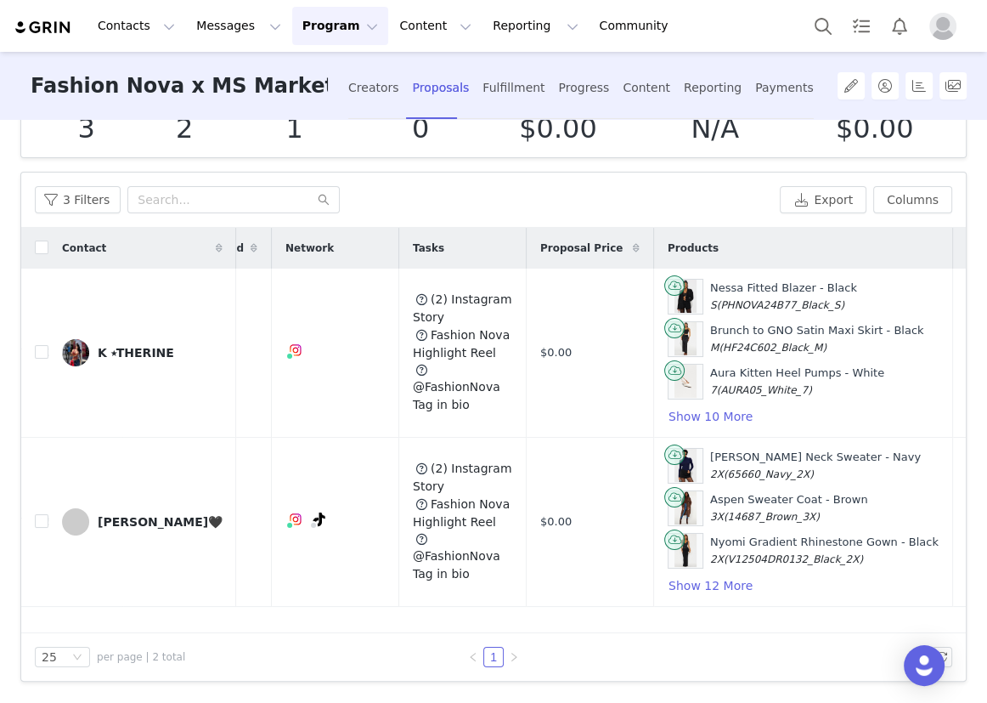
scroll to position [0, 255]
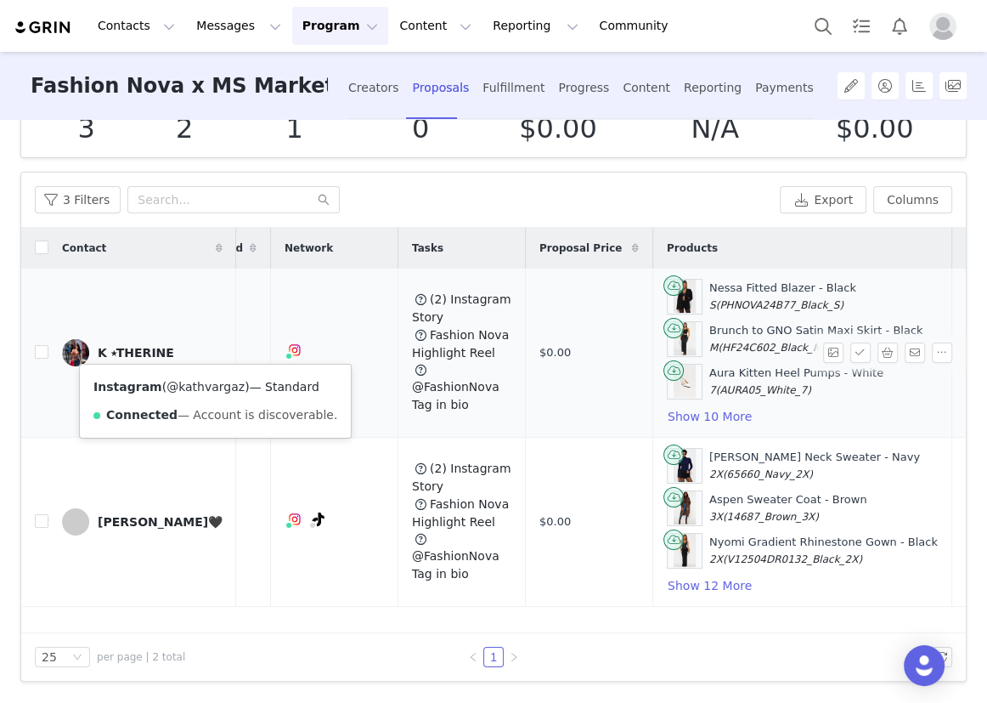
drag, startPoint x: 230, startPoint y: 389, endPoint x: 167, endPoint y: 389, distance: 63.7
click at [167, 389] on span "( @kathvargaz )" at bounding box center [206, 387] width 88 height 14
drag, startPoint x: 35, startPoint y: 348, endPoint x: 255, endPoint y: 314, distance: 222.6
click at [35, 348] on input "checkbox" at bounding box center [42, 352] width 14 height 14
checkbox input "true"
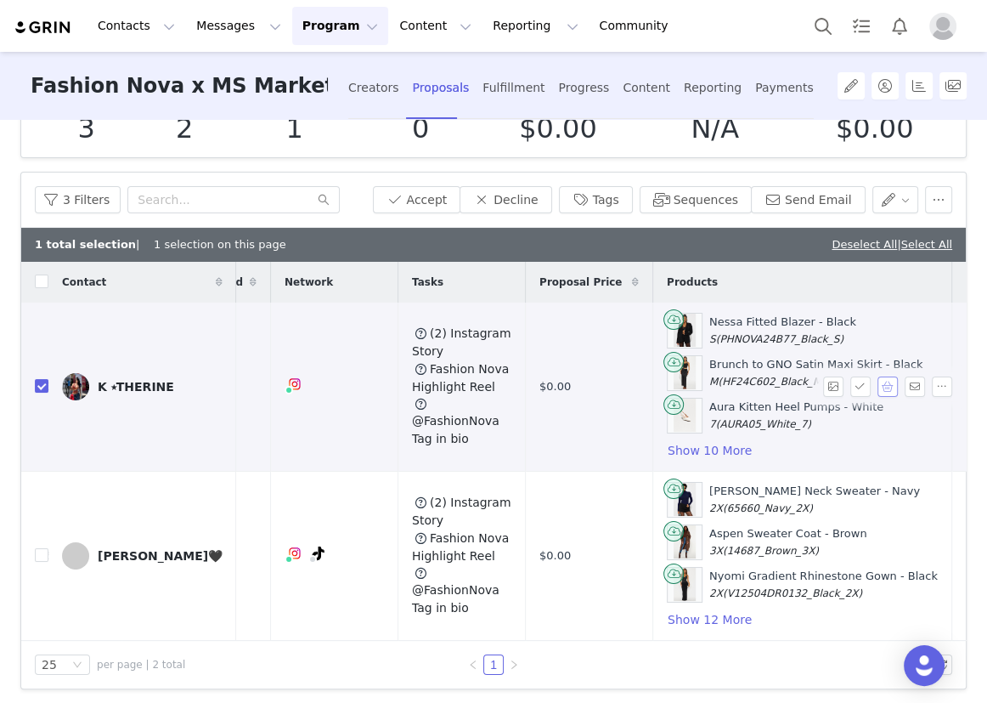
click at [878, 382] on button "button" at bounding box center [888, 386] width 20 height 20
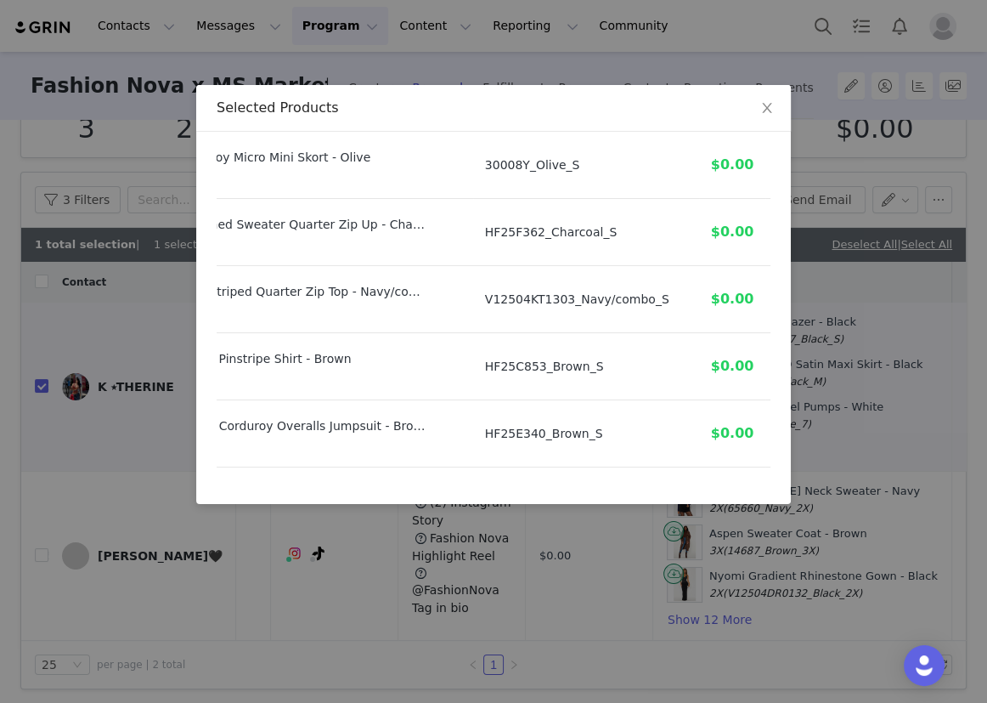
scroll to position [616, 143]
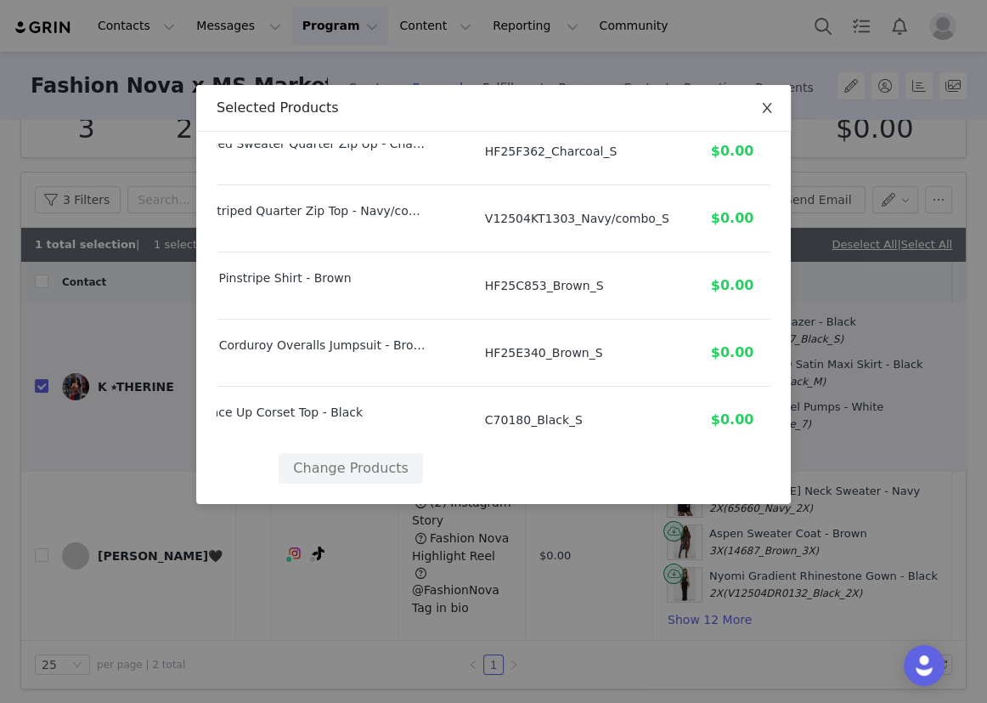
click at [777, 94] on span "Close" at bounding box center [767, 109] width 48 height 48
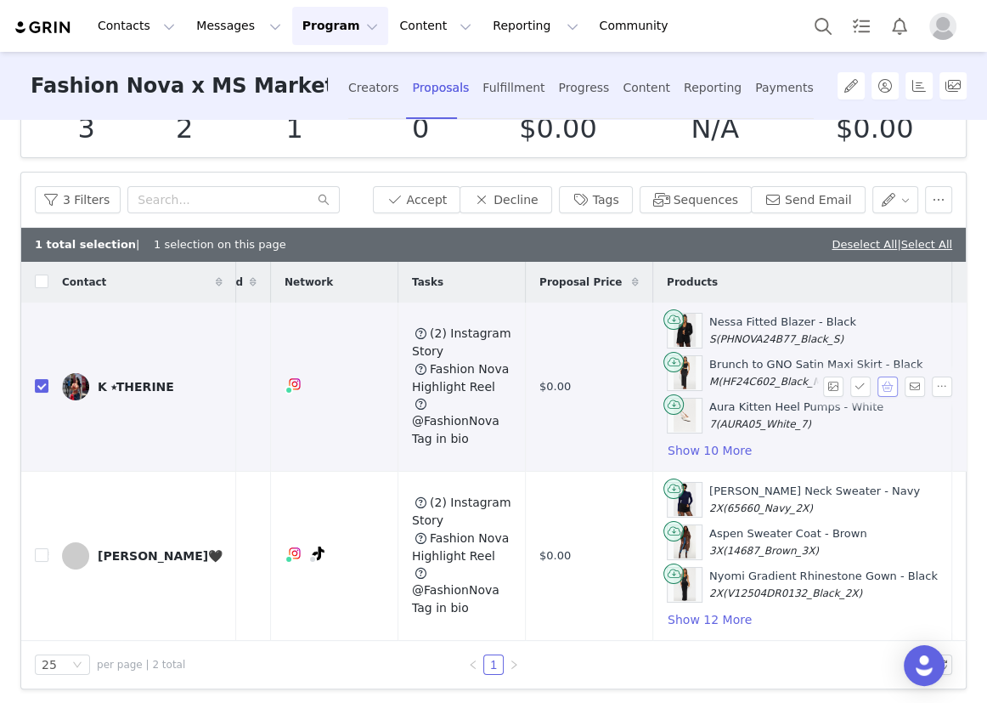
scroll to position [83, 0]
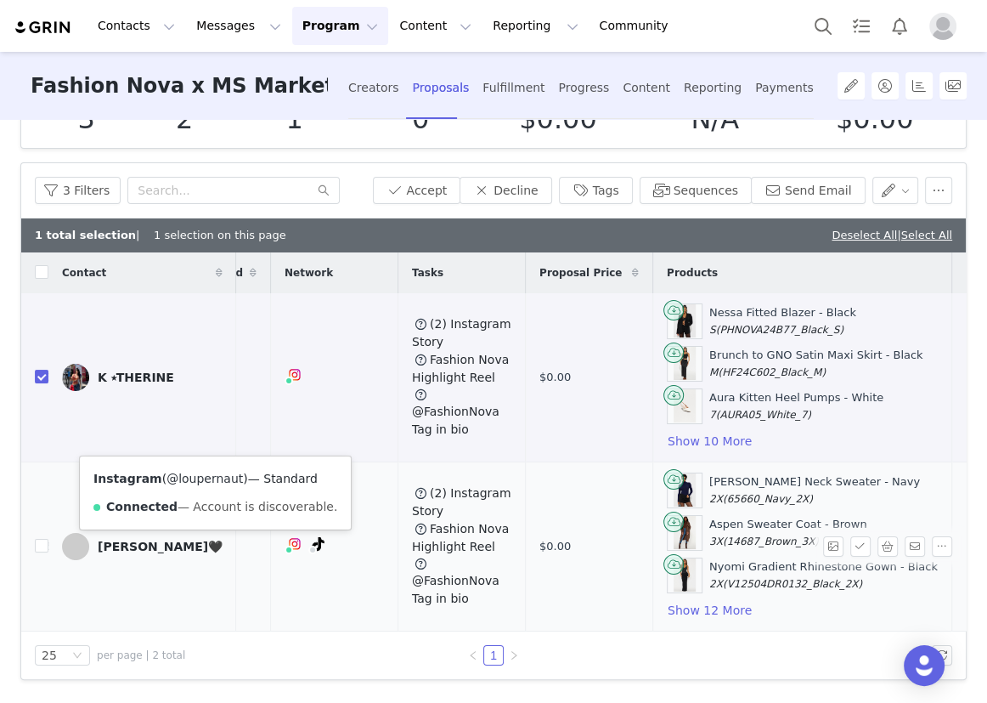
drag, startPoint x: 232, startPoint y: 467, endPoint x: 169, endPoint y: 471, distance: 63.0
click at [169, 471] on span "( @loupernaut )" at bounding box center [205, 478] width 86 height 14
drag, startPoint x: 37, startPoint y: 539, endPoint x: 144, endPoint y: 522, distance: 108.5
click at [37, 539] on input "checkbox" at bounding box center [42, 546] width 14 height 14
checkbox input "true"
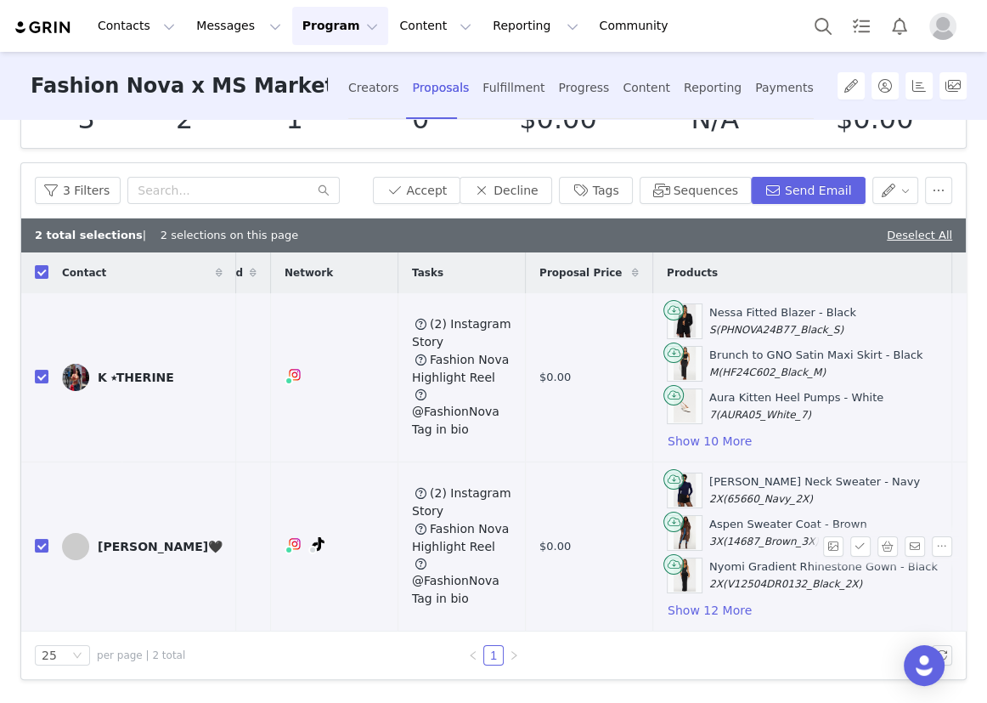
checkbox input "true"
click at [878, 536] on button "button" at bounding box center [888, 546] width 20 height 20
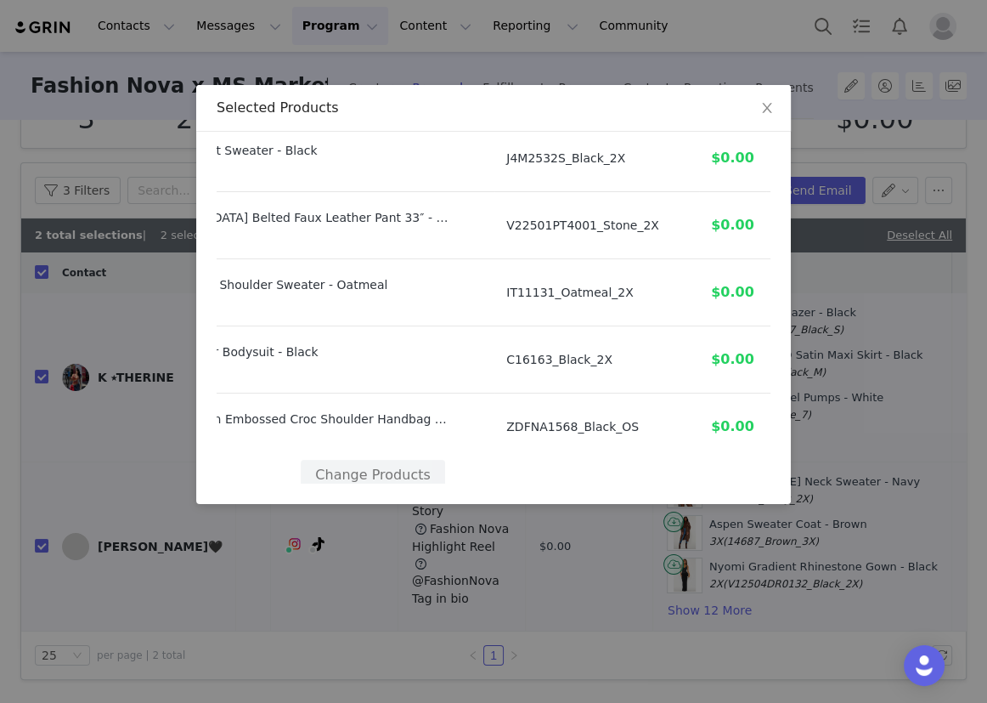
scroll to position [749, 121]
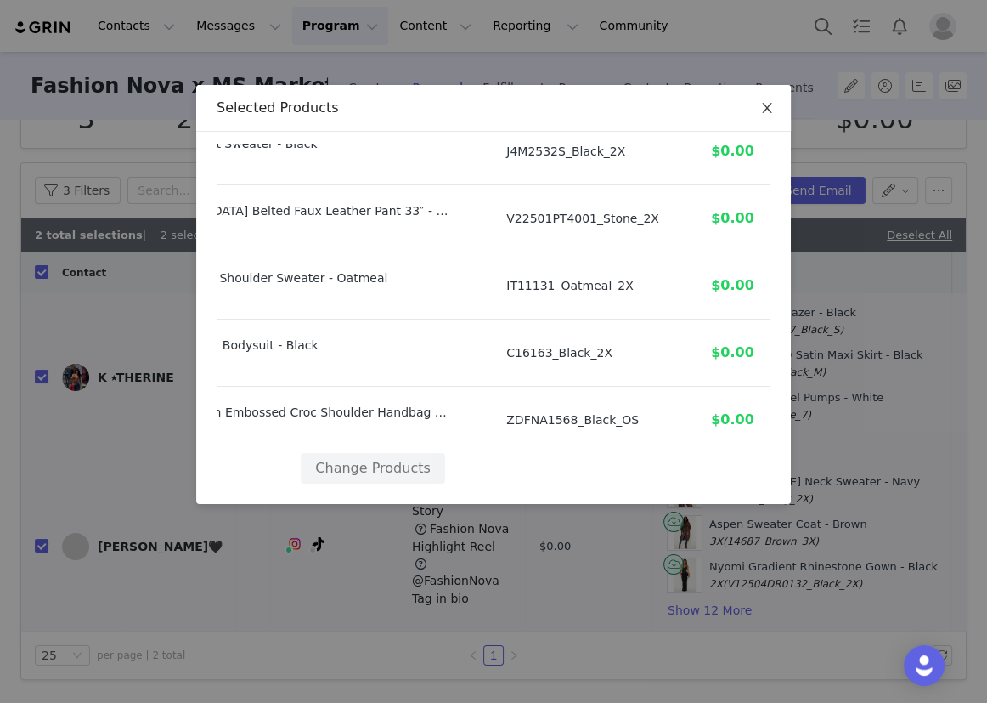
click at [760, 103] on icon "icon: close" at bounding box center [767, 108] width 14 height 14
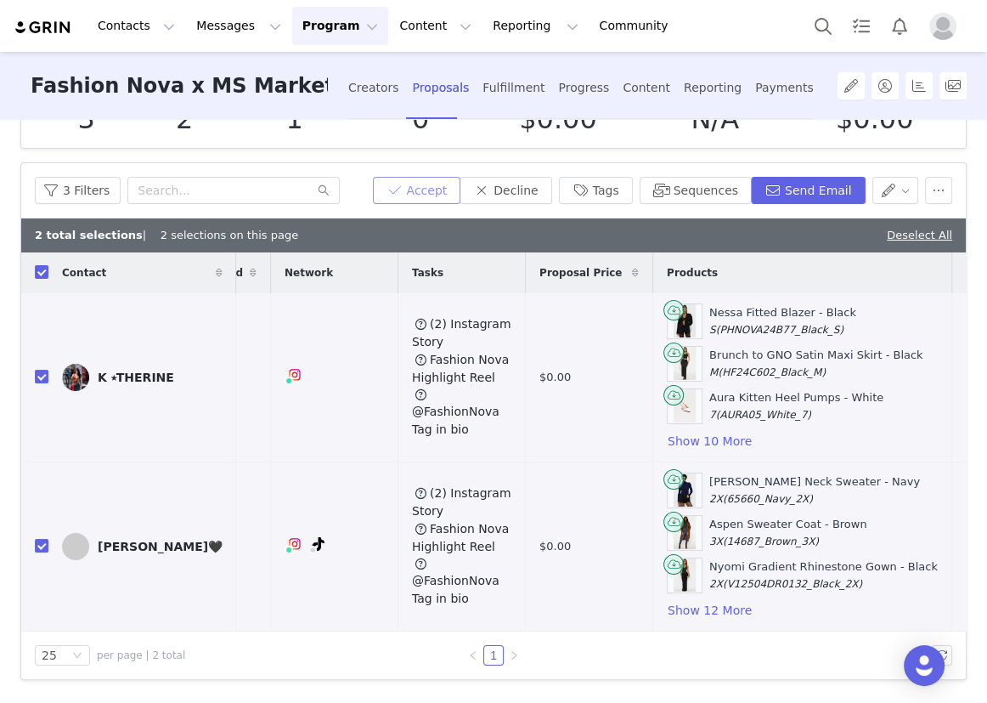
click at [437, 177] on button "Accept" at bounding box center [417, 190] width 88 height 27
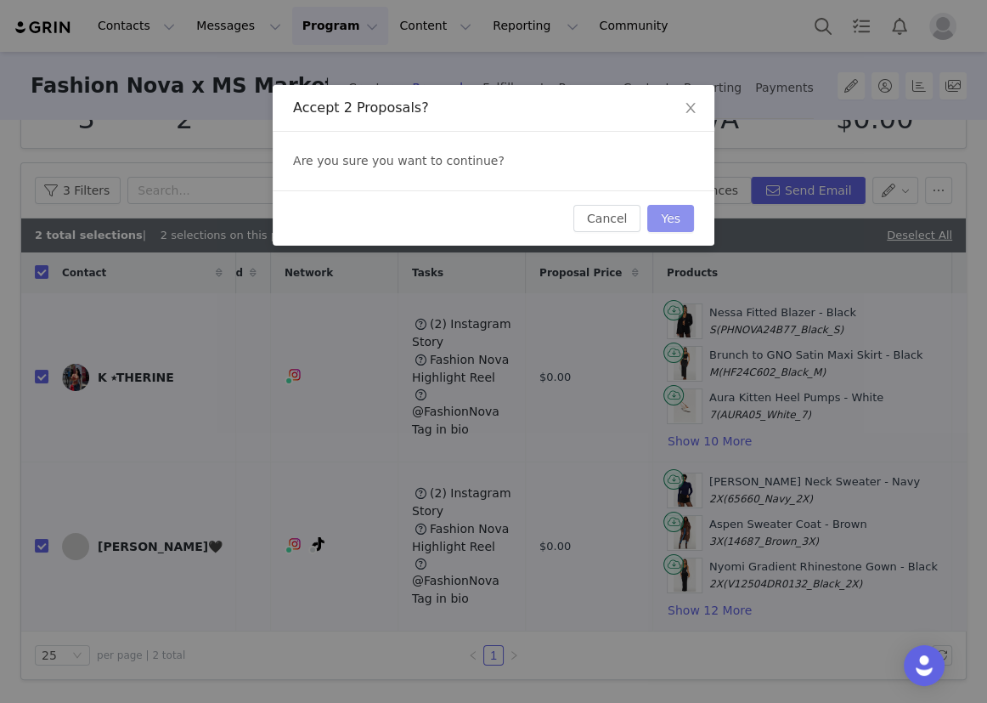
click at [680, 211] on button "Yes" at bounding box center [670, 218] width 47 height 27
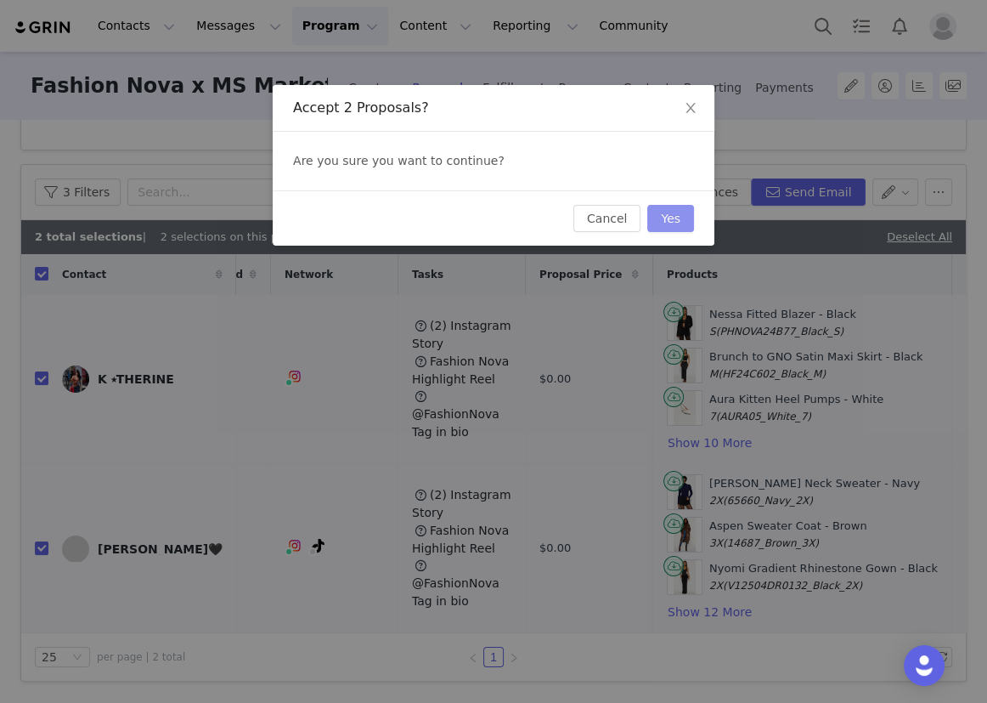
scroll to position [0, 0]
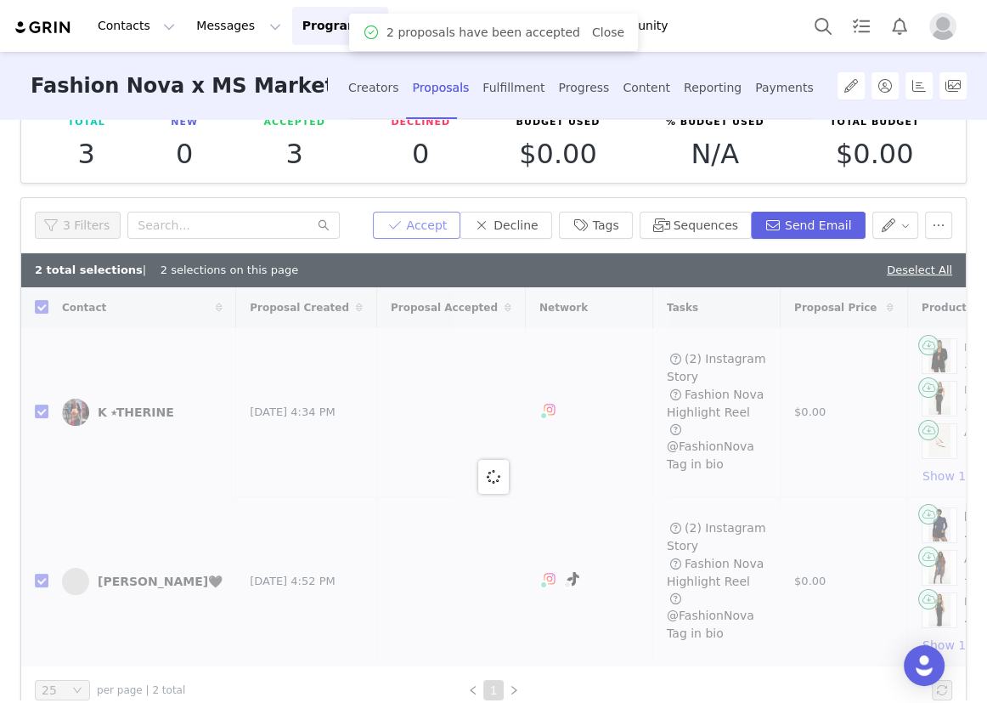
checkbox input "false"
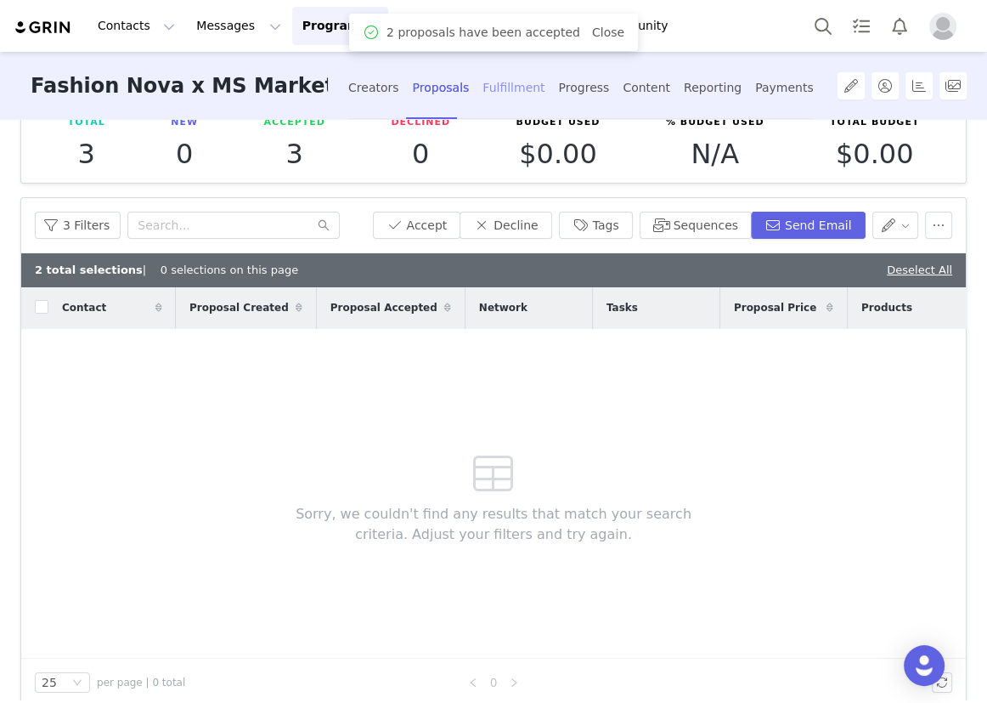
click at [491, 90] on div "Fulfillment" at bounding box center [514, 87] width 62 height 45
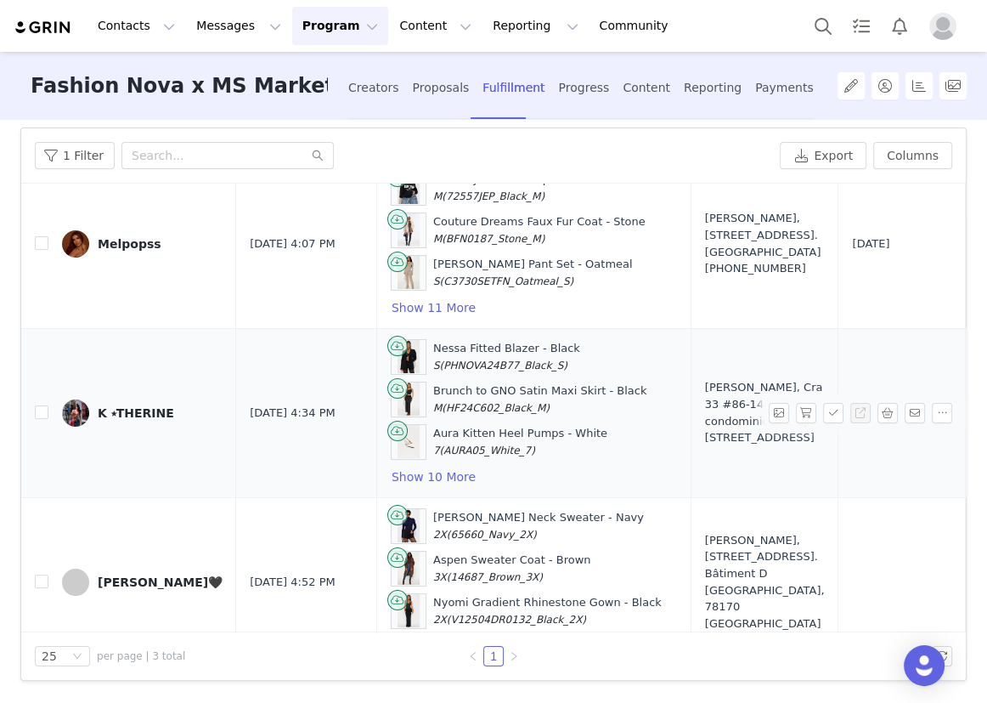
scroll to position [110, 0]
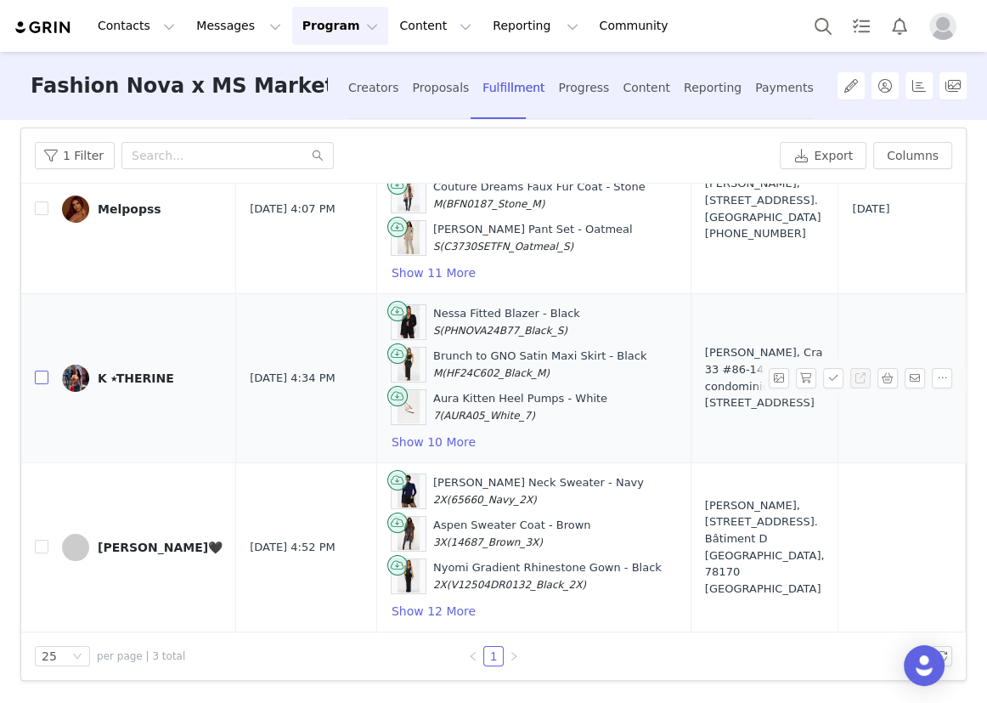
click at [43, 373] on label at bounding box center [42, 378] width 14 height 18
click at [43, 373] on input "checkbox" at bounding box center [42, 377] width 14 height 14
checkbox input "true"
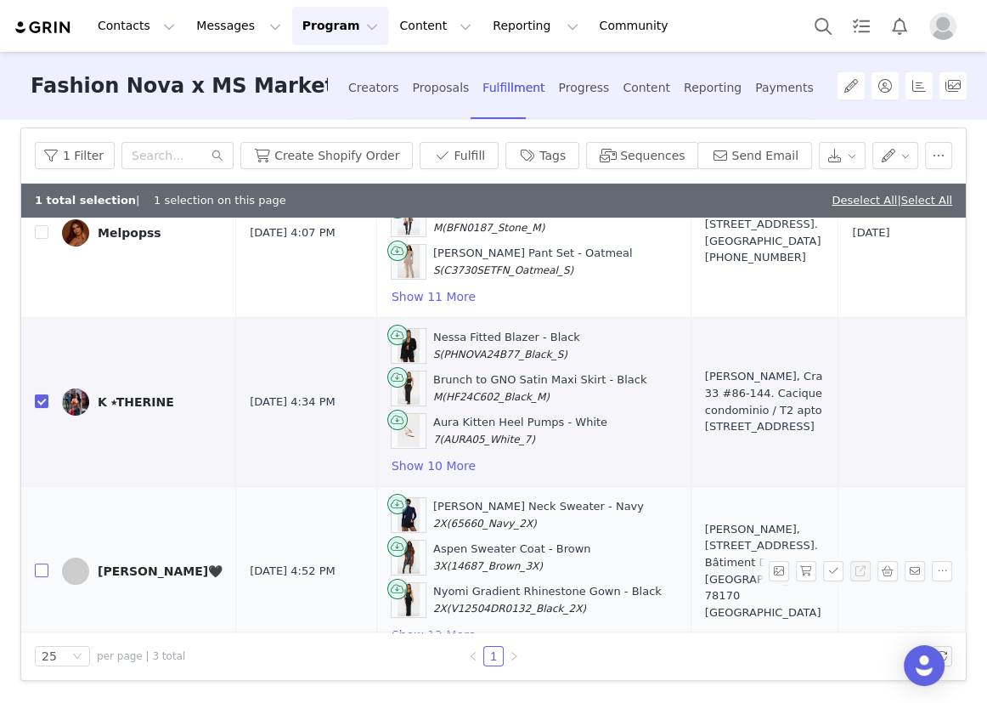
click at [42, 573] on input "checkbox" at bounding box center [42, 570] width 14 height 14
checkbox input "true"
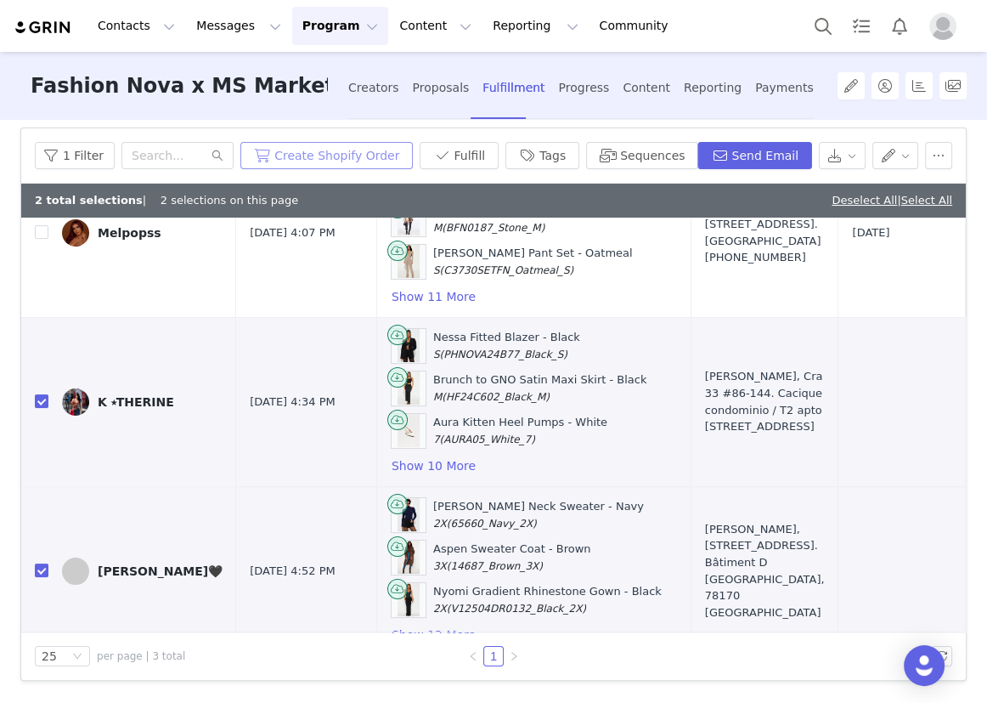
click at [384, 161] on button "Create Shopify Order" at bounding box center [326, 155] width 172 height 27
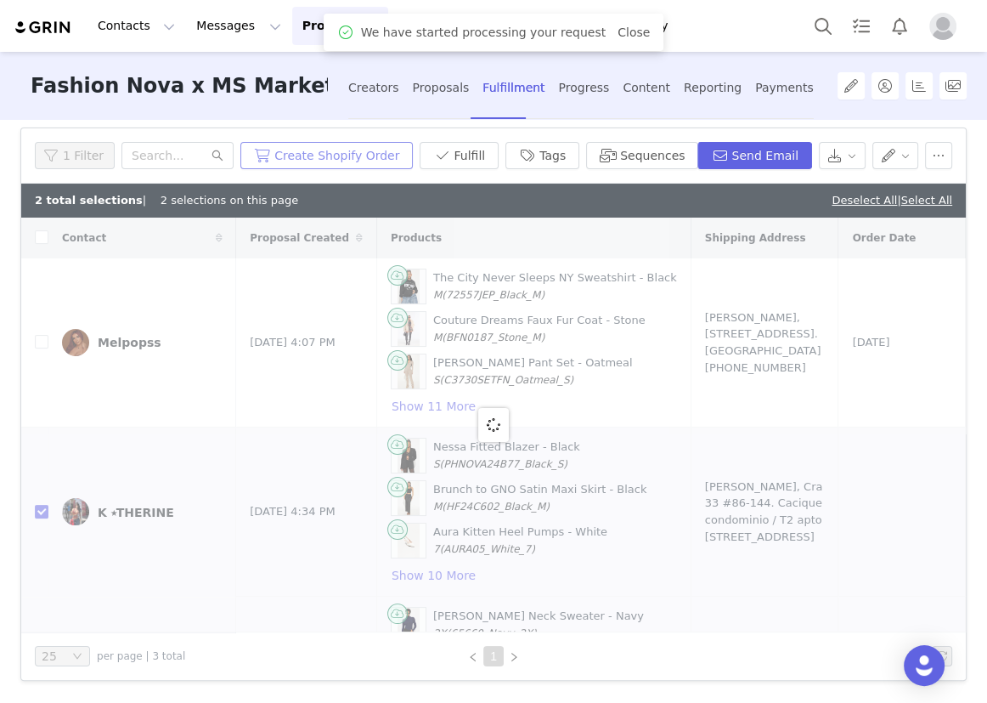
scroll to position [108, 0]
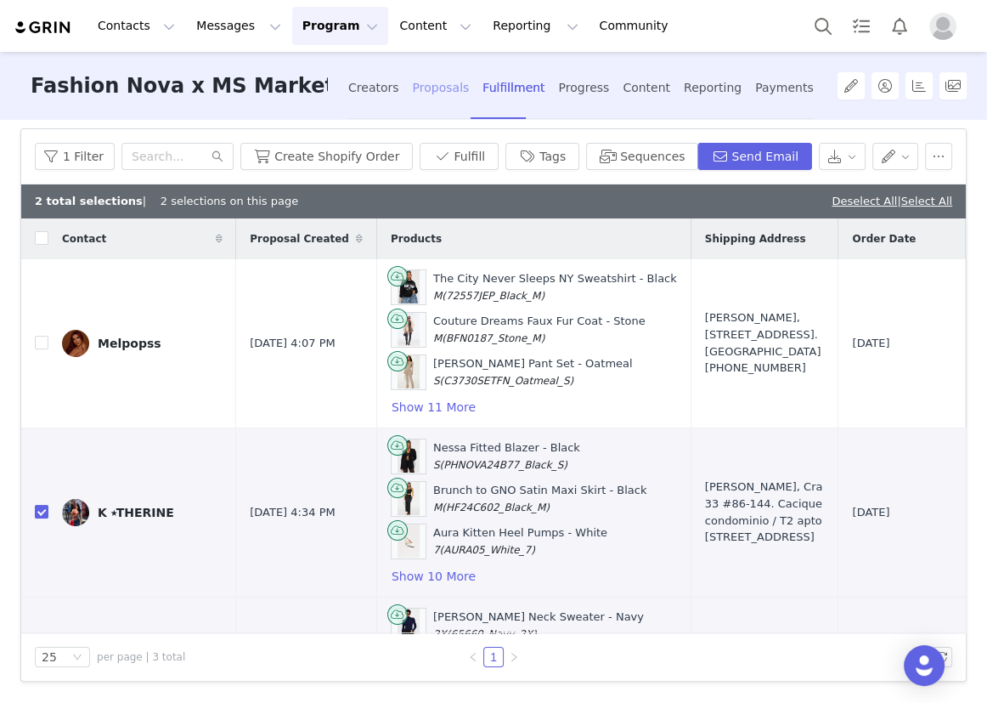
click at [432, 91] on div "Proposals" at bounding box center [441, 87] width 57 height 45
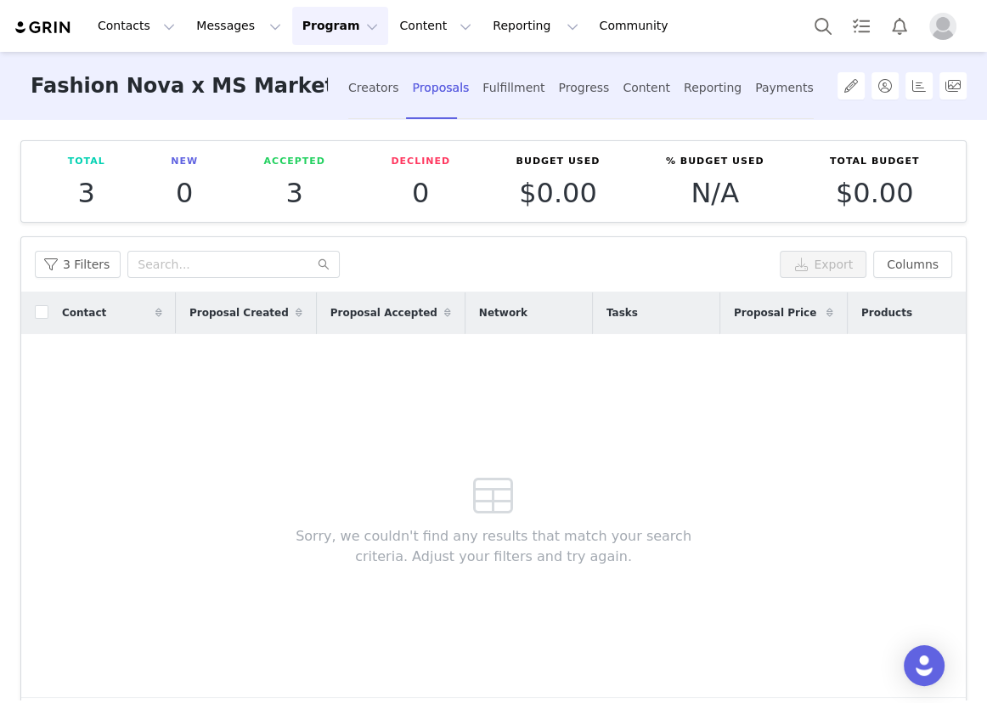
click at [301, 29] on button "Program Program" at bounding box center [340, 26] width 97 height 38
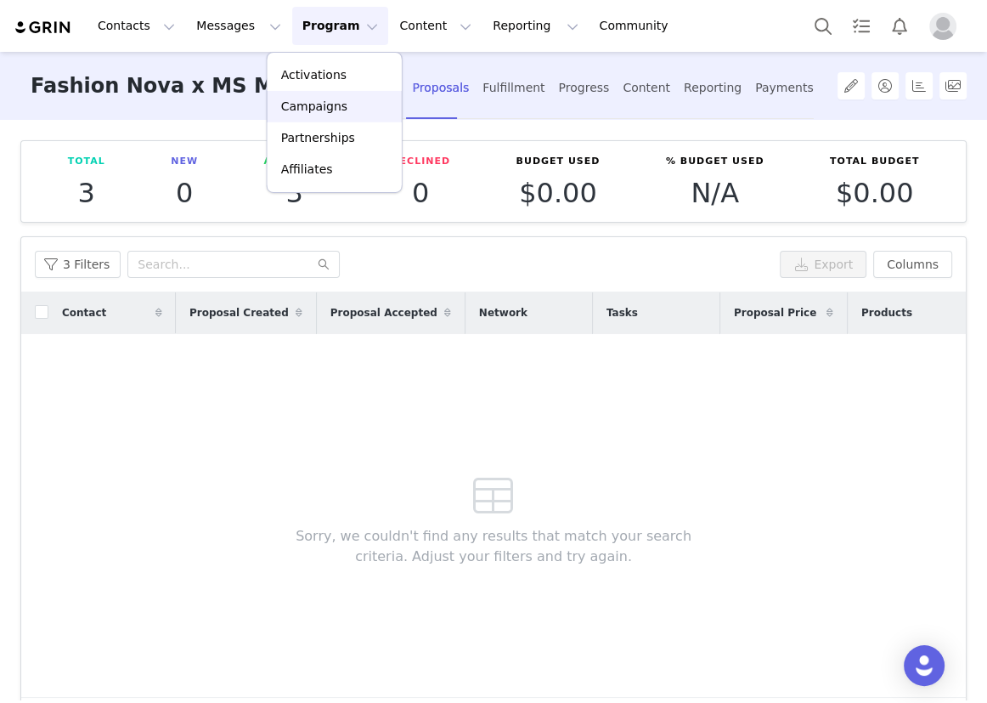
drag, startPoint x: 336, startPoint y: 97, endPoint x: 722, endPoint y: 6, distance: 397.1
click at [336, 98] on p "Campaigns" at bounding box center [314, 107] width 66 height 18
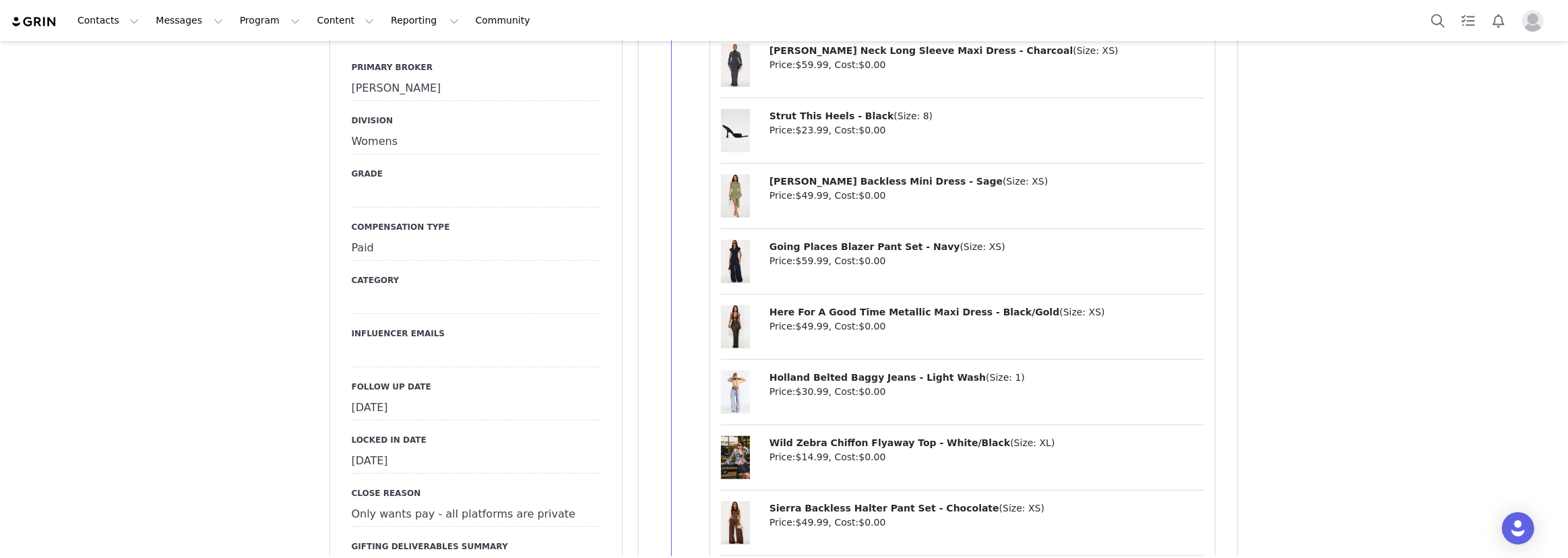
scroll to position [858, 0]
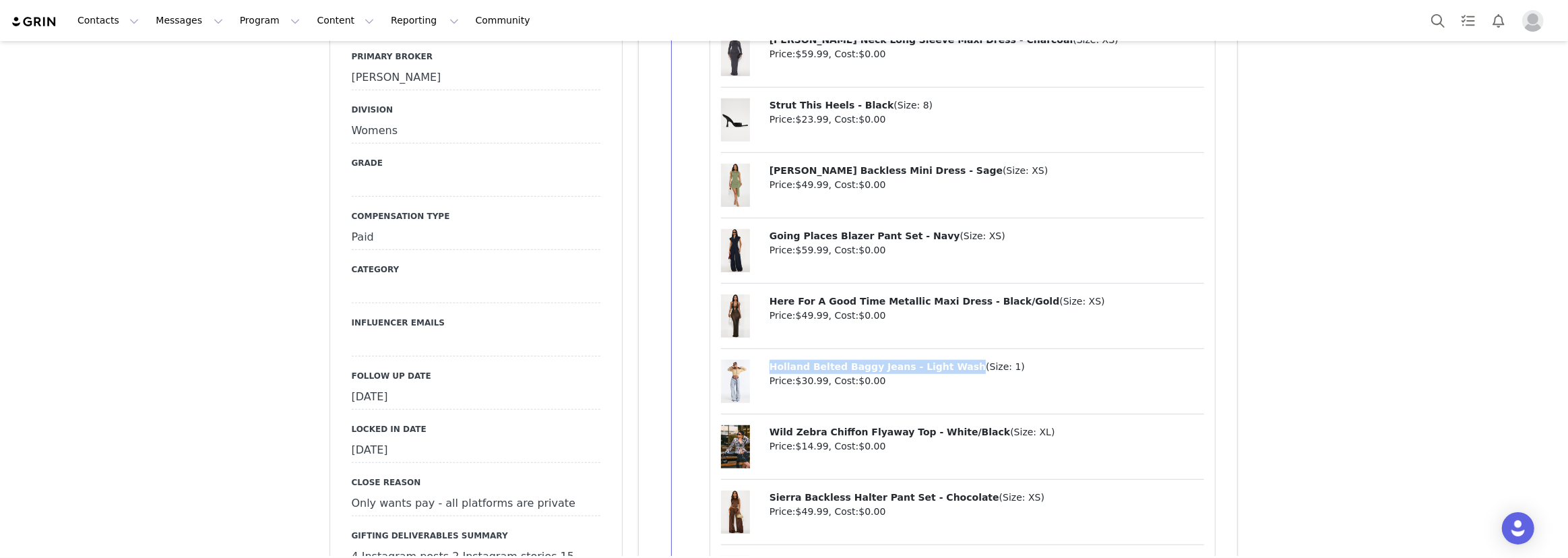
drag, startPoint x: 760, startPoint y: 367, endPoint x: 940, endPoint y: 369, distance: 180.0
click at [940, 369] on div "Holland Belted Baggy Jeans - Light Wash ( Size: 1 ) Price: $30.99 , Cost: $0.00" at bounding box center [963, 387] width 484 height 55
copy div "Holland Belted Baggy Jeans - Light Wash"
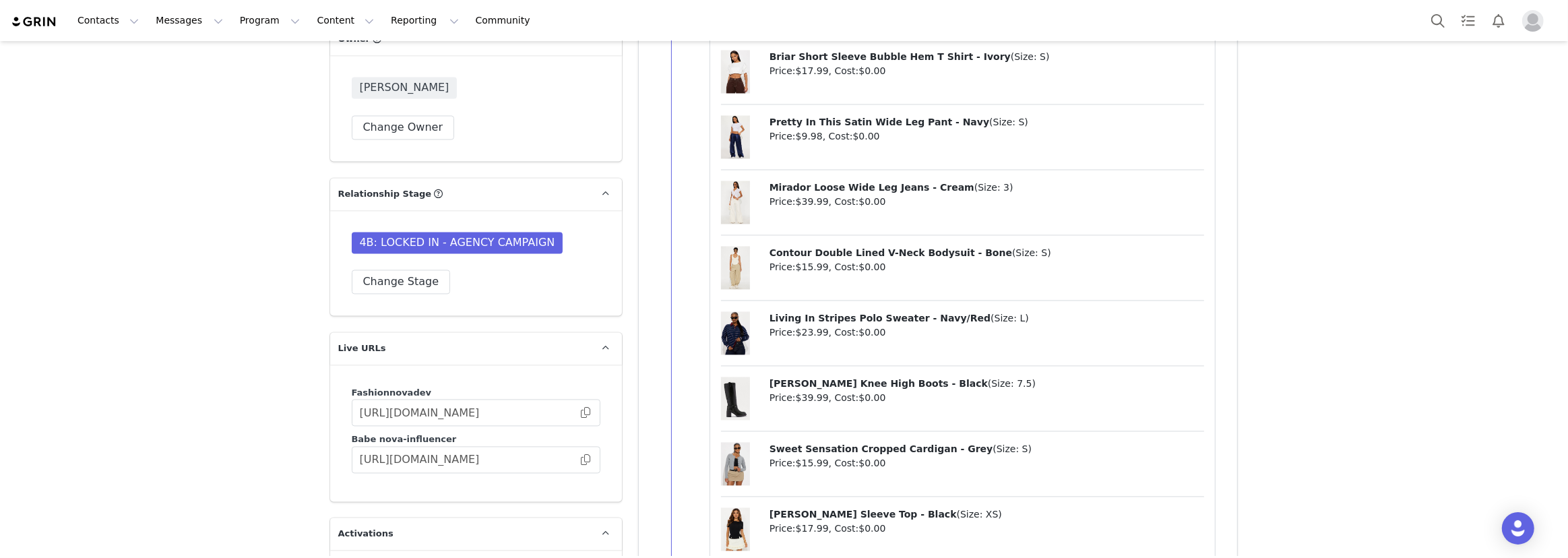
scroll to position [2942, 0]
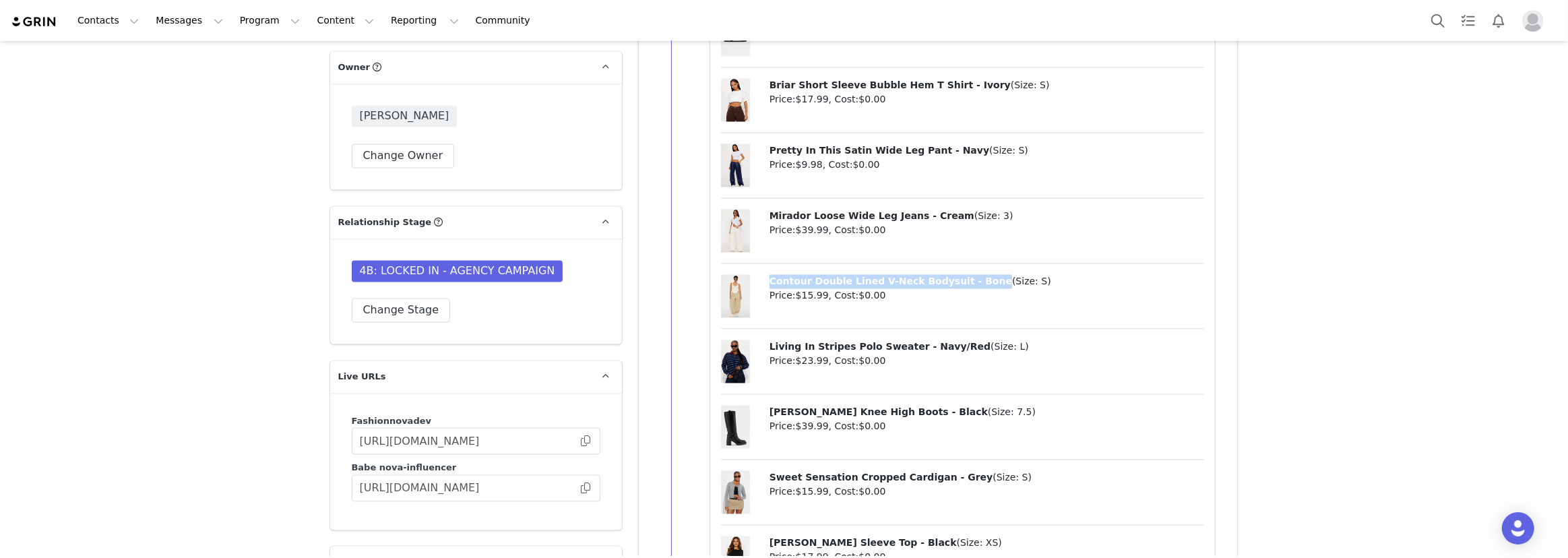
drag, startPoint x: 762, startPoint y: 278, endPoint x: 961, endPoint y: 271, distance: 199.1
click at [961, 275] on div "Contour Double Lined V-Neck Bodysuit - Bone ( Size: S ) Price: $15.99 , Cost: $…" at bounding box center [963, 302] width 484 height 55
copy span "Contour Double Lined V-Neck Bodysuit - Bone"
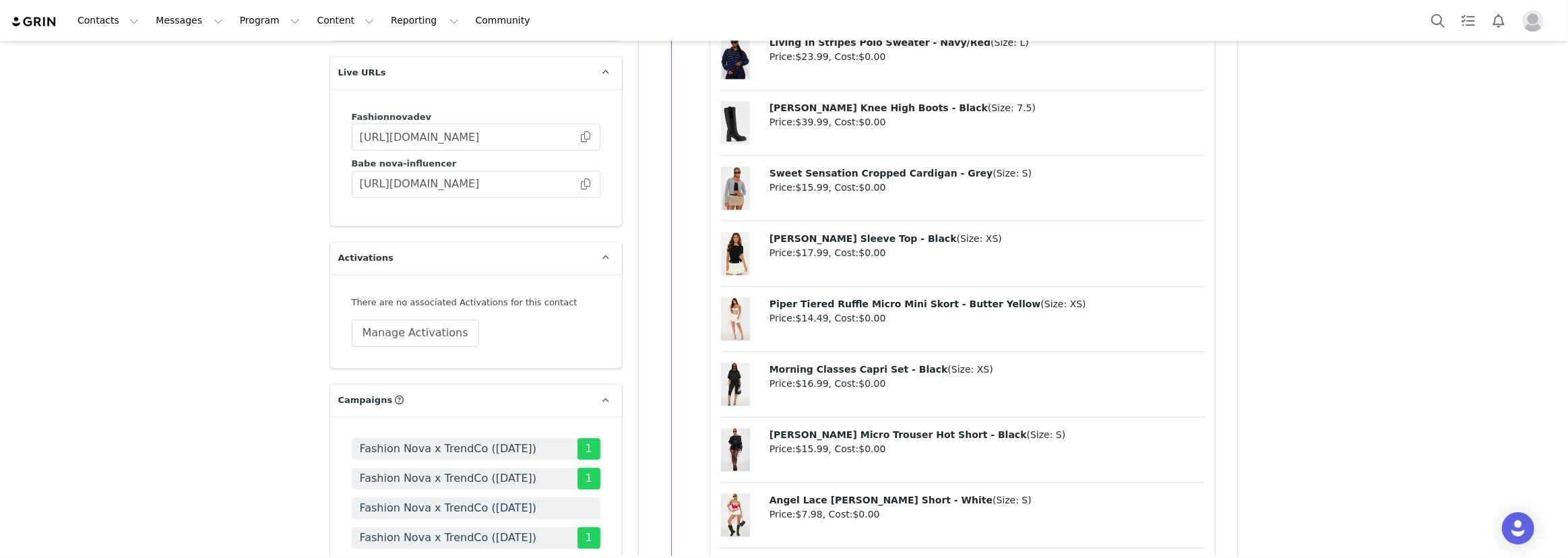
scroll to position [3249, 0]
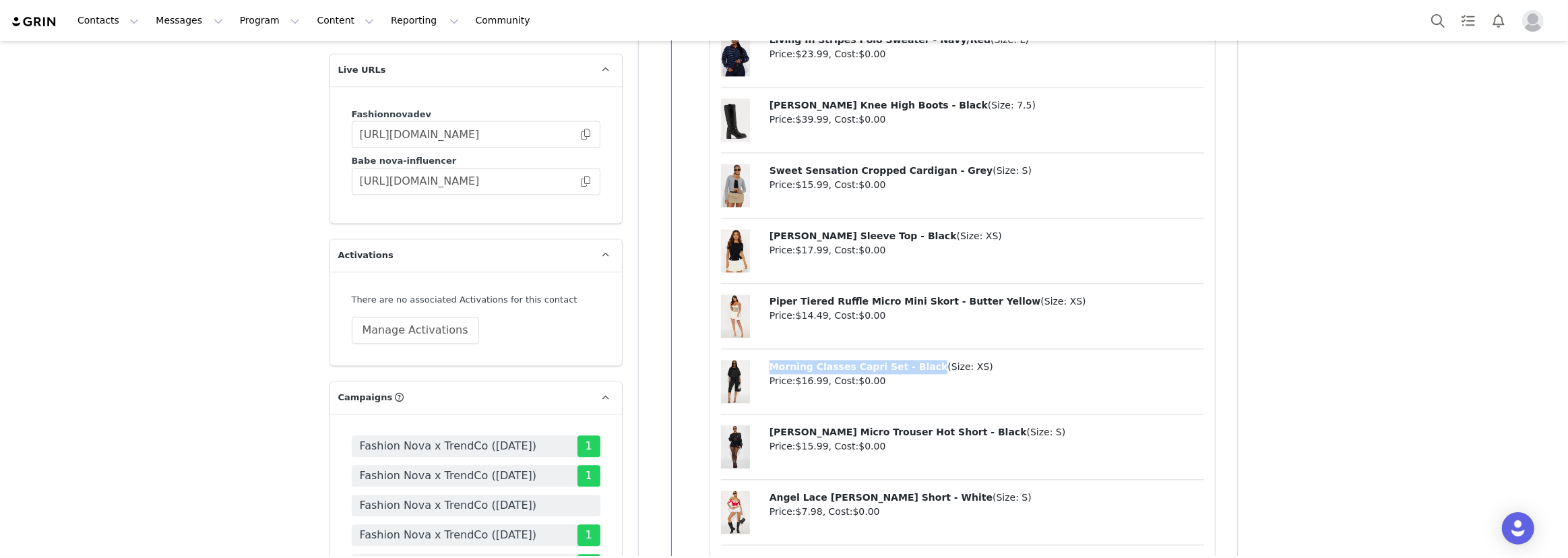
drag, startPoint x: 765, startPoint y: 364, endPoint x: 907, endPoint y: 359, distance: 142.1
click at [907, 361] on span "Morning Classes Capri Set - Black" at bounding box center [858, 367] width 178 height 11
copy span "Morning Classes Capri Set - Black"
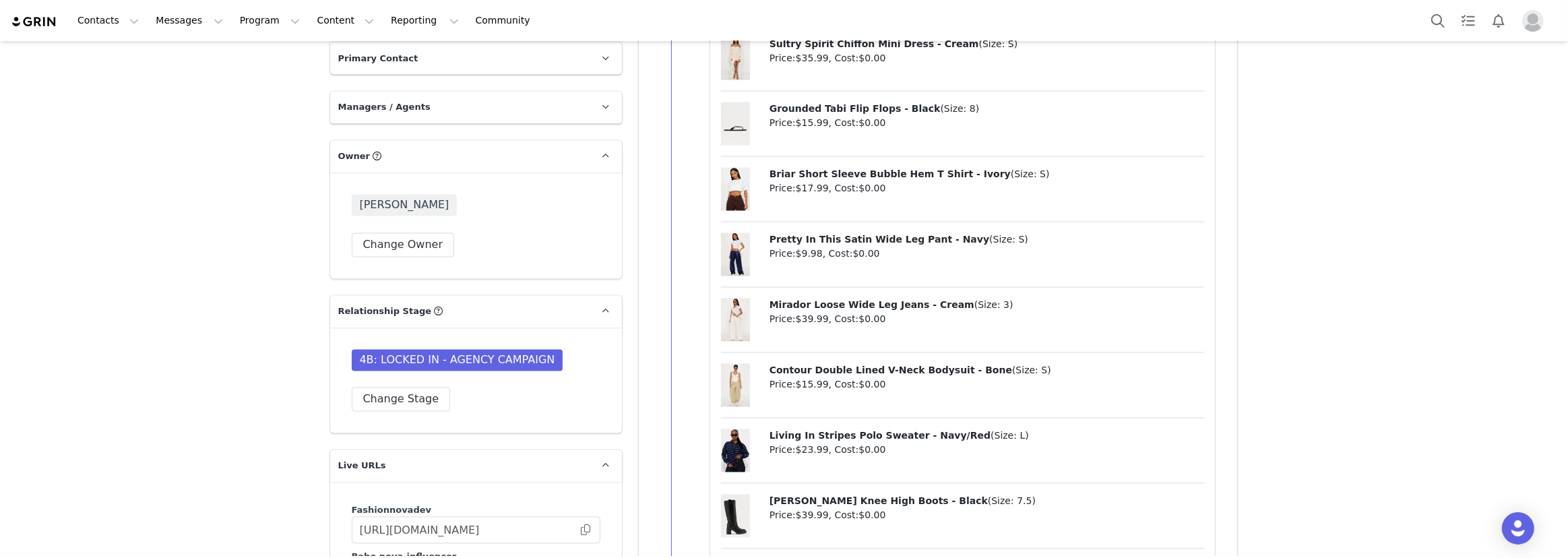
scroll to position [2758, 0]
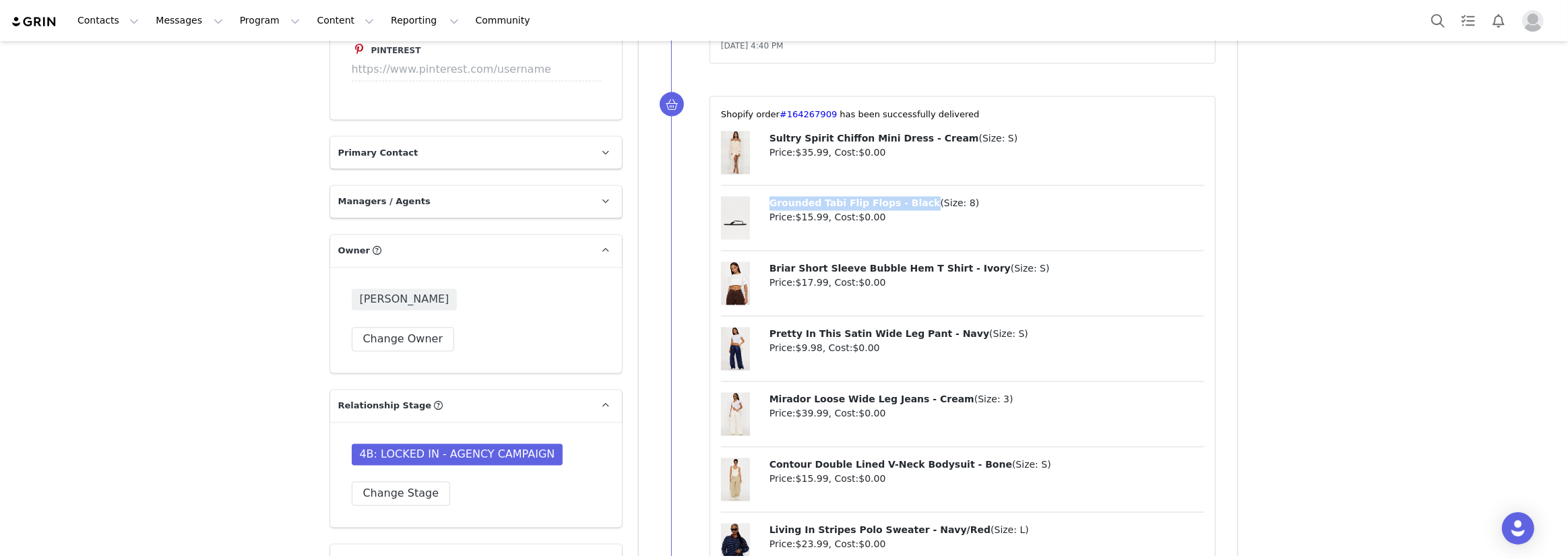
drag, startPoint x: 786, startPoint y: 200, endPoint x: 902, endPoint y: 207, distance: 116.2
click at [902, 207] on div "Grounded Tabi Flip Flops - Black ( Size: 8 ) Price: $15.99 , Cost: $0.00" at bounding box center [963, 224] width 484 height 55
copy span "Grounded Tabi Flip Flops - Black"
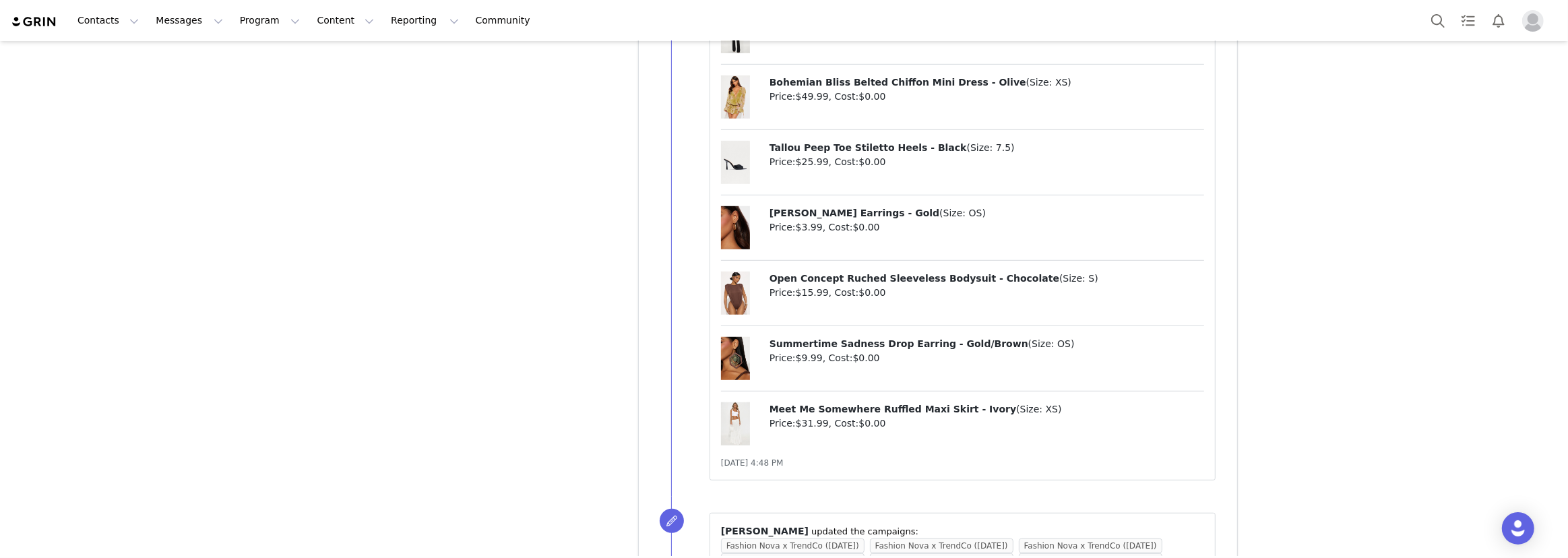
scroll to position [6845, 0]
